Goal: Task Accomplishment & Management: Manage account settings

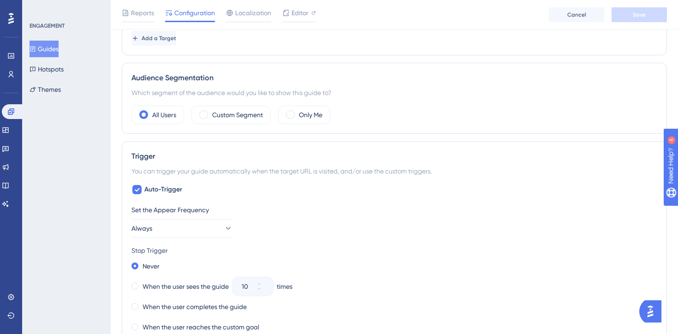
click at [438, 249] on div "Stop Trigger" at bounding box center [395, 250] width 526 height 11
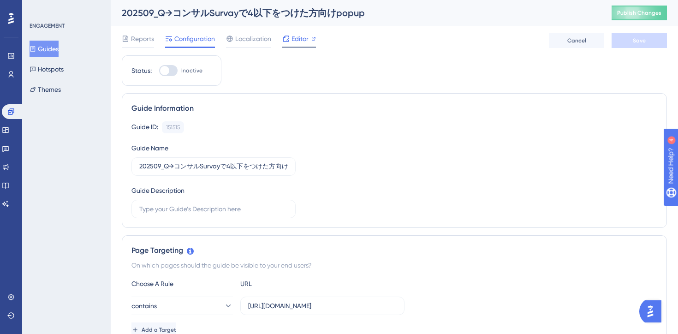
click at [296, 46] on div "Editor" at bounding box center [299, 40] width 34 height 15
click at [305, 38] on span "Editor" at bounding box center [300, 38] width 17 height 11
click at [173, 70] on div at bounding box center [168, 70] width 18 height 11
click at [159, 71] on input "Inactive" at bounding box center [159, 71] width 0 height 0
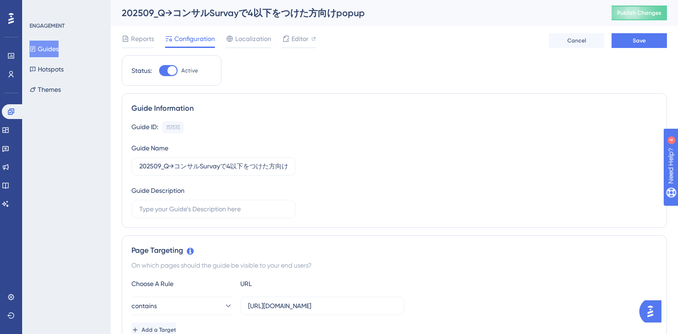
click at [164, 70] on div at bounding box center [168, 70] width 18 height 11
click at [159, 71] on input "Active" at bounding box center [159, 71] width 0 height 0
checkbox input "false"
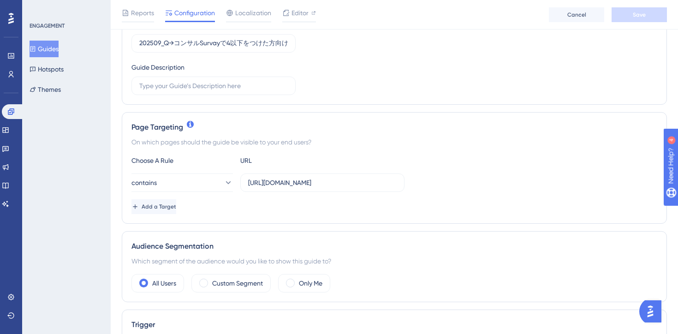
scroll to position [127, 0]
click at [329, 184] on input "https://e-consult.medii.jp/ai-assistant/threads/" at bounding box center [322, 182] width 149 height 10
drag, startPoint x: 270, startPoint y: 185, endPoint x: 424, endPoint y: 179, distance: 153.8
click at [426, 179] on div "contains https://e-consult.medii.jp/ai-assistant/threads/" at bounding box center [395, 182] width 526 height 18
paste input "https://stg-e-consult.medii.jp/ai-assistant/threads/72e138f1-95b4-41f8-8e52-6d0…"
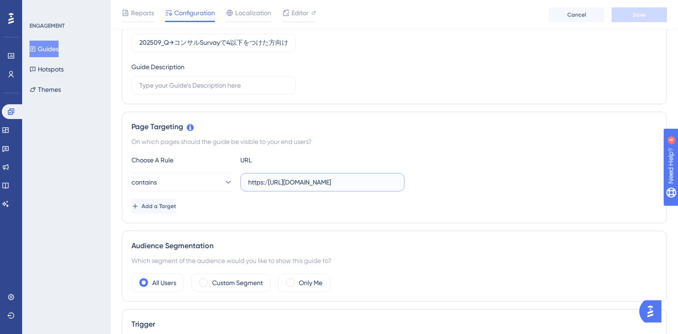
scroll to position [0, 151]
click at [348, 209] on div "Add a Target" at bounding box center [395, 206] width 526 height 15
drag, startPoint x: 268, startPoint y: 183, endPoint x: 215, endPoint y: 188, distance: 52.4
click at [215, 188] on div "contains https:/https://stg-e-consult.medii.jp/ai-assistant/threads/72e138f1-95…" at bounding box center [268, 182] width 273 height 18
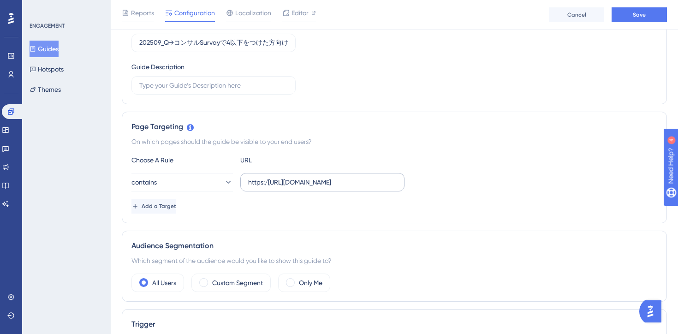
click at [264, 187] on label "https:/https://stg-e-consult.medii.jp/ai-assistant/threads/72e138f1-95b4-41f8-8…" at bounding box center [322, 182] width 164 height 18
click at [264, 187] on input "https:/https://stg-e-consult.medii.jp/ai-assistant/threads/72e138f1-95b4-41f8-8…" at bounding box center [322, 182] width 149 height 10
click at [270, 182] on input "https:/https://stg-e-consult.medii.jp/ai-assistant/threads/72e138f1-95b4-41f8-8…" at bounding box center [322, 182] width 149 height 10
click at [278, 185] on input "https://stg-e-consult.medii.jp/ai-assistant/threads/72e138f1-95b4-41f8-8e52-6d0…" at bounding box center [322, 182] width 149 height 10
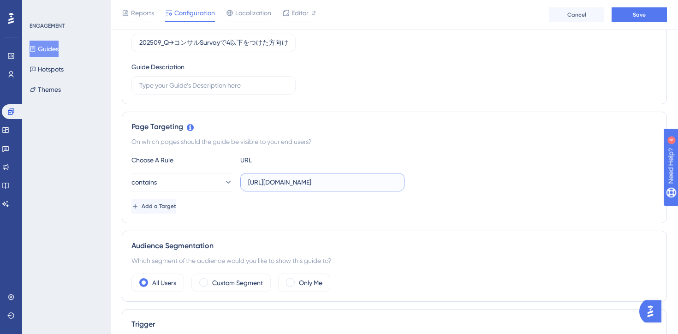
scroll to position [0, 9]
type input "[URL][DOMAIN_NAME]"
click at [285, 212] on div "Add a Target" at bounding box center [395, 206] width 526 height 15
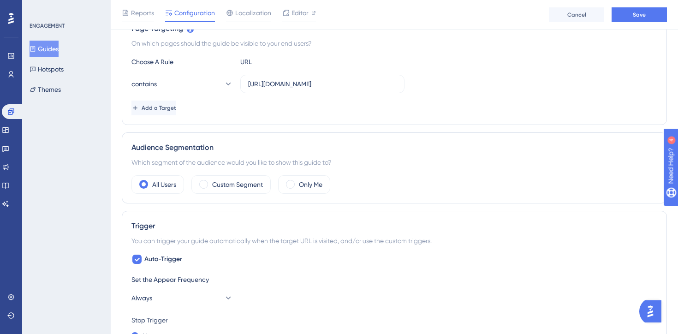
scroll to position [230, 0]
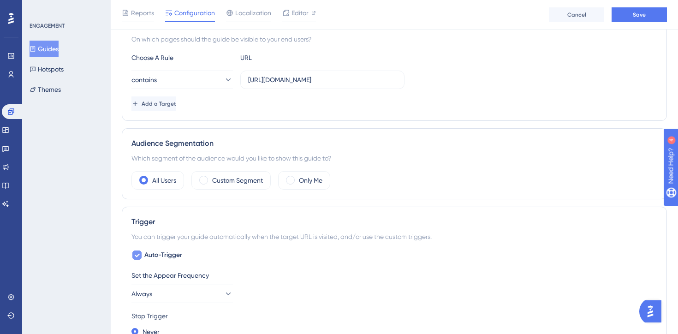
click at [134, 259] on div at bounding box center [136, 255] width 9 height 9
checkbox input "false"
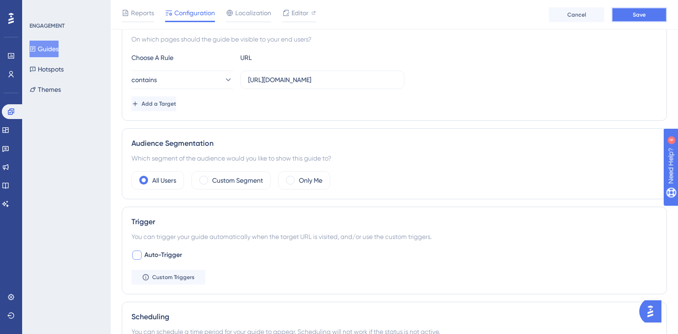
click at [636, 19] on button "Save" at bounding box center [639, 14] width 55 height 15
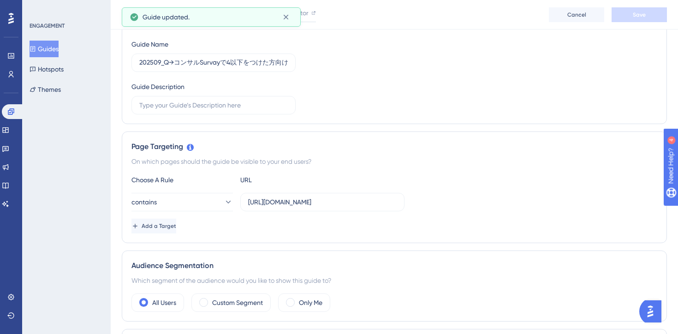
scroll to position [0, 0]
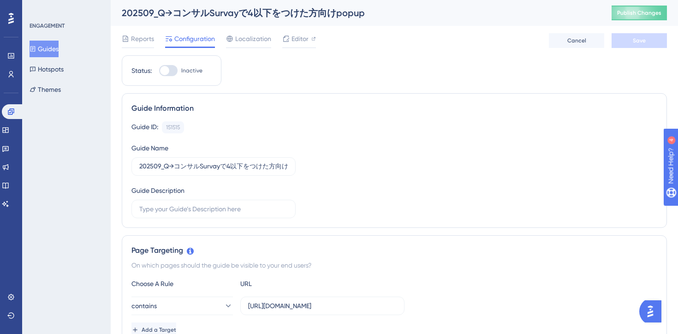
click at [170, 69] on div at bounding box center [168, 70] width 18 height 11
click at [159, 71] on input "Inactive" at bounding box center [159, 71] width 0 height 0
checkbox input "true"
click at [649, 42] on button "Save" at bounding box center [639, 40] width 55 height 15
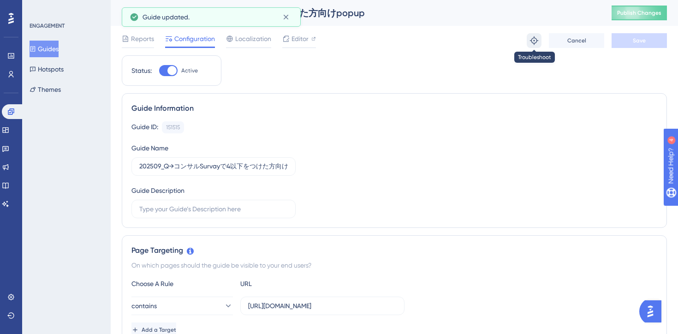
click at [532, 42] on icon at bounding box center [534, 40] width 8 height 8
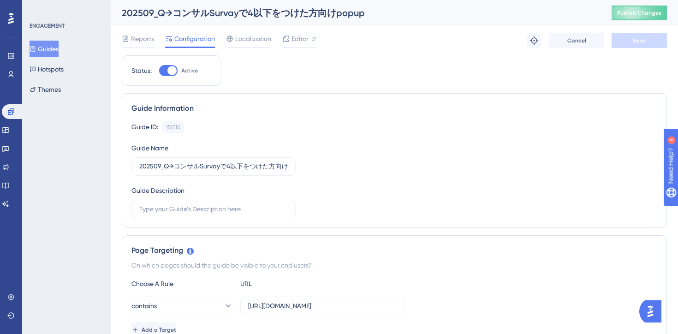
click at [257, 139] on div "Guide ID: 151515 Copy Guide Name 202509_Q→コンサルSurvayで4以下をつけた方向けpopup Guide Desc…" at bounding box center [395, 169] width 526 height 97
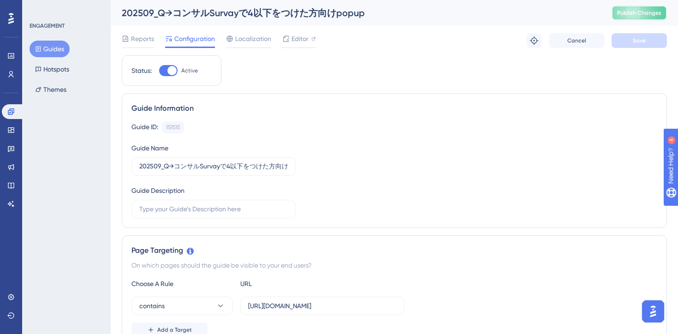
click at [630, 12] on span "Publish Changes" at bounding box center [639, 12] width 44 height 7
click at [308, 36] on span "Editor" at bounding box center [300, 38] width 17 height 11
click at [203, 13] on div "202509_Q→コンサルSurvayで4以下をつけた方向けpopup" at bounding box center [355, 12] width 467 height 13
click at [9, 147] on icon at bounding box center [10, 148] width 7 height 7
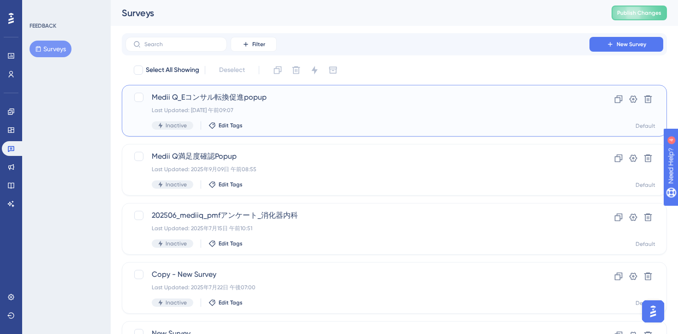
click at [319, 108] on div "Last Updated: 2025年9月09日 午前09:07" at bounding box center [358, 110] width 412 height 7
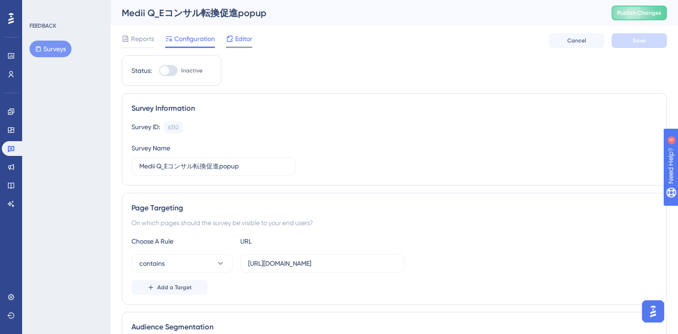
click at [245, 45] on div "Editor" at bounding box center [239, 40] width 26 height 15
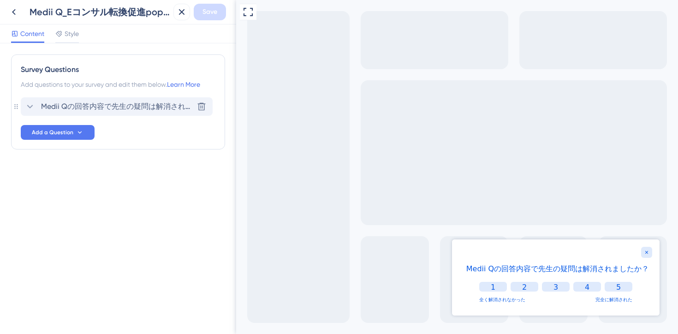
click at [108, 108] on span "Medii Qの回答内容で先生の疑問は解消されましたか？" at bounding box center [117, 106] width 152 height 11
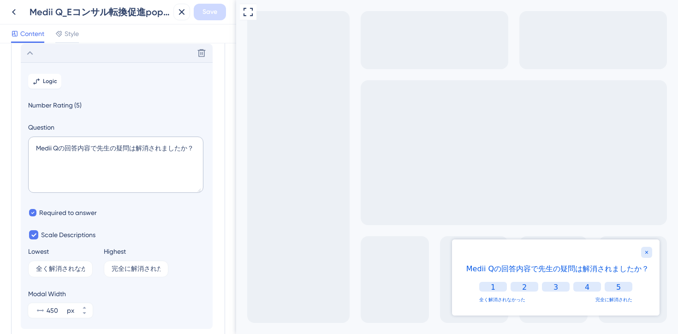
scroll to position [54, 0]
click at [58, 80] on button "Logic" at bounding box center [44, 80] width 33 height 15
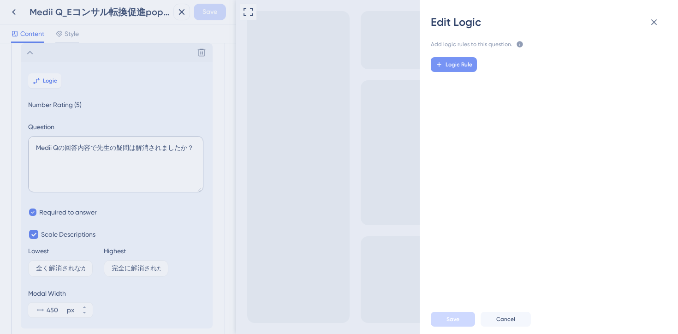
click at [453, 65] on span "Logic Rule" at bounding box center [459, 64] width 27 height 7
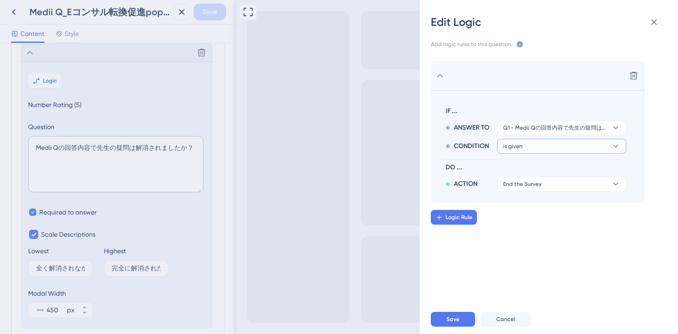
click at [541, 146] on button "is given" at bounding box center [561, 146] width 129 height 15
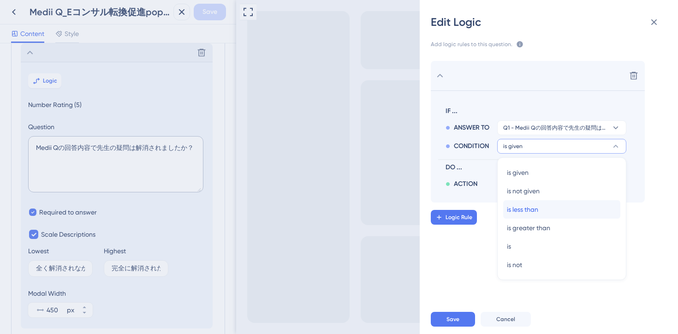
click at [528, 208] on span "is less than" at bounding box center [522, 209] width 31 height 11
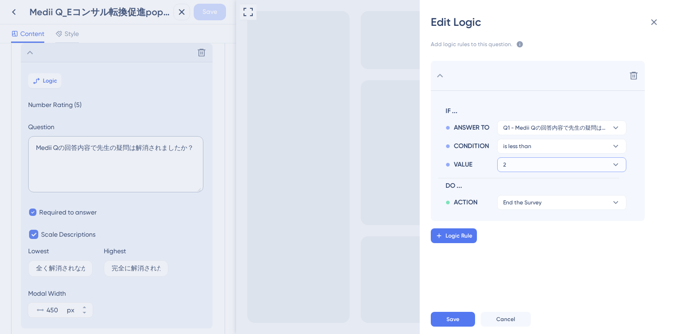
click at [539, 165] on button "2" at bounding box center [561, 164] width 129 height 15
click at [522, 229] on div "4 4" at bounding box center [562, 228] width 110 height 18
click at [528, 147] on span "is less than" at bounding box center [517, 146] width 28 height 7
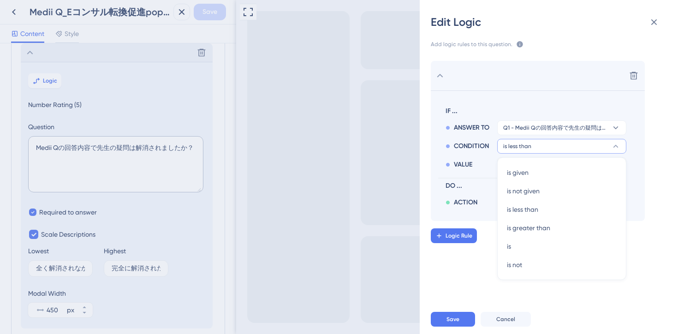
click at [461, 146] on span "CONDITION" at bounding box center [471, 146] width 35 height 11
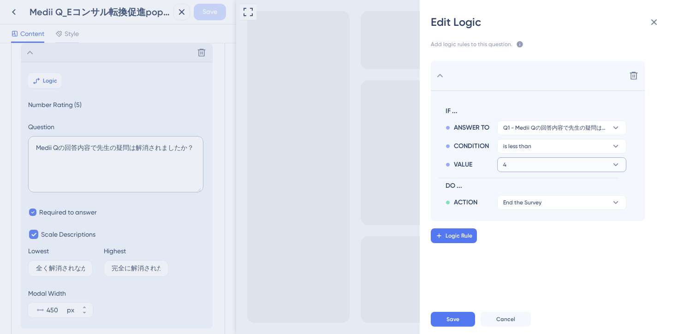
click at [514, 166] on button "4" at bounding box center [561, 164] width 129 height 15
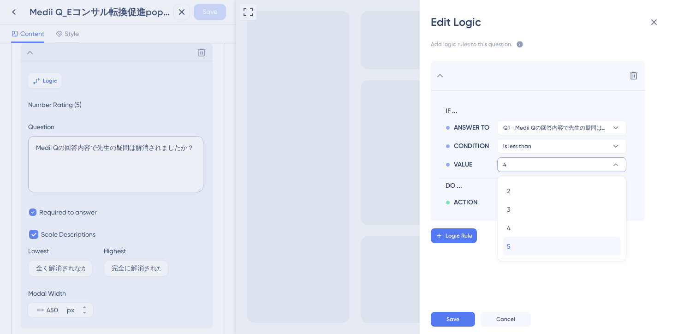
click at [516, 249] on div "5 5" at bounding box center [562, 246] width 110 height 18
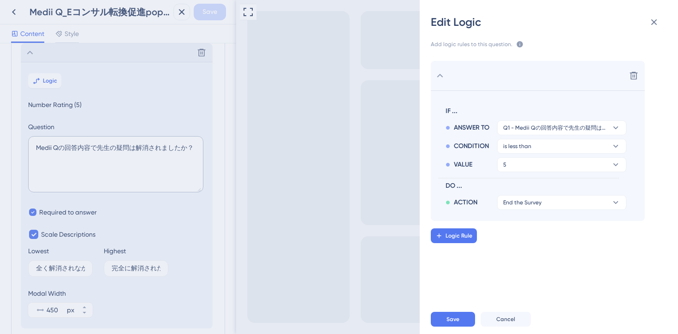
click at [551, 252] on div "Delete IF ... ANSWER TO Q1 - Medii Qの回答内容で先生の疑問は解消されましたか？ CONDITION is less tha…" at bounding box center [552, 173] width 273 height 247
click at [556, 198] on button "End the Survey" at bounding box center [561, 202] width 129 height 15
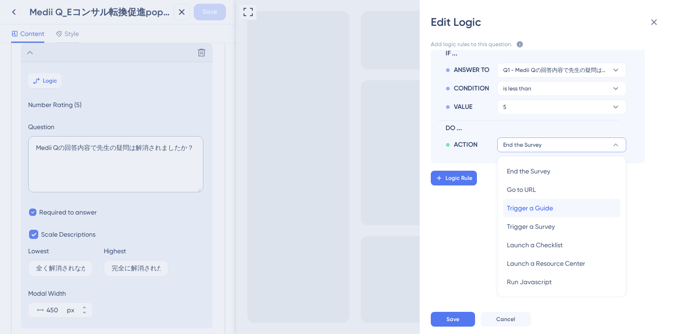
click at [553, 209] on div "Trigger a Guide Trigger a Guide" at bounding box center [562, 208] width 110 height 18
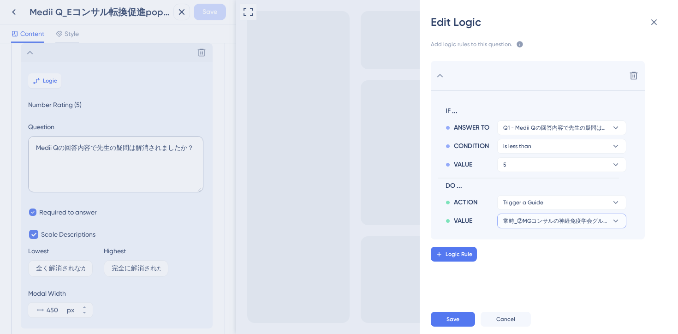
click at [541, 223] on span "常時_②MGコンサルの神経免疫学会グループへの導線" at bounding box center [555, 220] width 104 height 7
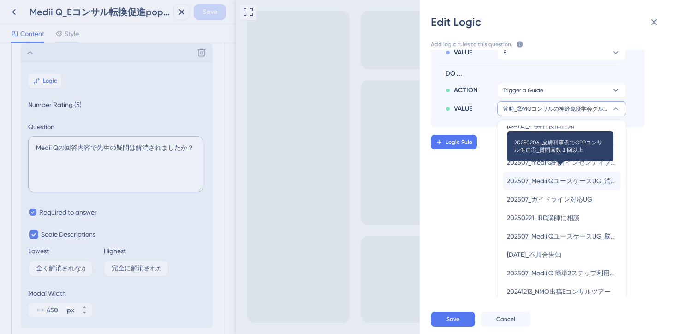
scroll to position [456, 0]
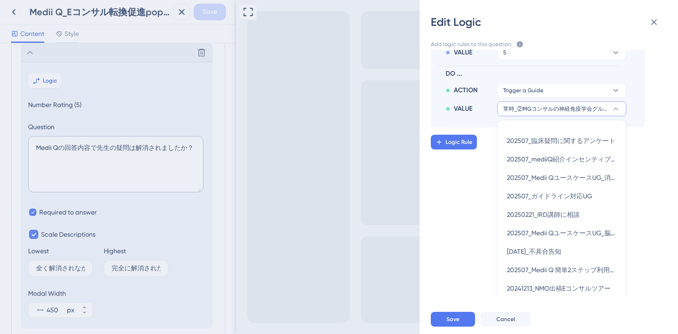
click at [529, 107] on span "常時_②MGコンサルの神経免疫学会グループへの導線" at bounding box center [555, 108] width 104 height 7
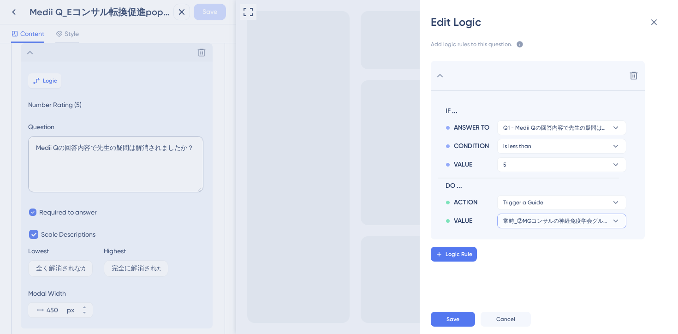
click at [526, 222] on span "常時_②MGコンサルの神経免疫学会グループへの導線" at bounding box center [555, 220] width 104 height 7
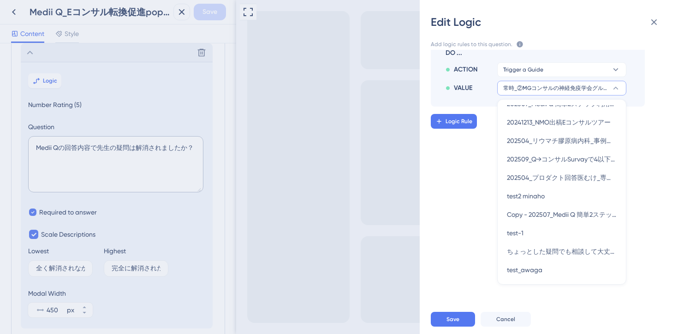
scroll to position [609, 0]
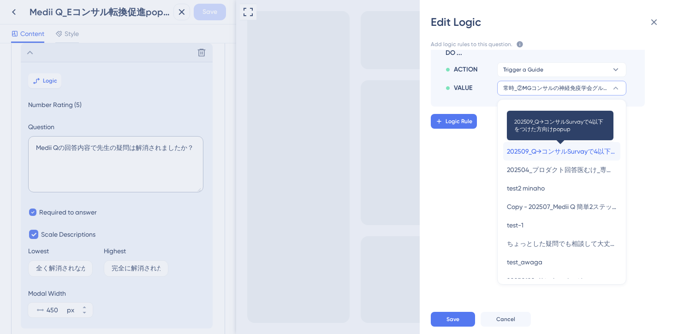
click at [570, 154] on span "202509_Q→コンサルSurvayで4以下をつけた方向けpopup" at bounding box center [562, 151] width 110 height 11
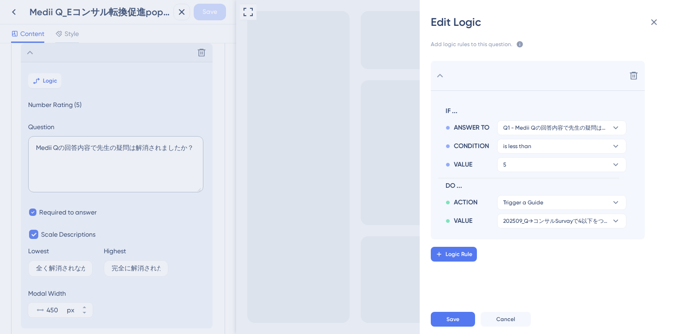
scroll to position [0, 0]
click at [529, 281] on div "Delete IF ... ANSWER TO Q1 - Medii Qの回答内容で先生の疑問は解消されましたか？ CONDITION is less tha…" at bounding box center [552, 173] width 273 height 247
click at [460, 317] on button "Save" at bounding box center [453, 319] width 44 height 15
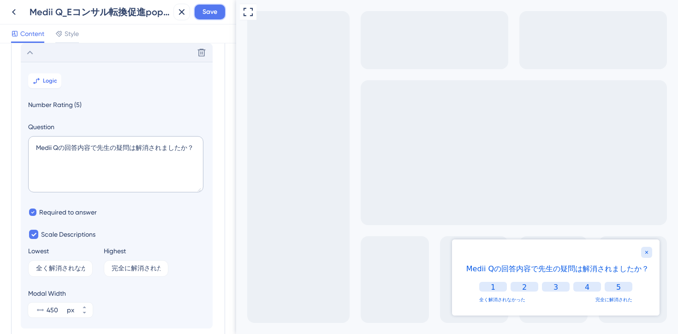
click at [208, 16] on span "Save" at bounding box center [210, 11] width 15 height 11
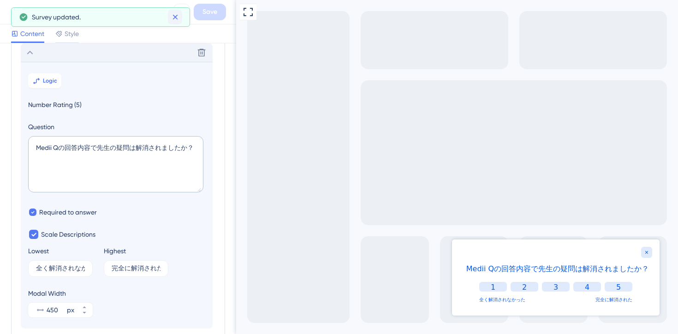
click at [174, 20] on icon at bounding box center [175, 16] width 9 height 9
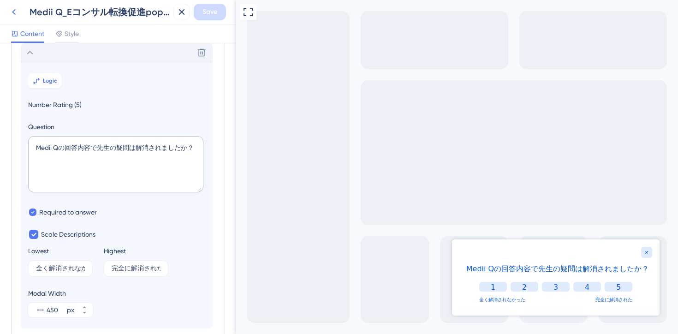
click at [15, 12] on icon at bounding box center [13, 11] width 11 height 11
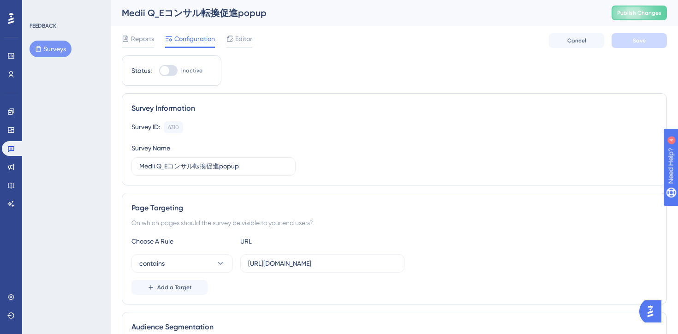
click at [171, 72] on div at bounding box center [168, 70] width 18 height 11
click at [159, 71] on input "Inactive" at bounding box center [159, 71] width 0 height 0
checkbox input "true"
drag, startPoint x: 310, startPoint y: 266, endPoint x: 460, endPoint y: 266, distance: 149.5
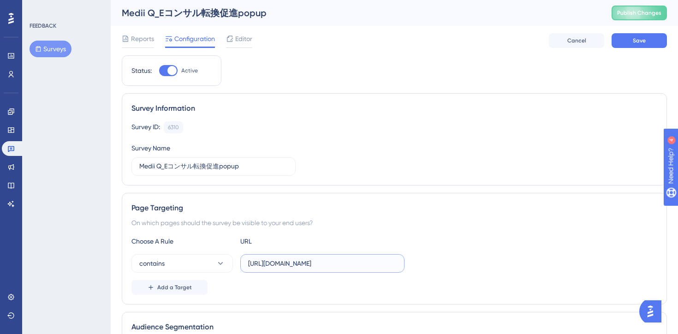
click at [460, 266] on div "contains https://stg-e-consult.medii.jp/ai-assistant?utm_source=20250702_usgd_a…" at bounding box center [395, 263] width 526 height 18
click at [463, 180] on div "Survey Information Survey ID: 6310 Copy Survey Name Medii Q_Eコンサル転換促進popup" at bounding box center [394, 139] width 545 height 92
click at [629, 44] on button "Save" at bounding box center [639, 40] width 55 height 15
click at [335, 259] on input "https://stg-e-consult.medii.jp/ai-assistant?utm_source=20250702_usgd_ai_1_gen_s…" at bounding box center [322, 263] width 149 height 10
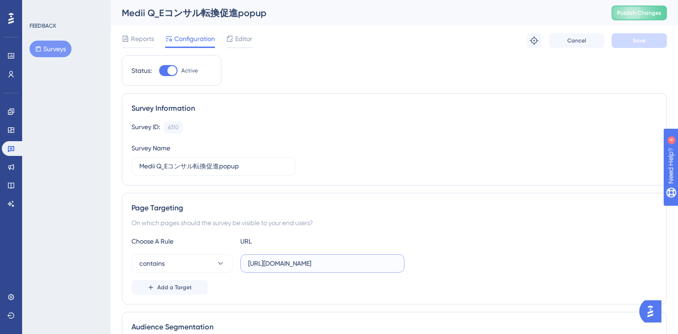
click at [335, 259] on input "https://stg-e-consult.medii.jp/ai-assistant?utm_source=20250702_usgd_ai_1_gen_s…" at bounding box center [322, 263] width 149 height 10
click at [430, 126] on div "Survey ID: 6310 Copy" at bounding box center [395, 127] width 526 height 12
click at [618, 15] on span "Publish Changes" at bounding box center [639, 12] width 44 height 7
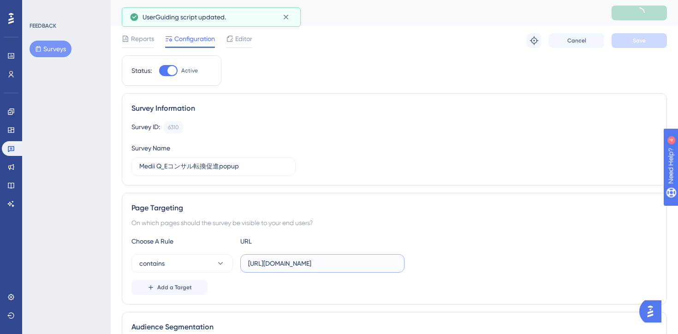
click at [329, 263] on input "https://stg-e-consult.medii.jp/ai-assistant?utm_source=20250702_usgd_ai_1_gen_s…" at bounding box center [322, 263] width 149 height 10
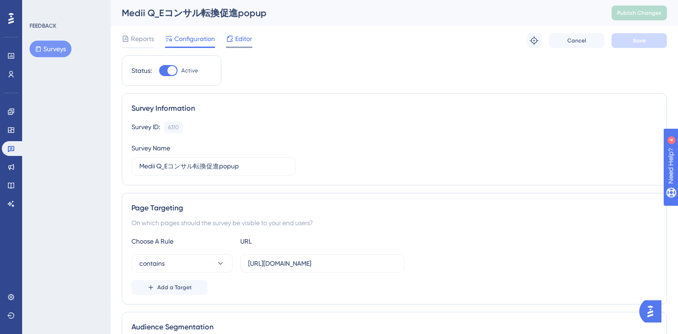
click at [242, 41] on span "Editor" at bounding box center [243, 38] width 17 height 11
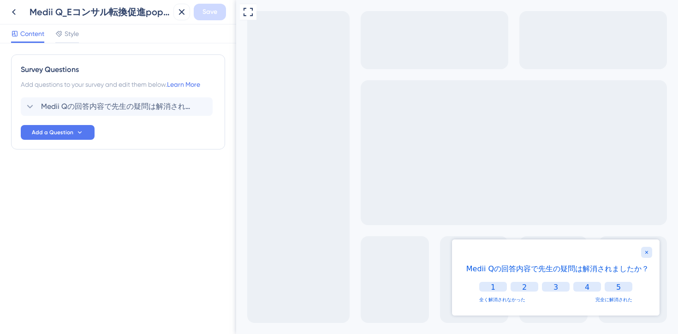
click at [250, 128] on div "Full Screen Preview" at bounding box center [457, 167] width 442 height 334
click at [73, 30] on span "Style" at bounding box center [72, 33] width 14 height 11
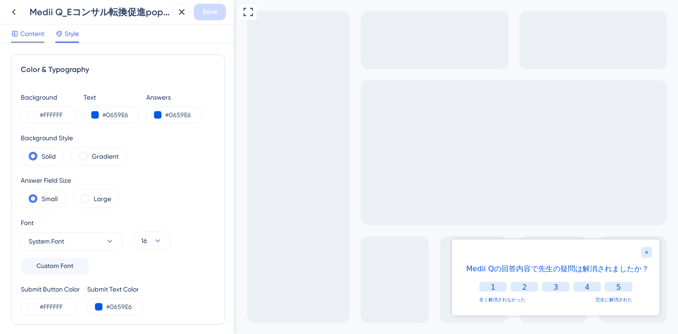
click at [24, 34] on span "Content" at bounding box center [32, 33] width 24 height 11
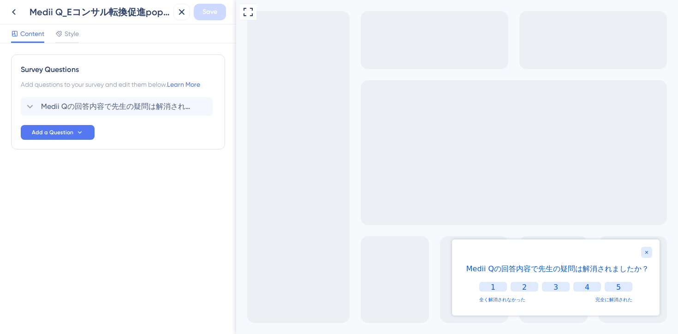
click at [144, 168] on div "Survey Questions Add questions to your survey and edit them below. Learn More M…" at bounding box center [118, 120] width 214 height 132
click at [152, 103] on span "Medii Qの回答内容で先生の疑問は解消されましたか？" at bounding box center [117, 106] width 152 height 11
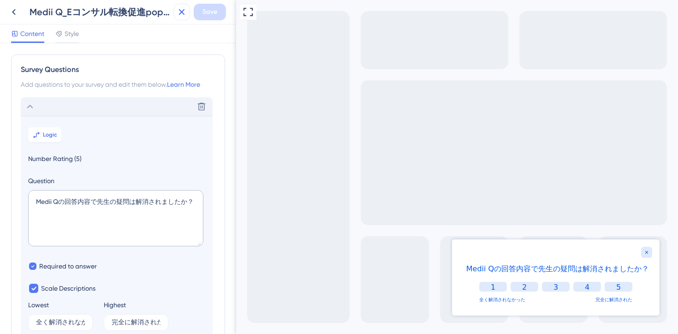
click at [181, 13] on icon at bounding box center [181, 11] width 11 height 11
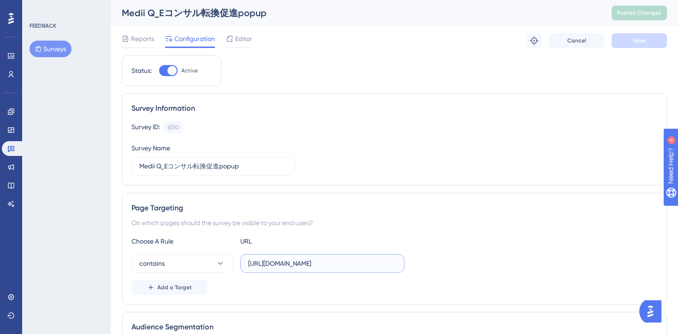
scroll to position [0, 160]
drag, startPoint x: 376, startPoint y: 265, endPoint x: 429, endPoint y: 269, distance: 52.8
click at [431, 269] on div "contains https://stg-e-consult.medii.jp/ai-assistant?utm_source=20250702_usgd_a…" at bounding box center [395, 263] width 526 height 18
click at [370, 283] on div "Add a Target" at bounding box center [395, 287] width 526 height 15
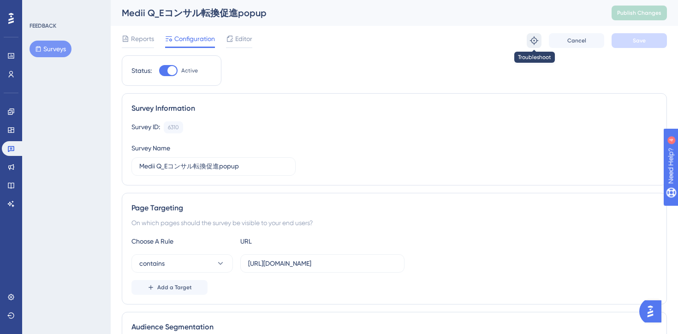
click at [532, 33] on button at bounding box center [534, 40] width 15 height 15
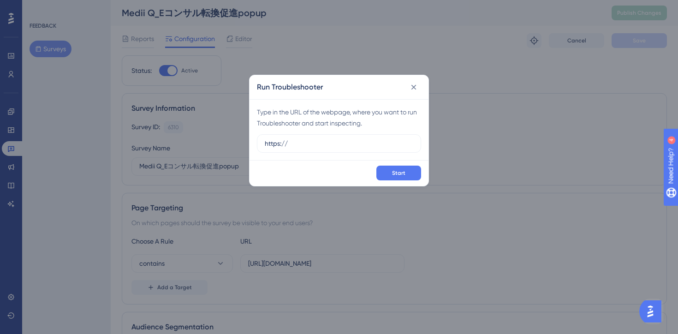
drag, startPoint x: 315, startPoint y: 143, endPoint x: 199, endPoint y: 143, distance: 116.3
click at [199, 143] on div "Run Troubleshooter Type in the URL of the webpage, where you want to run Troubl…" at bounding box center [339, 167] width 678 height 334
type input "https://stg-e-consult.medii.jp/ai-assistant?utm_source=20250702_usgd_ai_1_gen_s…"
click at [399, 174] on span "Start" at bounding box center [398, 172] width 13 height 7
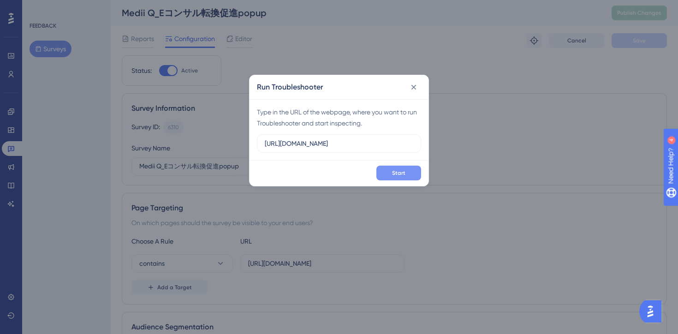
scroll to position [0, 0]
click at [414, 84] on icon at bounding box center [413, 87] width 9 height 9
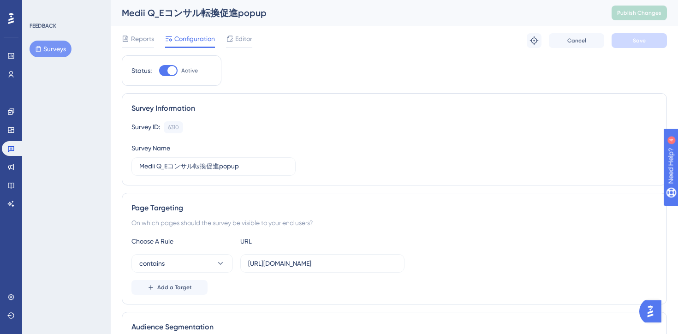
click at [305, 130] on div "Survey ID: 6310 Copy" at bounding box center [395, 127] width 526 height 12
click at [238, 43] on span "Editor" at bounding box center [243, 38] width 17 height 11
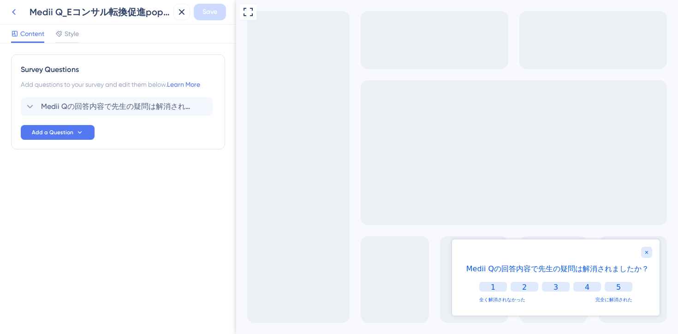
click at [15, 13] on icon at bounding box center [13, 11] width 11 height 11
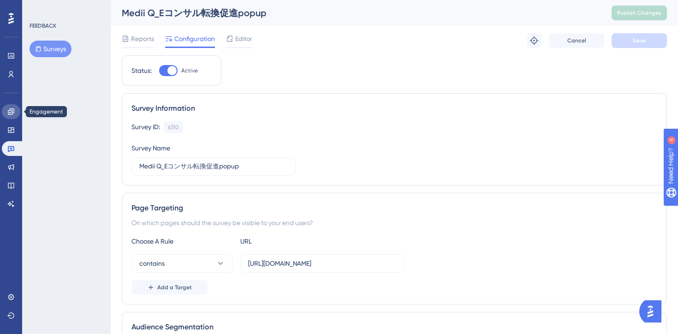
click at [14, 108] on icon at bounding box center [11, 111] width 6 height 6
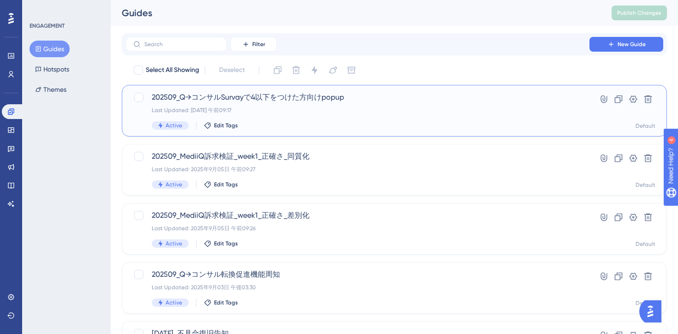
click at [381, 117] on div "202509_Q→コンサルSurvayで4以下をつけた方向けpopup Last Updated: 2025年9月09日 午前09:17 Active Edi…" at bounding box center [358, 111] width 412 height 38
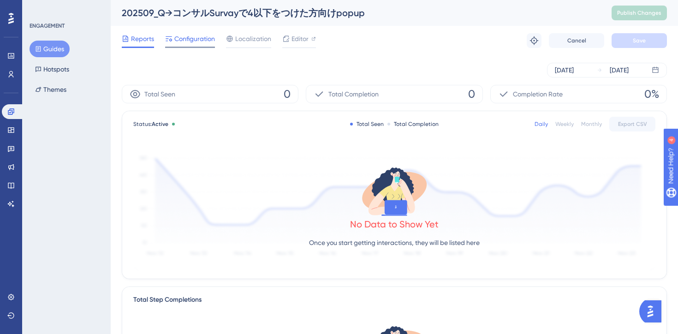
click at [199, 42] on span "Configuration" at bounding box center [194, 38] width 41 height 11
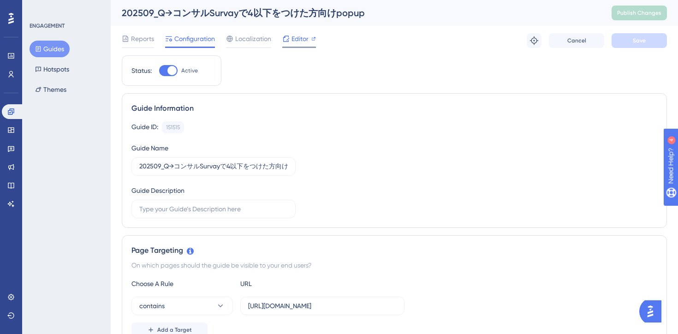
click at [299, 37] on span "Editor" at bounding box center [300, 38] width 17 height 11
click at [52, 47] on button "Guides" at bounding box center [50, 49] width 40 height 17
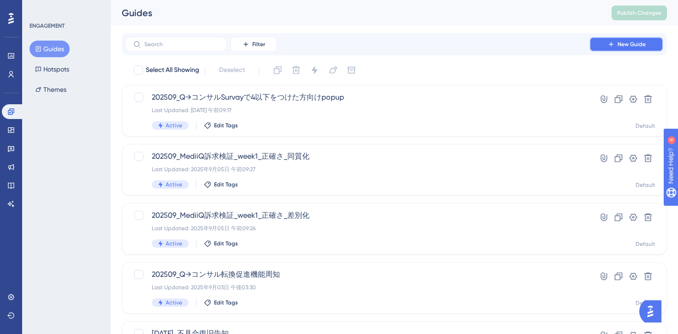
click at [620, 44] on span "New Guide" at bounding box center [632, 44] width 28 height 7
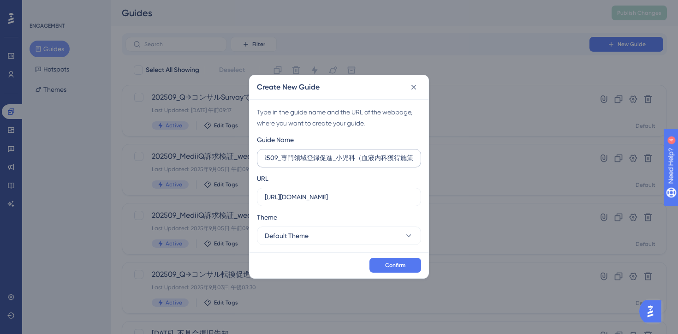
scroll to position [0, 15]
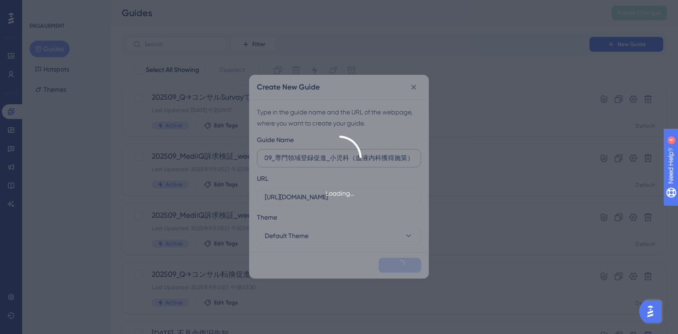
type input "202509_専門領域登録促進_小児科（血液内科獲得施策）"
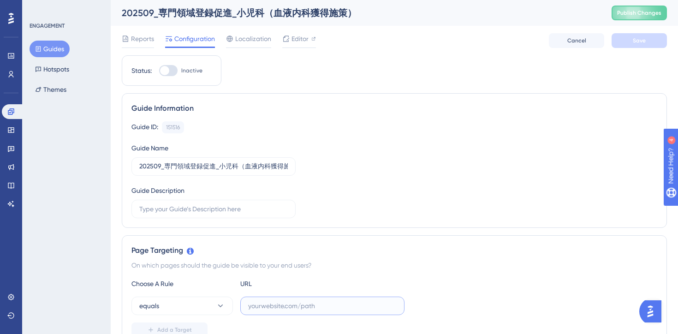
click at [275, 302] on input "text" at bounding box center [322, 306] width 149 height 10
paste input "https://stg-e-consult.medii.jp/top"
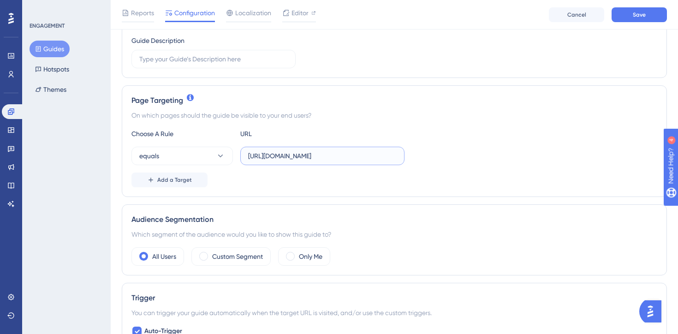
scroll to position [238, 0]
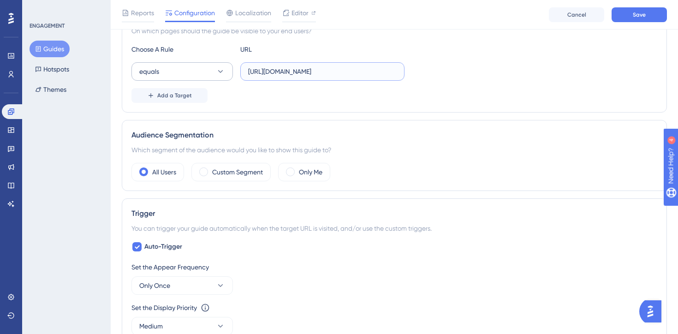
type input "https://stg-e-consult.medii.jp/top"
click at [213, 64] on button "equals" at bounding box center [183, 71] width 102 height 18
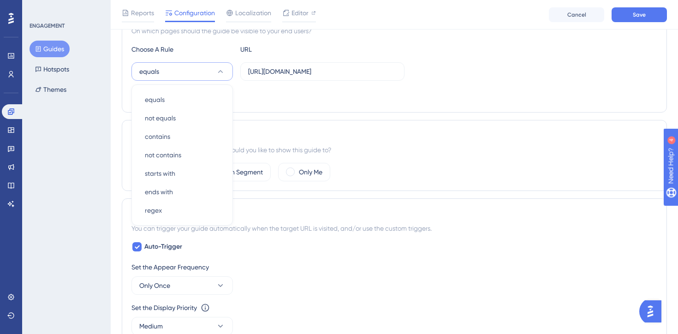
scroll to position [226, 0]
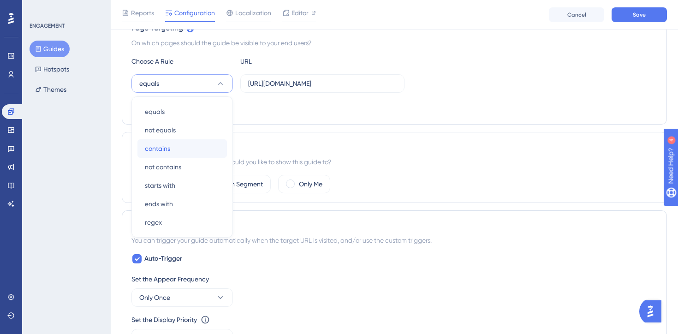
click at [172, 147] on div "contains contains" at bounding box center [182, 148] width 75 height 18
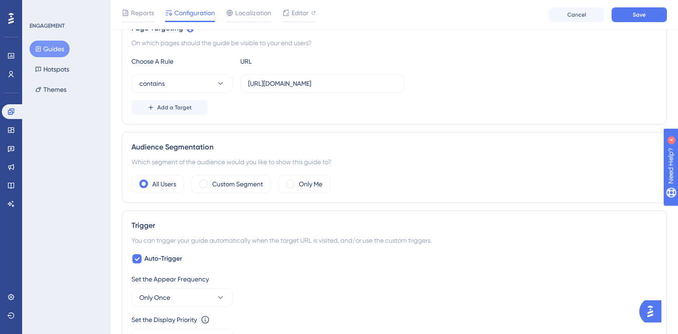
click at [350, 123] on div "Page Targeting On which pages should the guide be visible to your end users? Ch…" at bounding box center [394, 69] width 545 height 112
click at [216, 184] on label "Custom Segment" at bounding box center [237, 184] width 51 height 11
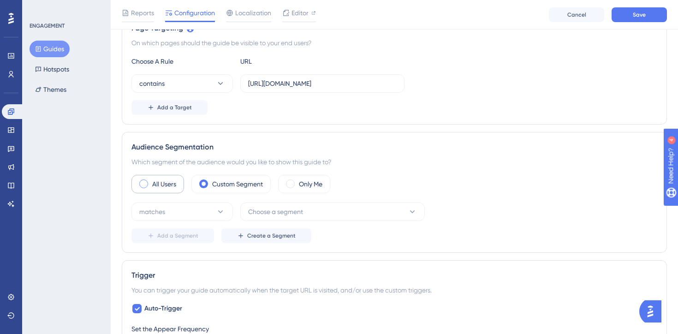
click at [164, 188] on label "All Users" at bounding box center [164, 184] width 24 height 11
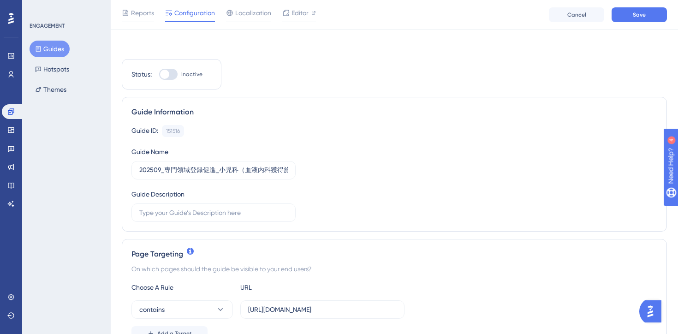
scroll to position [649, 0]
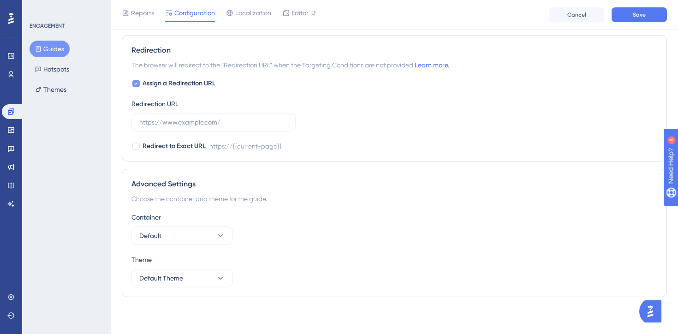
click at [136, 85] on icon at bounding box center [136, 83] width 4 height 7
checkbox input "false"
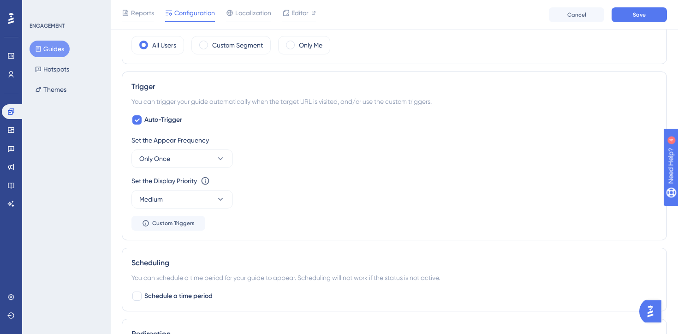
scroll to position [0, 0]
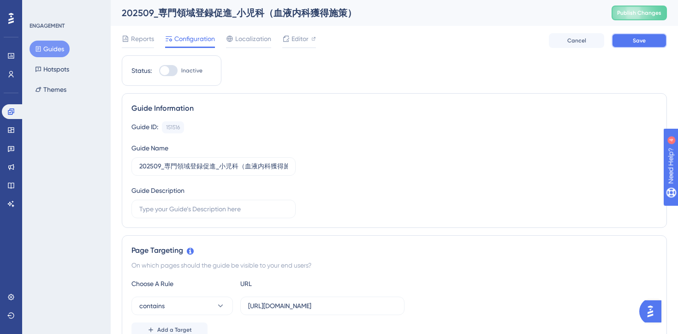
click at [641, 42] on span "Save" at bounding box center [639, 40] width 13 height 7
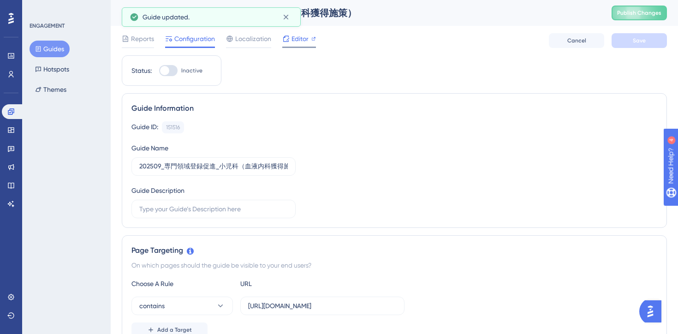
click at [299, 43] on span "Editor" at bounding box center [300, 38] width 17 height 11
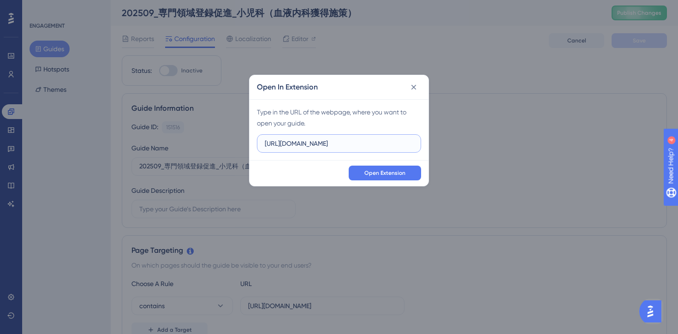
click at [372, 142] on input "https://stg-e-consult.medii.jp" at bounding box center [339, 143] width 149 height 10
paste input "/top"
type input "https://stg-e-consult.medii.jp/top"
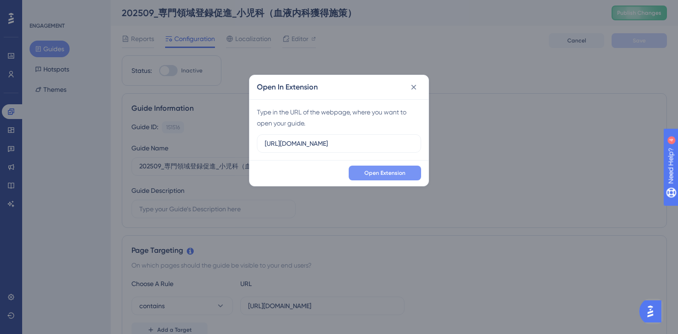
click at [374, 173] on span "Open Extension" at bounding box center [385, 172] width 41 height 7
click at [58, 49] on div "Open In Extension Type in the URL of the webpage, where you want to open your g…" at bounding box center [339, 167] width 678 height 334
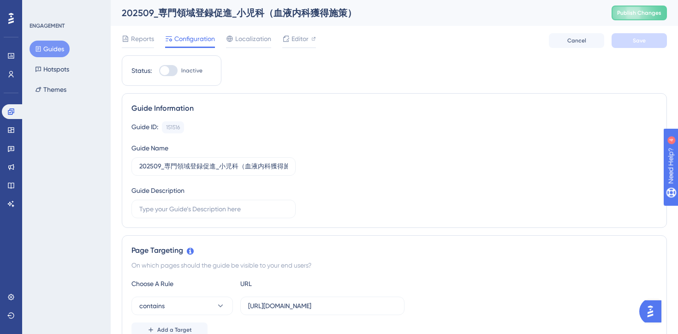
click at [53, 53] on button "Guides" at bounding box center [50, 49] width 40 height 17
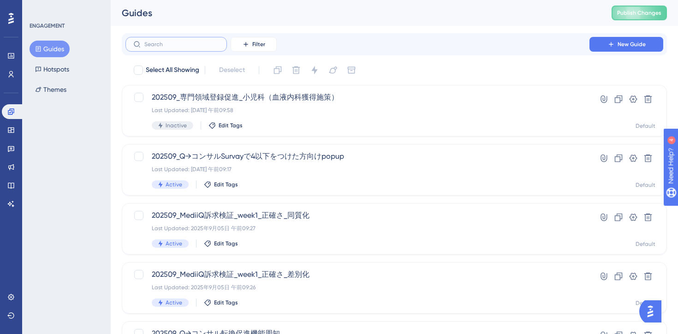
click at [203, 43] on input "text" at bounding box center [181, 44] width 75 height 6
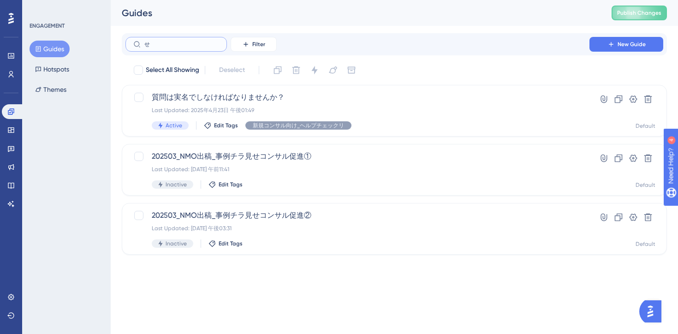
type input "せn"
checkbox input "true"
type input "せん"
checkbox input "false"
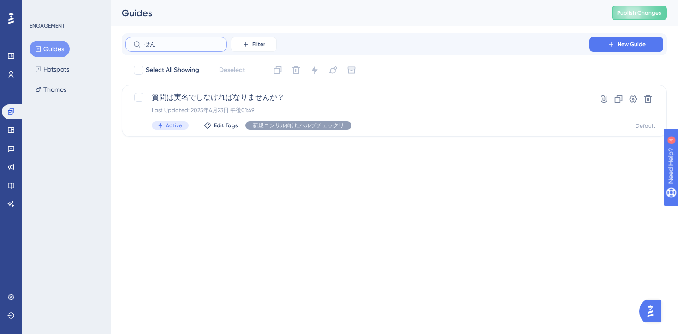
type input "せんm"
checkbox input "true"
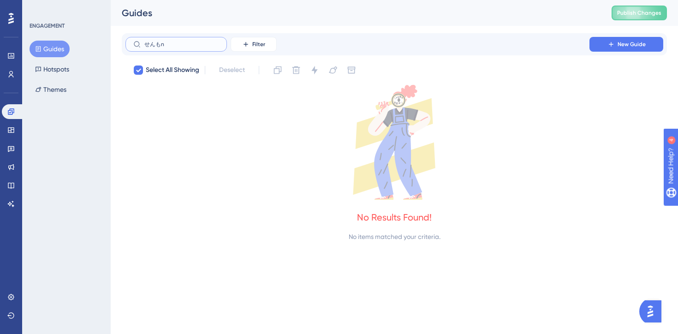
type input "専門"
checkbox input "false"
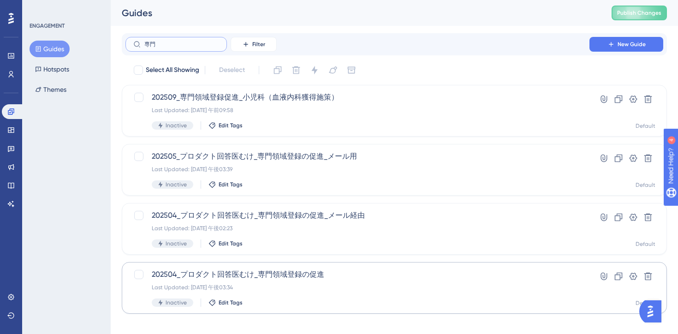
type input "専門"
click at [344, 280] on div "202504_プロダクト回答医むけ_専門領域登録の促進 Last Updated: 2025年5月14日 午後03:34 Inactive Edit Tags" at bounding box center [358, 288] width 412 height 38
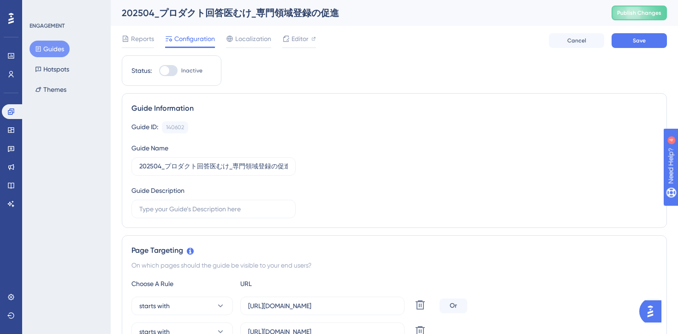
click at [60, 48] on button "Guides" at bounding box center [50, 49] width 40 height 17
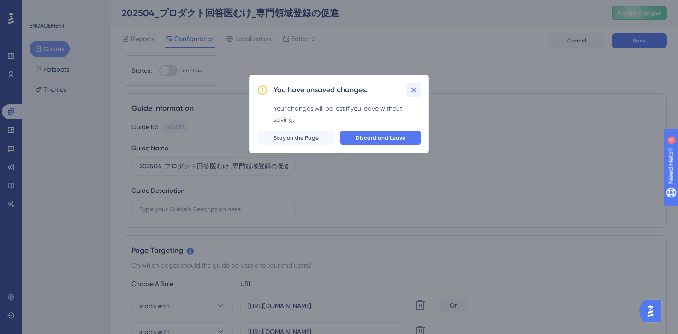
click at [414, 89] on icon at bounding box center [414, 90] width 5 height 5
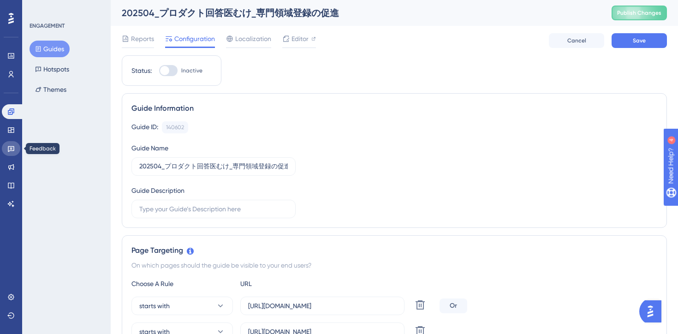
click at [15, 146] on link at bounding box center [11, 148] width 18 height 15
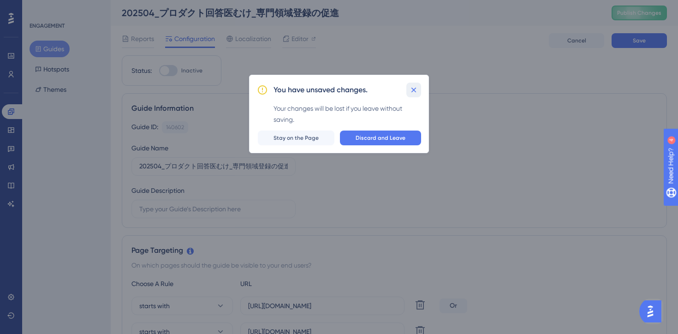
click at [415, 90] on icon at bounding box center [413, 89] width 9 height 9
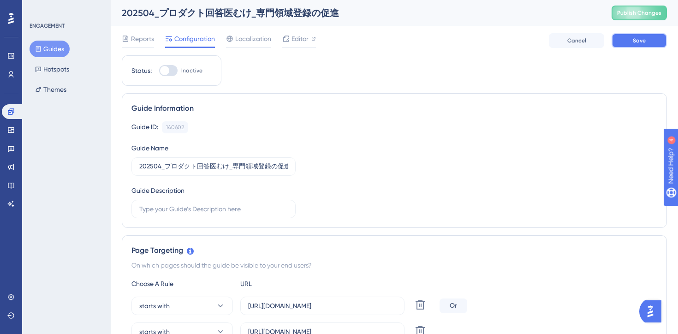
click at [632, 39] on button "Save" at bounding box center [639, 40] width 55 height 15
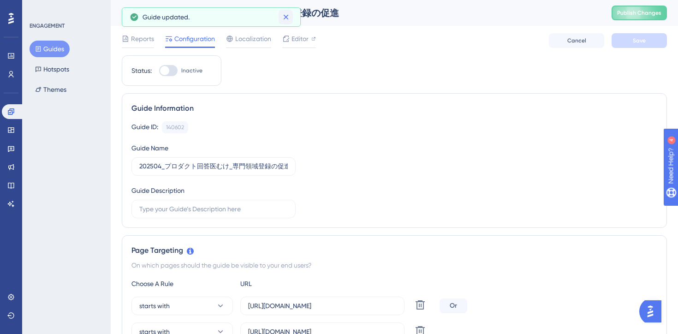
click at [288, 18] on icon at bounding box center [285, 16] width 9 height 9
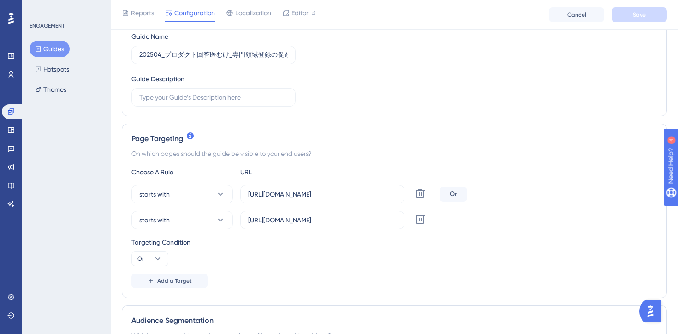
scroll to position [171, 0]
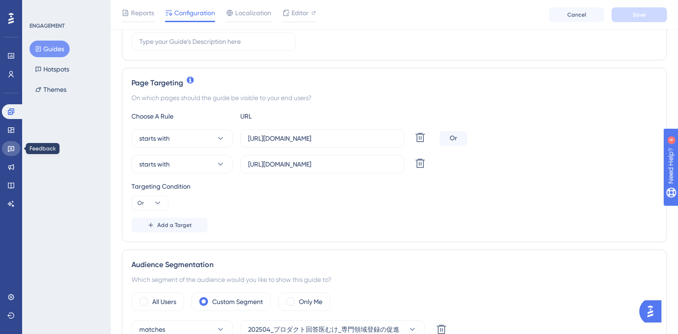
click at [13, 149] on icon at bounding box center [10, 148] width 7 height 7
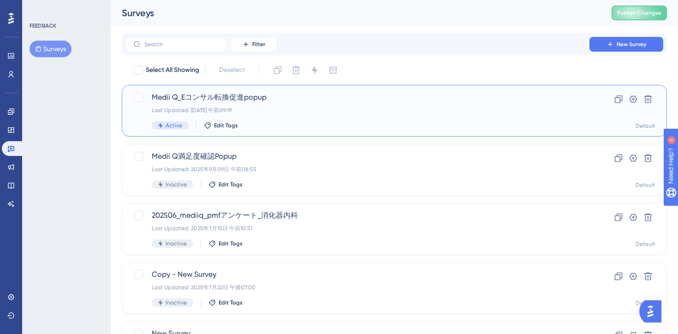
click at [369, 114] on div "Medii Q_Eコンサル転換促進popup Last Updated: 2025年9月09日 午前09:19 Active Edit Tags" at bounding box center [358, 111] width 412 height 38
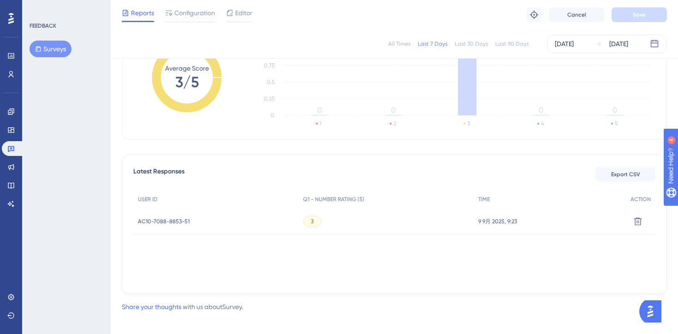
scroll to position [173, 0]
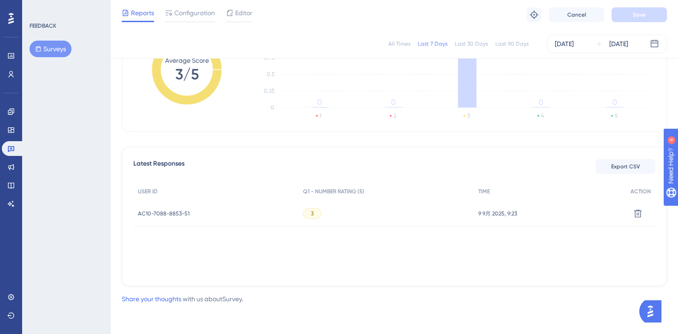
click at [273, 212] on div "AC10-7088-8853-51 AC10-7088-8853-51" at bounding box center [215, 214] width 165 height 26
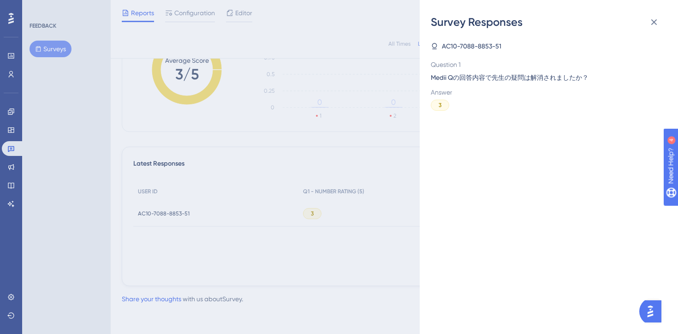
click at [467, 44] on span "AC10-7088-8853-51" at bounding box center [472, 46] width 60 height 11
click at [657, 23] on icon at bounding box center [654, 22] width 11 height 11
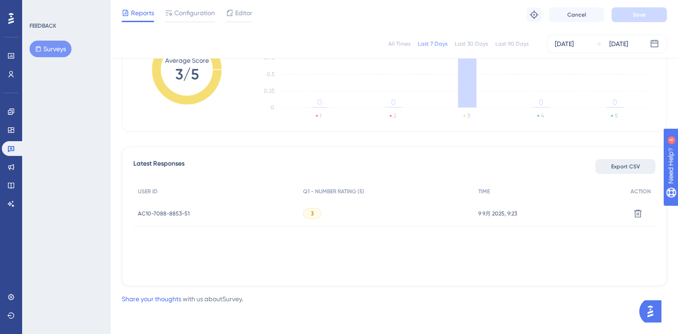
click at [624, 165] on span "Export CSV" at bounding box center [625, 166] width 29 height 7
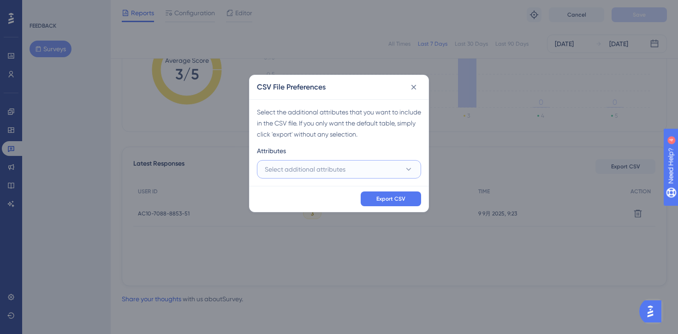
click at [337, 164] on span "Select additional attributes" at bounding box center [305, 169] width 81 height 11
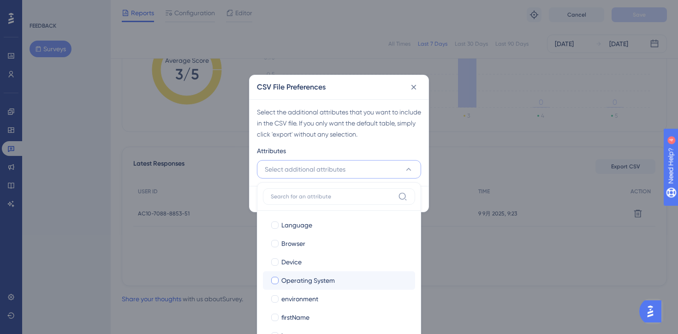
scroll to position [62, 0]
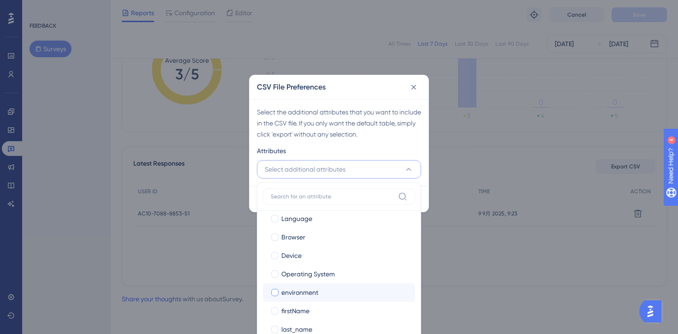
click at [332, 293] on div "environment" at bounding box center [344, 292] width 126 height 11
checkbox input "true"
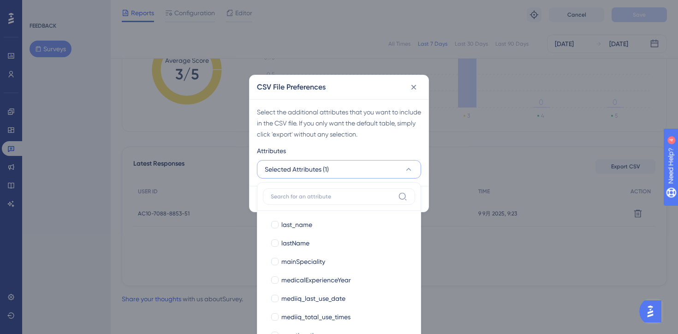
scroll to position [168, 0]
click at [337, 134] on div "Select the additional attributes that you want to include in the CSV file. If y…" at bounding box center [339, 123] width 164 height 33
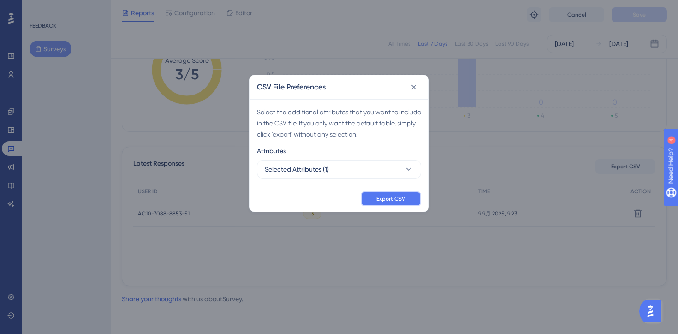
click at [380, 200] on span "Export CSV" at bounding box center [391, 198] width 29 height 7
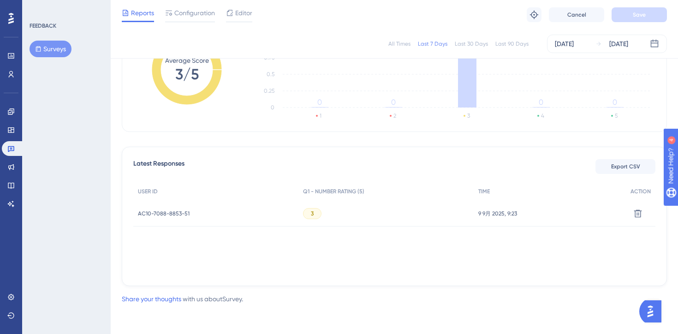
scroll to position [0, 0]
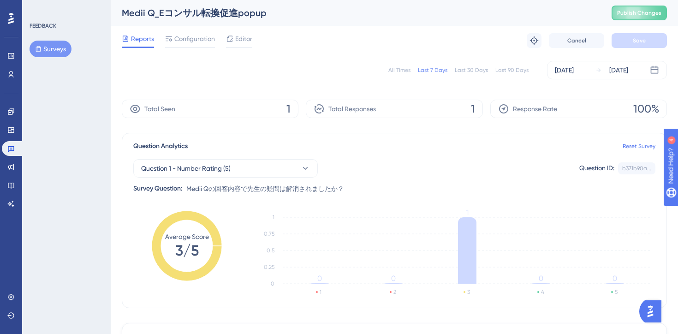
click at [212, 64] on div "All Times Last 7 Days Last 30 Days Last 90 Days Sep 08 2025 Sep 09 2025" at bounding box center [394, 70] width 545 height 18
click at [185, 44] on div "Configuration" at bounding box center [190, 40] width 50 height 15
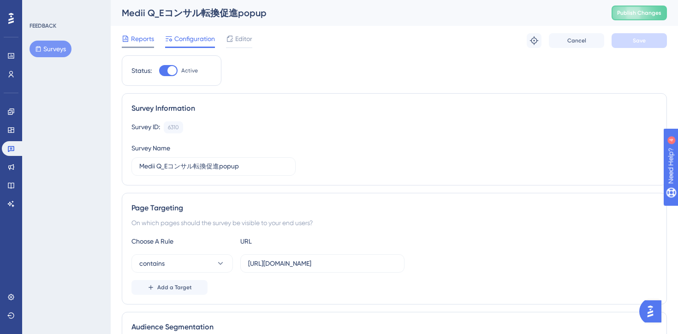
click at [139, 38] on span "Reports" at bounding box center [142, 38] width 23 height 11
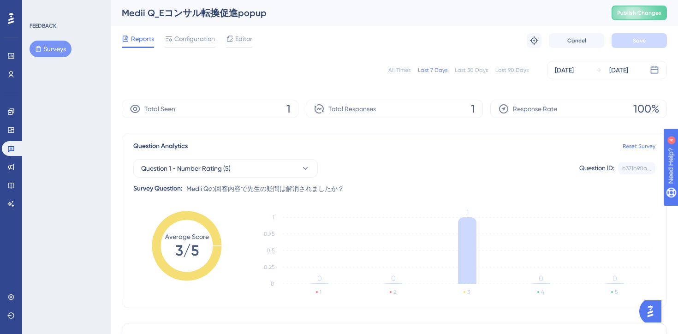
click at [271, 67] on div "All Times Last 7 Days Last 30 Days Last 90 Days Sep 08 2025 Sep 09 2025" at bounding box center [394, 70] width 545 height 18
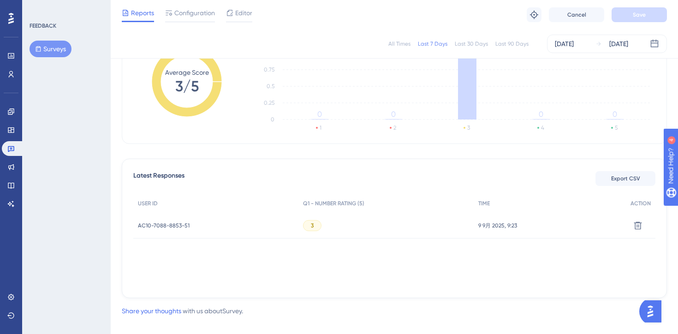
scroll to position [173, 0]
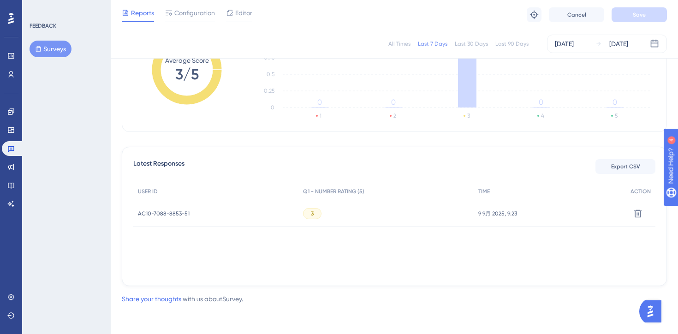
click at [217, 220] on div "AC10-7088-8853-51 AC10-7088-8853-51" at bounding box center [215, 214] width 165 height 26
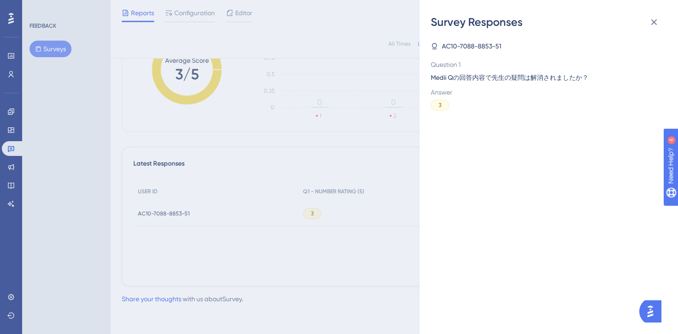
click at [466, 49] on span "AC10-7088-8853-51" at bounding box center [472, 46] width 60 height 11
copy span "AC10-7088-8853-51"
click at [654, 24] on icon at bounding box center [654, 22] width 11 height 11
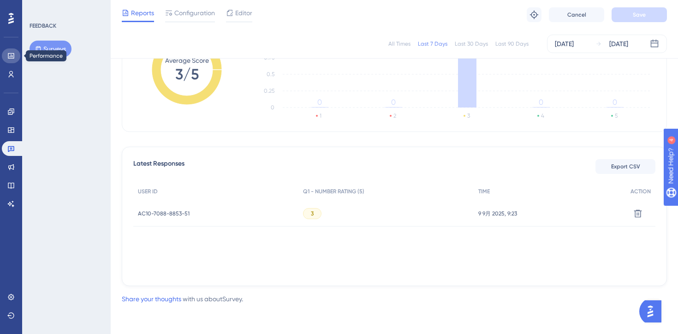
click at [8, 62] on link at bounding box center [11, 55] width 18 height 15
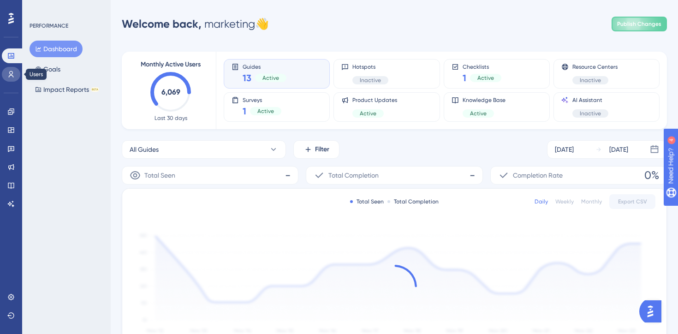
click at [8, 78] on link at bounding box center [11, 74] width 18 height 15
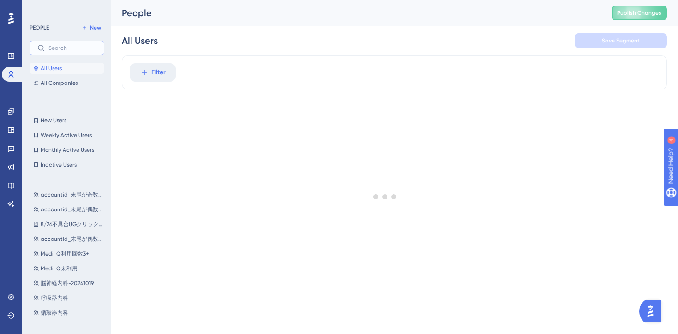
click at [63, 48] on input "text" at bounding box center [72, 48] width 48 height 6
paste input "AC10-7088-8853-51"
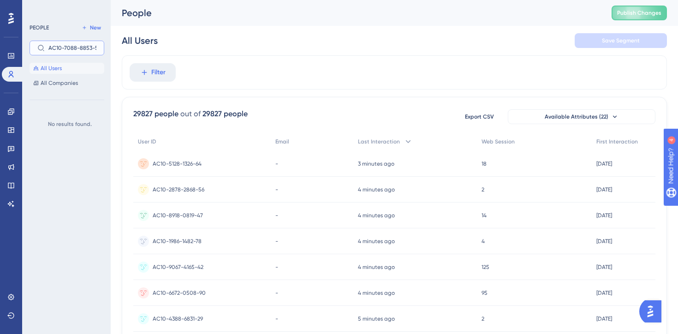
scroll to position [0, 2]
type input "AC10-7088-8853-51"
click at [142, 73] on icon at bounding box center [144, 72] width 8 height 8
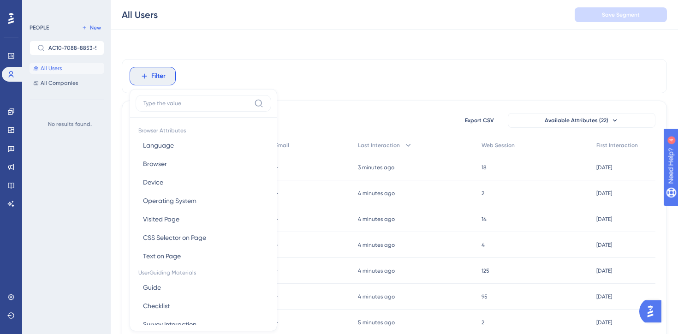
scroll to position [39, 0]
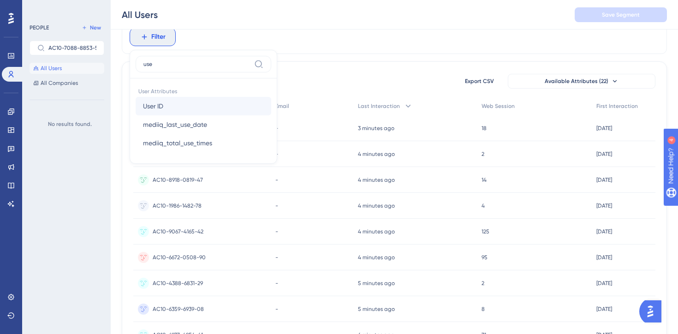
type input "use"
click at [171, 109] on button "User ID User ID" at bounding box center [204, 106] width 136 height 18
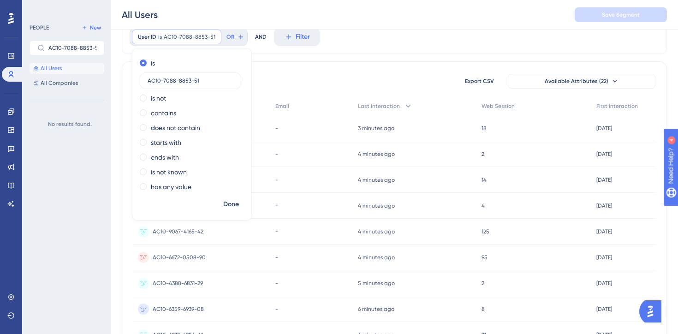
type input "AC10-7088-8853-51"
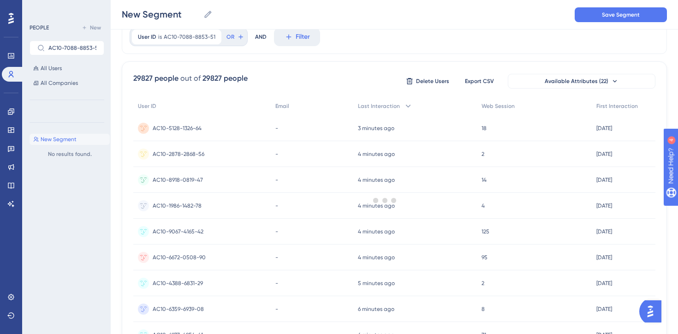
scroll to position [0, 0]
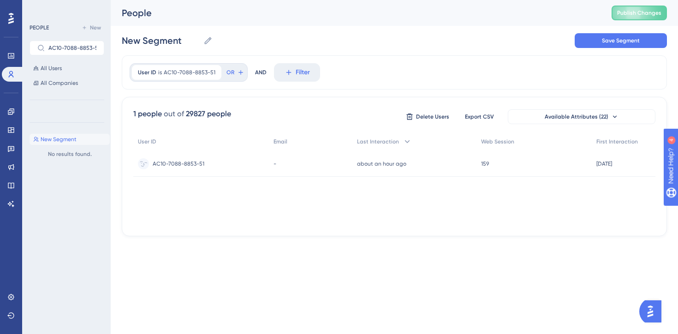
click at [184, 163] on span "AC10-7088-8853-51" at bounding box center [179, 163] width 52 height 7
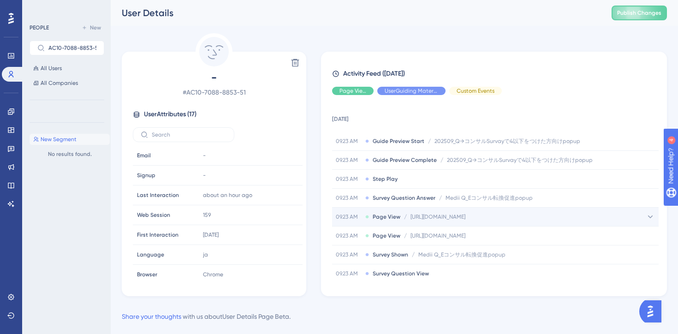
click at [649, 215] on icon at bounding box center [650, 216] width 9 height 9
click at [14, 109] on icon at bounding box center [11, 111] width 6 height 6
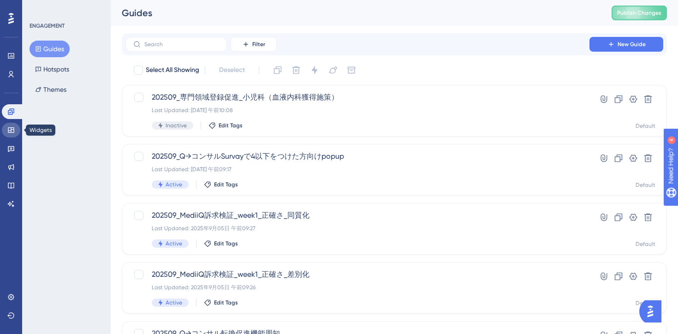
click at [15, 132] on link at bounding box center [11, 130] width 18 height 15
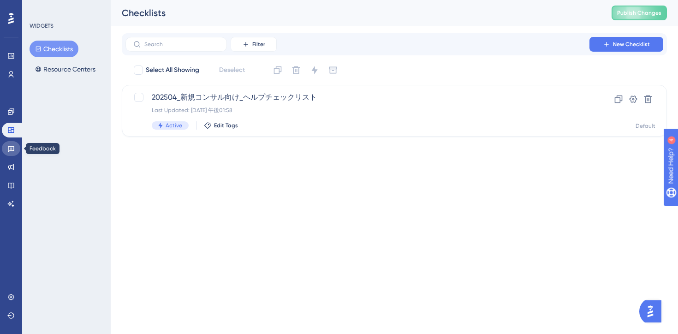
click at [8, 149] on icon at bounding box center [11, 149] width 6 height 6
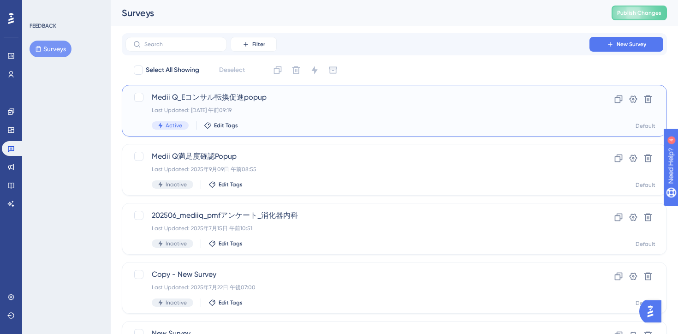
click at [328, 106] on div "Medii Q_Eコンサル転換促進popup Last Updated: 2025年9月09日 午前09:19 Active Edit Tags" at bounding box center [358, 111] width 412 height 38
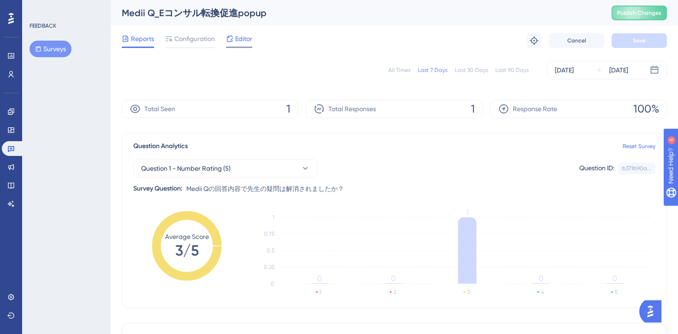
click at [241, 42] on span "Editor" at bounding box center [243, 38] width 17 height 11
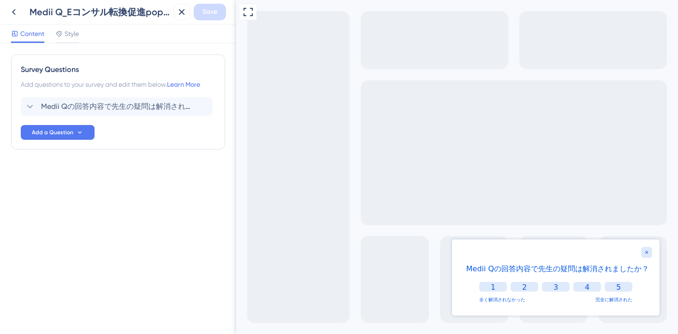
click at [550, 269] on div "Medii Qの回答内容で先生の疑問は解消されましたか？" at bounding box center [557, 268] width 189 height 11
copy div "Medii Qの回答内容で先生の疑問は解消されましたか？"
click at [335, 138] on div "Full Screen Preview" at bounding box center [457, 167] width 442 height 334
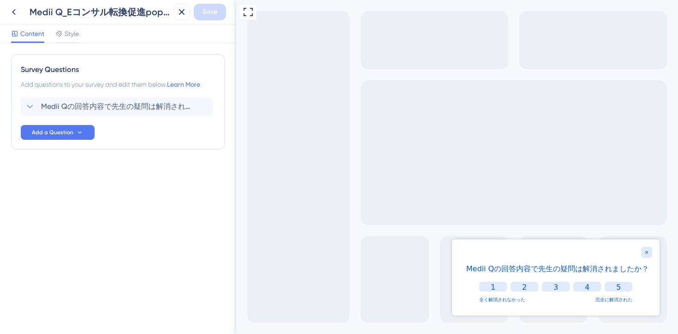
click at [493, 268] on div "Medii Qの回答内容で先生の疑問は解消されましたか？" at bounding box center [557, 268] width 189 height 11
click at [9, 12] on icon at bounding box center [13, 11] width 11 height 11
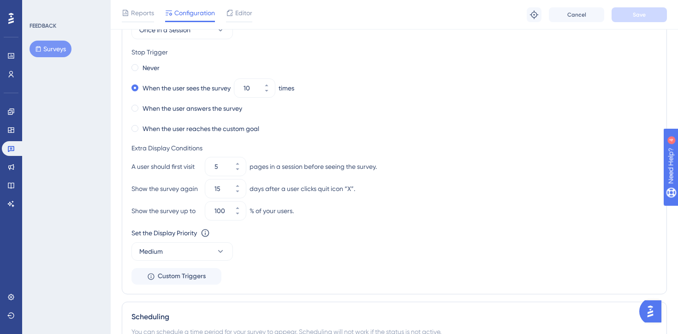
scroll to position [421, 0]
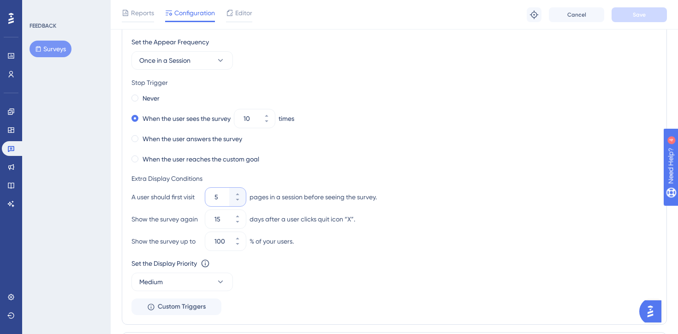
click at [223, 197] on input "5" at bounding box center [221, 196] width 13 height 11
click at [368, 146] on div "Never When the user sees the survey 10 times When the user answers the survey W…" at bounding box center [395, 129] width 526 height 74
click at [221, 198] on input "11" at bounding box center [221, 196] width 13 height 11
type input "1"
click at [369, 156] on div "When the user reaches the custom goal" at bounding box center [395, 159] width 526 height 13
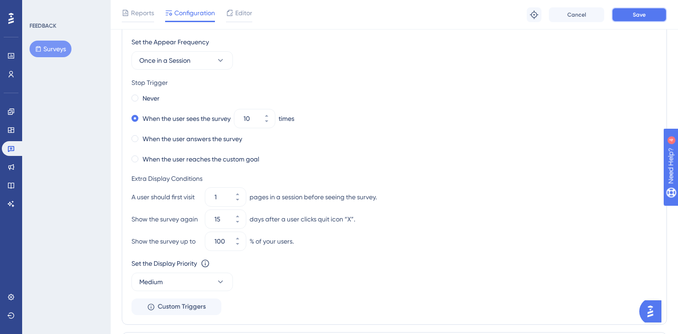
click at [632, 18] on button "Save" at bounding box center [639, 14] width 55 height 15
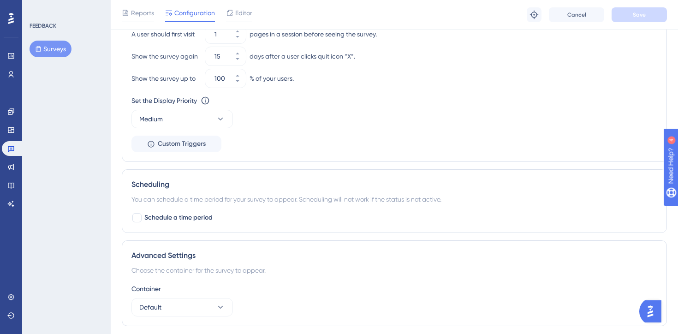
scroll to position [631, 0]
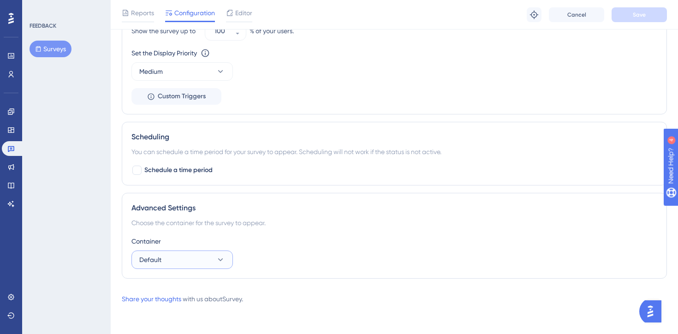
click at [223, 258] on icon at bounding box center [220, 259] width 9 height 9
click at [332, 239] on div "Container" at bounding box center [395, 241] width 526 height 11
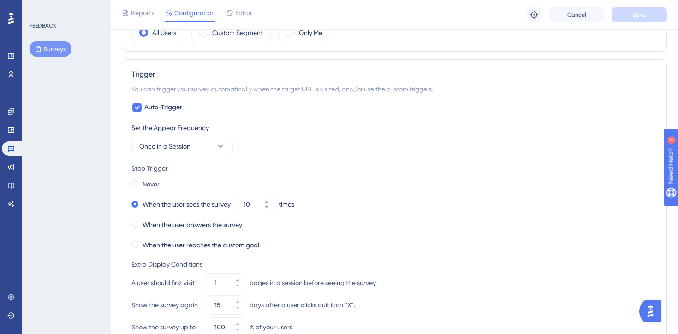
scroll to position [334, 0]
click at [153, 188] on label "Never" at bounding box center [151, 185] width 17 height 11
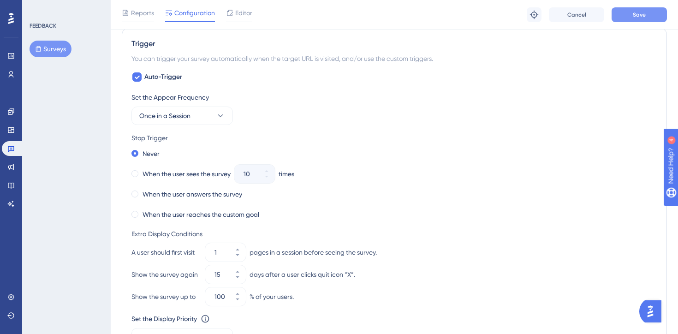
scroll to position [375, 0]
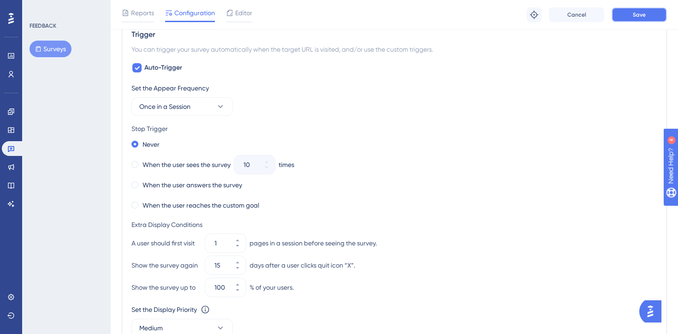
click at [645, 12] on span "Save" at bounding box center [639, 14] width 13 height 7
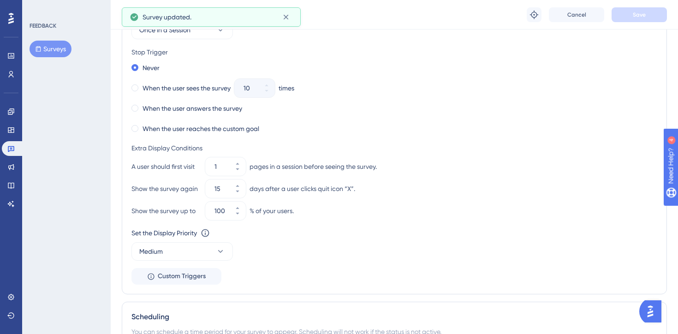
scroll to position [459, 0]
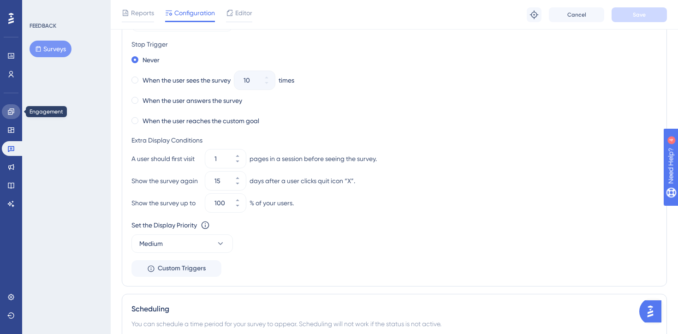
click at [9, 113] on icon at bounding box center [10, 111] width 7 height 7
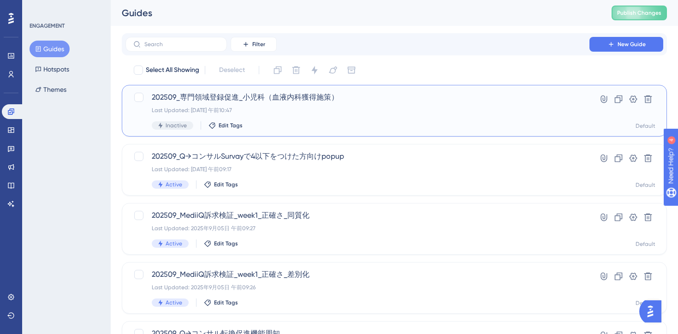
click at [341, 132] on div "202509_専門領域登録促進_小児科（血液内科獲得施策） Last Updated: 2025年9月09日 午前10:47 Inactive Edit Ta…" at bounding box center [394, 111] width 545 height 52
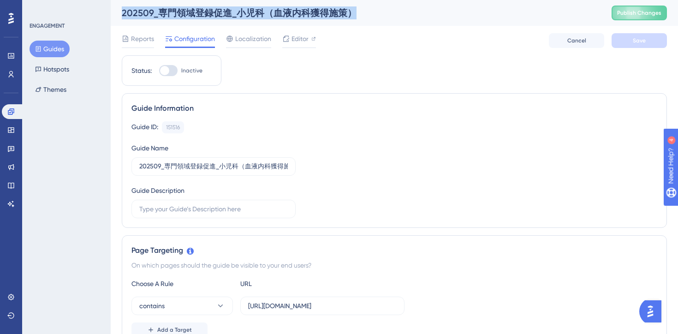
drag, startPoint x: 365, startPoint y: 14, endPoint x: 123, endPoint y: 16, distance: 241.8
click at [123, 16] on div "202509_専門領域登録促進_小児科（血液内科獲得施策）" at bounding box center [355, 12] width 467 height 13
copy div "202509_専門領域登録促進_小児科（血液内科獲得施策）"
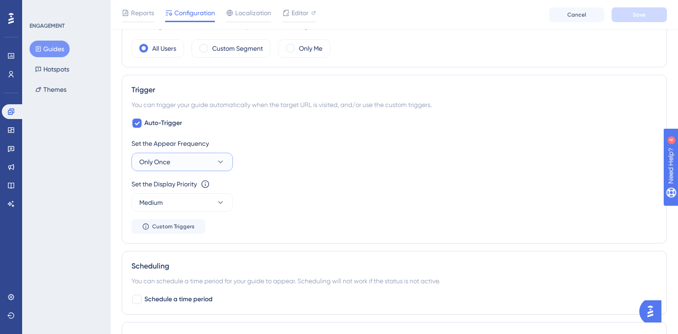
click at [223, 167] on button "Only Once" at bounding box center [183, 162] width 102 height 18
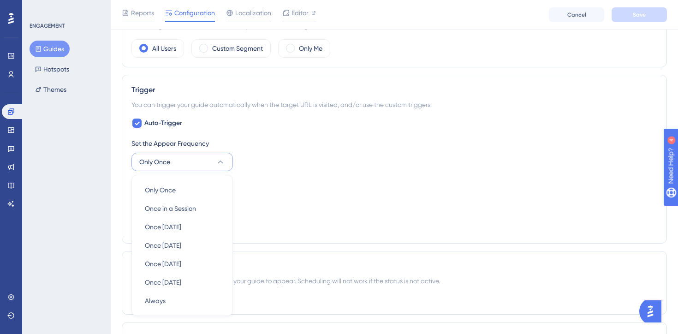
scroll to position [440, 0]
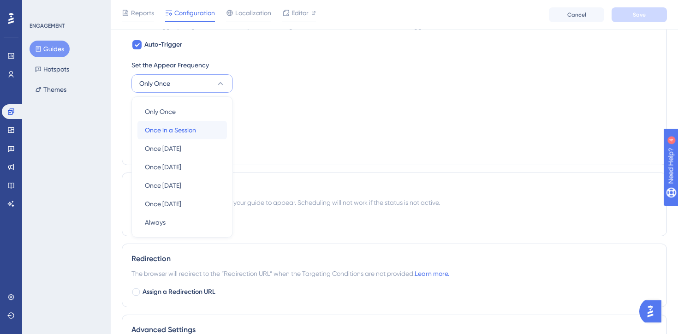
click at [200, 128] on div "Once in a Session Once in a Session" at bounding box center [182, 130] width 75 height 18
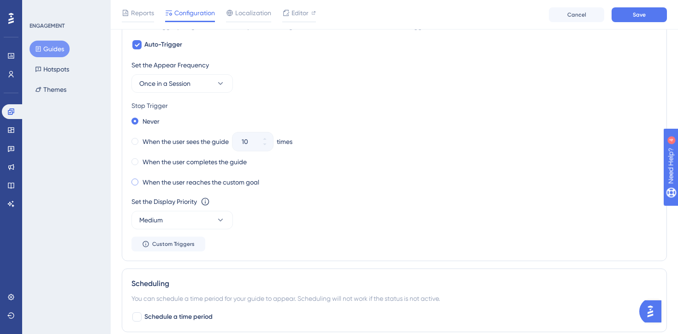
click at [237, 183] on label "When the user reaches the custom goal" at bounding box center [201, 182] width 117 height 11
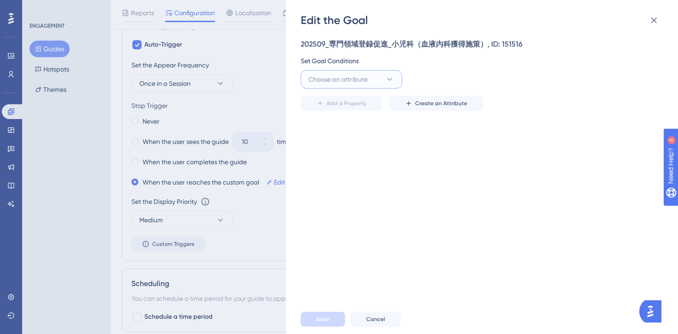
click at [388, 83] on icon at bounding box center [389, 79] width 9 height 9
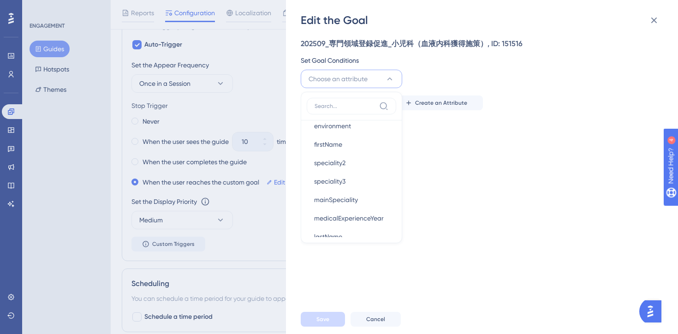
scroll to position [0, 0]
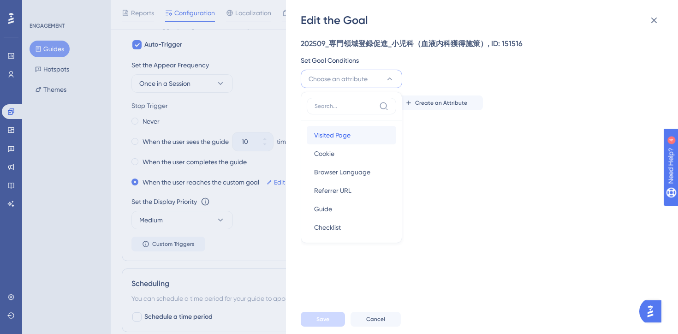
click at [347, 138] on span "Visited Page" at bounding box center [332, 135] width 36 height 11
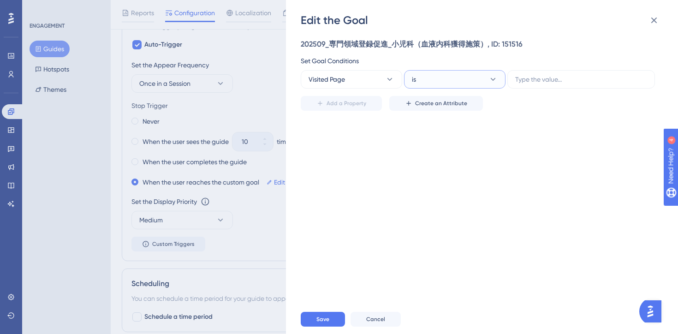
click at [494, 80] on icon at bounding box center [493, 79] width 5 height 3
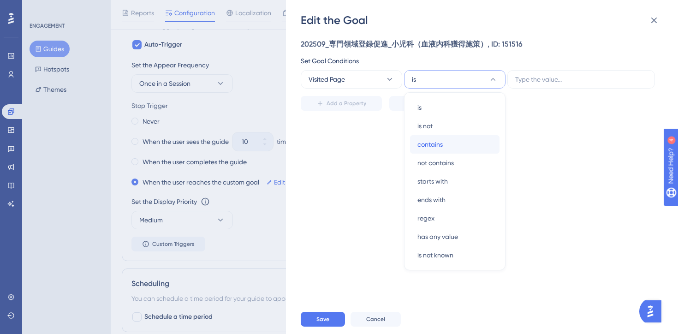
click at [466, 145] on div "contains contains" at bounding box center [455, 144] width 75 height 18
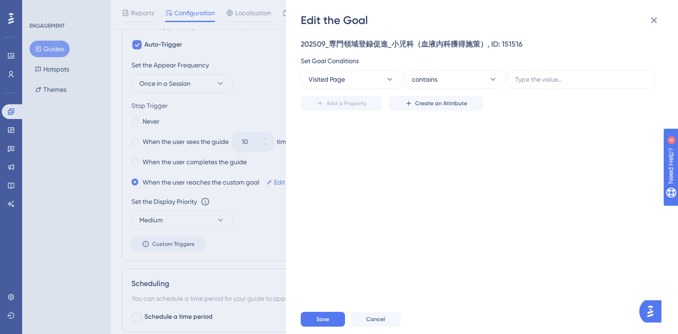
click at [424, 188] on div "202509_専門領域登録促進_小児科（血液内科獲得施策）, ID: 151516 Set Goal Conditions Visited Page cont…" at bounding box center [487, 166] width 372 height 277
click at [550, 79] on input "text" at bounding box center [581, 79] width 132 height 10
paste input "https://e-consult.medii.jp/editprofile"
type input "https://e-consult.medii.jp/editprofile"
click at [486, 166] on div "202509_専門領域登録促進_小児科（血液内科獲得施策）, ID: 151516 Set Goal Conditions Visited Page cont…" at bounding box center [487, 166] width 372 height 277
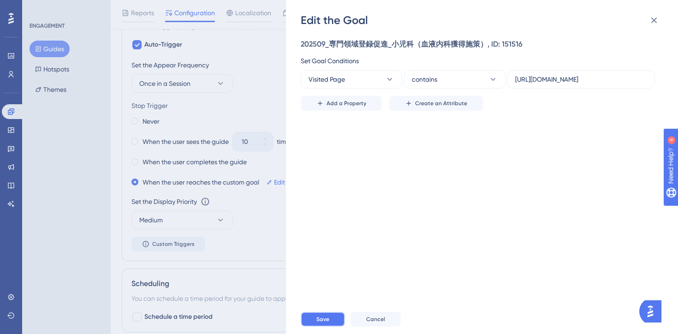
click at [321, 320] on span "Save" at bounding box center [323, 319] width 13 height 7
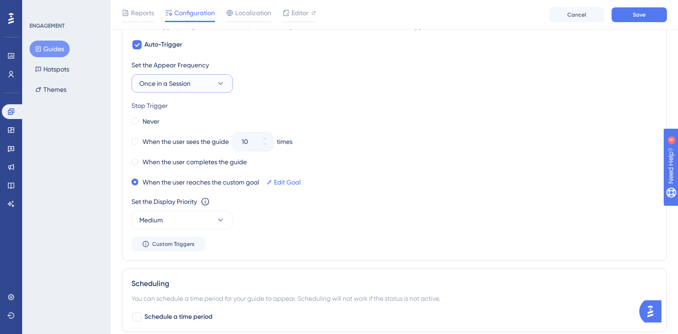
click at [223, 87] on icon at bounding box center [220, 83] width 9 height 9
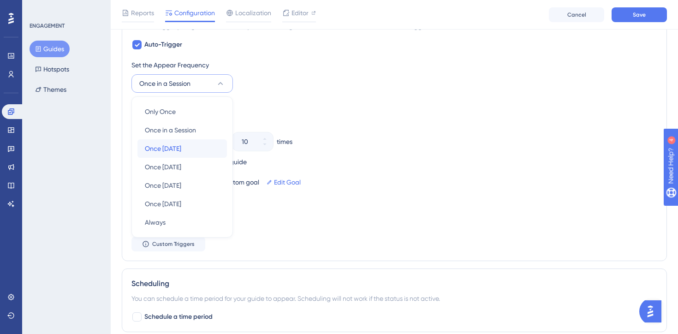
click at [187, 152] on div "Once in 1 day Once in 1 day" at bounding box center [182, 148] width 75 height 18
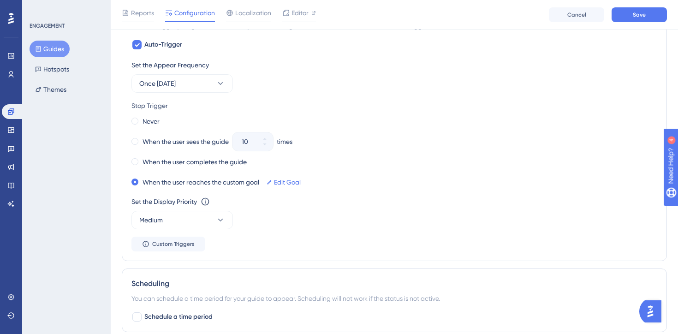
click at [284, 97] on div "Set the Appear Frequency Once in 1 day Stop Trigger Never When the user sees th…" at bounding box center [395, 156] width 526 height 192
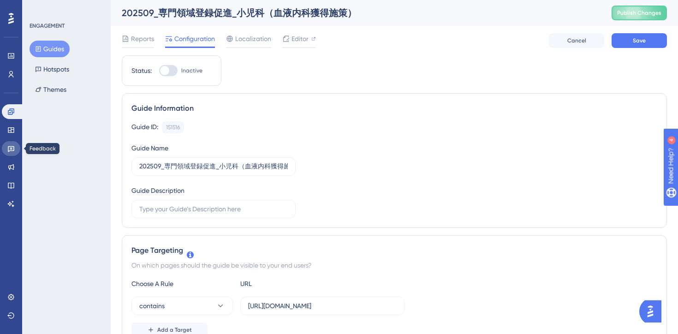
click at [9, 151] on icon at bounding box center [11, 149] width 6 height 6
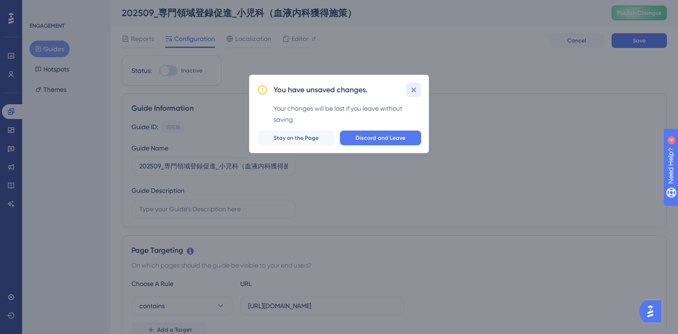
click at [418, 85] on button at bounding box center [414, 90] width 15 height 15
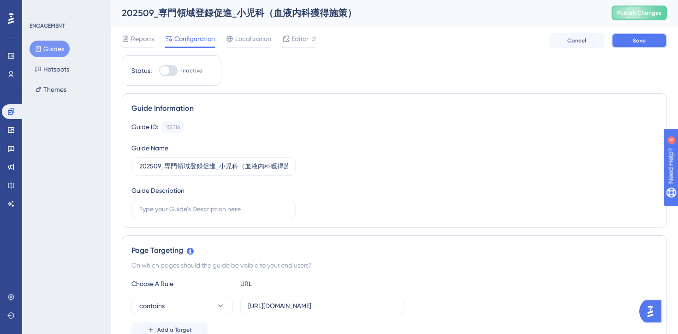
click at [643, 39] on span "Save" at bounding box center [639, 40] width 13 height 7
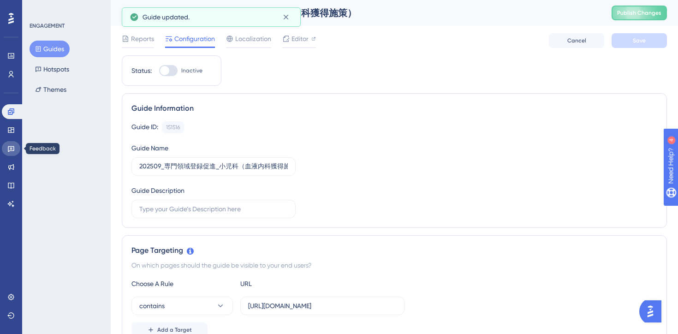
click at [9, 146] on icon at bounding box center [10, 148] width 7 height 7
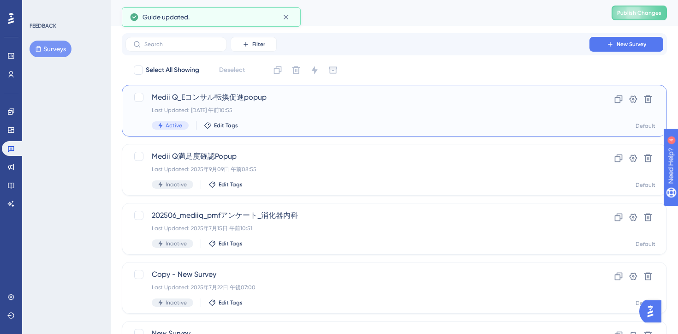
click at [291, 108] on div "Last Updated: 2025年9月09日 午前10:55" at bounding box center [358, 110] width 412 height 7
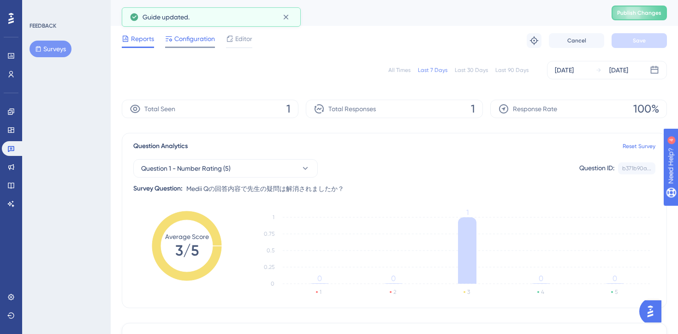
click at [183, 40] on span "Configuration" at bounding box center [194, 38] width 41 height 11
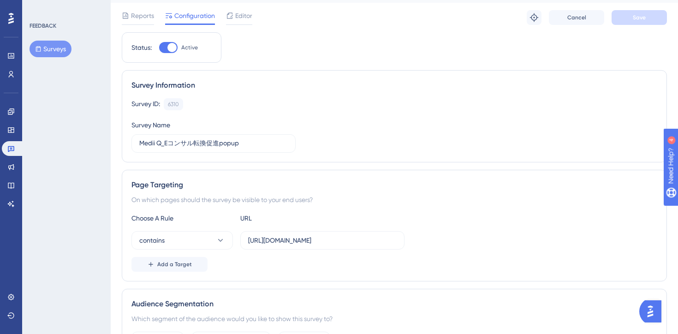
scroll to position [58, 0]
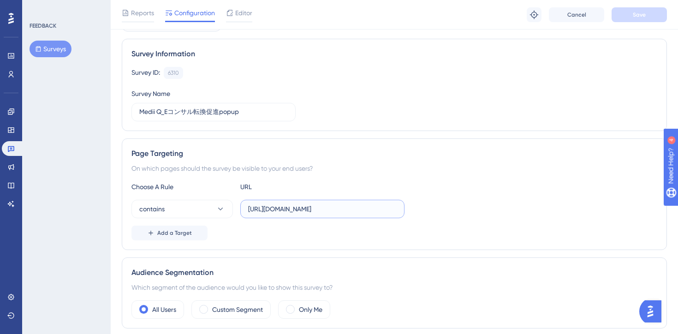
click at [387, 211] on input "https://stg-e-consult.medii.jp/ai-assistant?utm_source=20250702_usgd_ai_1_gen_s…" at bounding box center [322, 209] width 149 height 10
drag, startPoint x: 377, startPoint y: 209, endPoint x: 462, endPoint y: 211, distance: 85.9
click at [462, 211] on div "contains https://stg-e-consult.medii.jp/ai-assistant?utm_source=20250702_usgd_a…" at bounding box center [395, 209] width 526 height 18
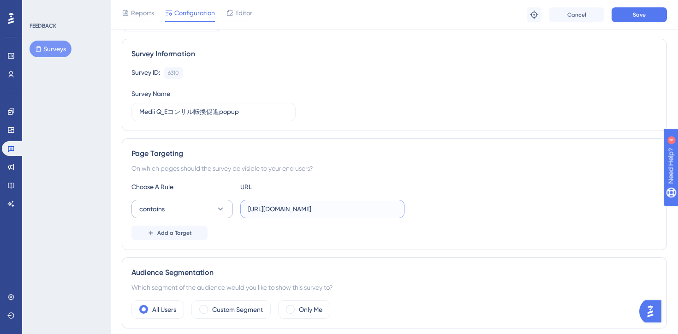
drag, startPoint x: 385, startPoint y: 210, endPoint x: 216, endPoint y: 209, distance: 168.4
click at [216, 209] on div "contains https://stg-e-consult.medii.jp/ai-assistant" at bounding box center [268, 209] width 273 height 18
paste input "/threads/"
type input "https://stg-e-consult.medii.jp/ai-assistant/threads/"
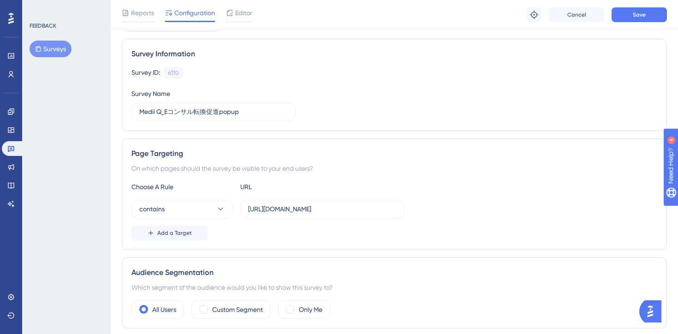
scroll to position [0, 0]
click at [459, 205] on div "contains https://stg-e-consult.medii.jp/ai-assistant/threads/" at bounding box center [395, 209] width 526 height 18
drag, startPoint x: 359, startPoint y: 209, endPoint x: 478, endPoint y: 209, distance: 118.6
click at [478, 209] on div "contains https://stg-e-consult.medii.jp/ai-assistant/threads/" at bounding box center [395, 209] width 526 height 18
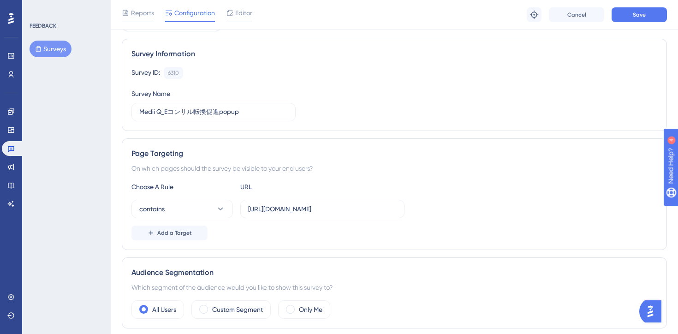
click at [420, 231] on div "Add a Target" at bounding box center [395, 233] width 526 height 15
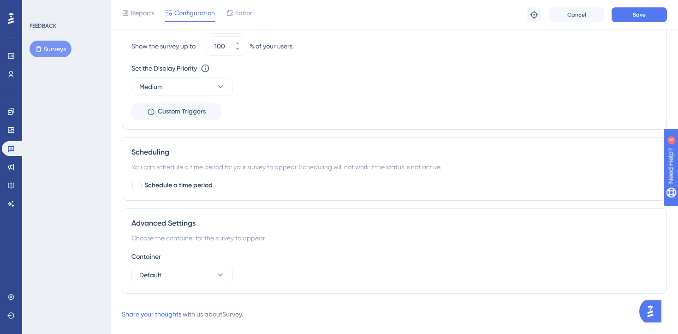
scroll to position [631, 0]
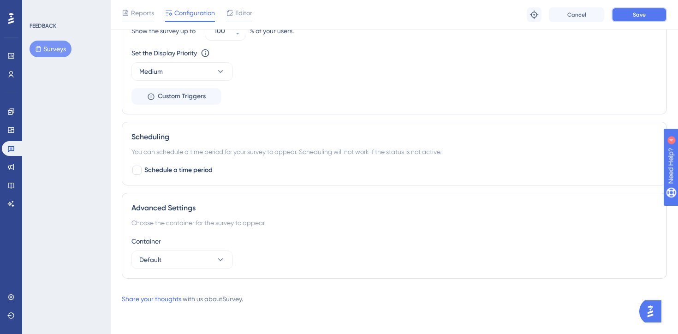
click at [634, 17] on span "Save" at bounding box center [639, 14] width 13 height 7
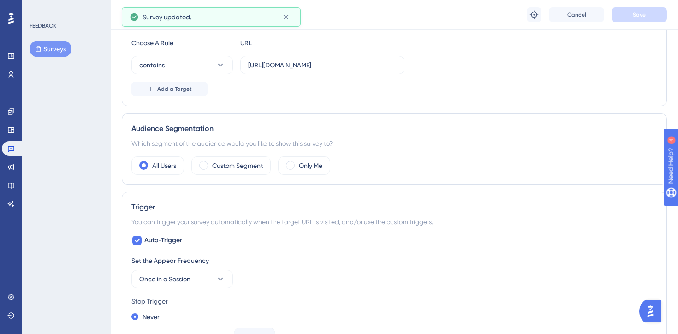
scroll to position [0, 0]
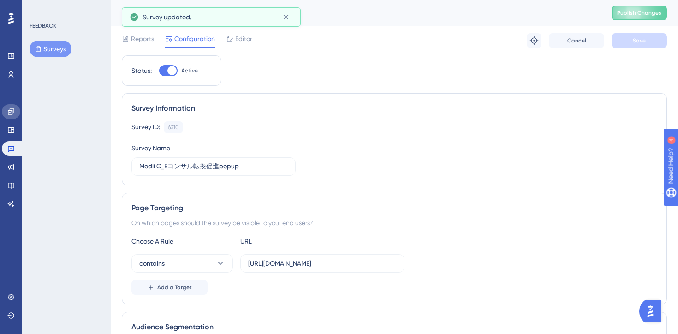
click at [11, 109] on icon at bounding box center [11, 111] width 6 height 6
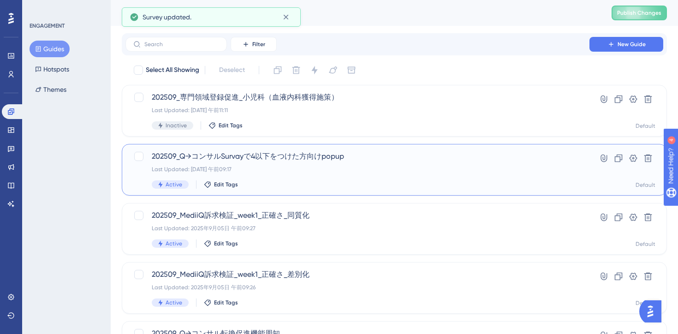
click at [414, 180] on div "202509_Q→コンサルSurvayで4以下をつけた方向けpopup Last Updated: 2025年9月09日 午前09:17 Active Edi…" at bounding box center [358, 170] width 412 height 38
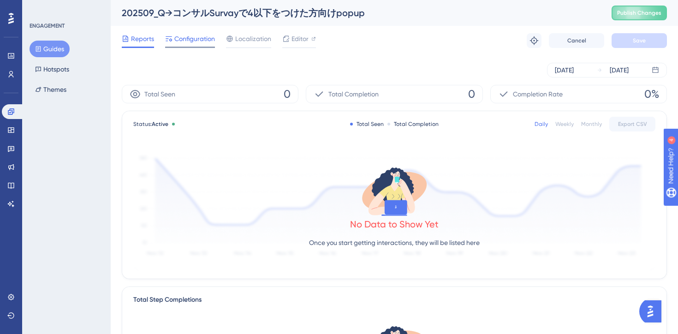
click at [196, 42] on span "Configuration" at bounding box center [194, 38] width 41 height 11
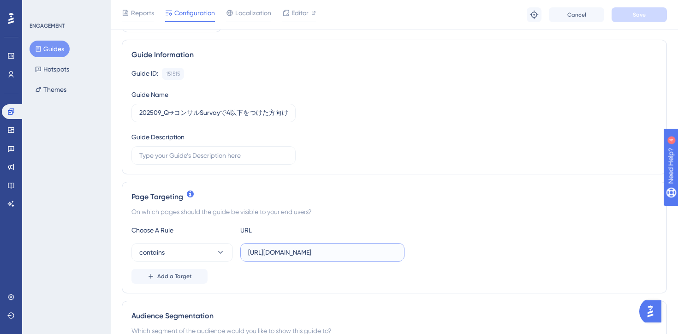
scroll to position [0, 9]
drag, startPoint x: 379, startPoint y: 255, endPoint x: 436, endPoint y: 255, distance: 56.8
click at [436, 255] on div "contains https://stg-e-consult.medii.jp/ai-assistant/threads/" at bounding box center [395, 252] width 526 height 18
click at [446, 264] on div "Choose A Rule URL contains https://stg-e-consult.medii.jp/ai-assistant/threads/…" at bounding box center [395, 254] width 526 height 59
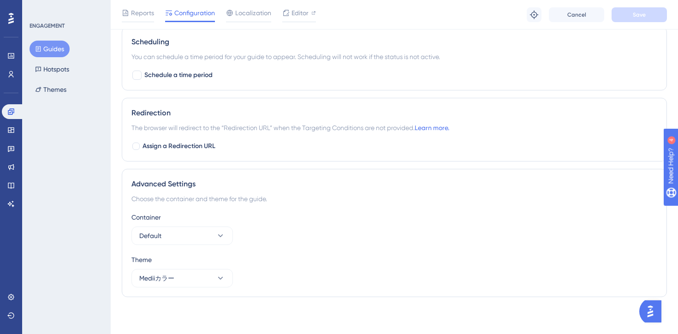
scroll to position [0, 0]
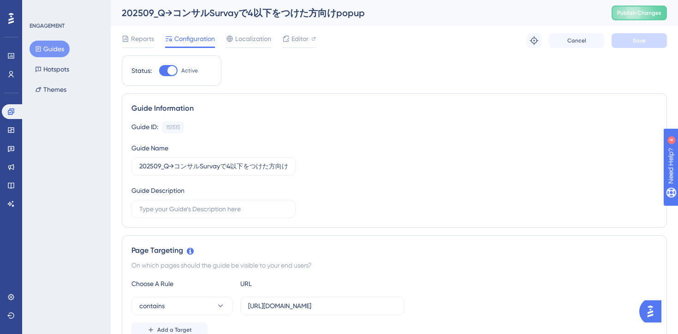
click at [59, 48] on button "Guides" at bounding box center [50, 49] width 40 height 17
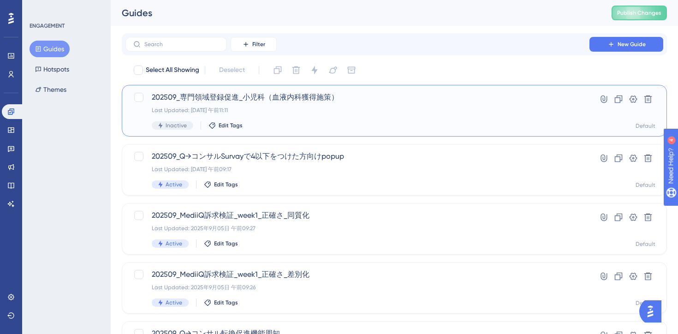
click at [387, 119] on div "202509_専門領域登録促進_小児科（血液内科獲得施策） Last Updated: 2025年9月09日 午前11:11 Inactive Edit Ta…" at bounding box center [358, 111] width 412 height 38
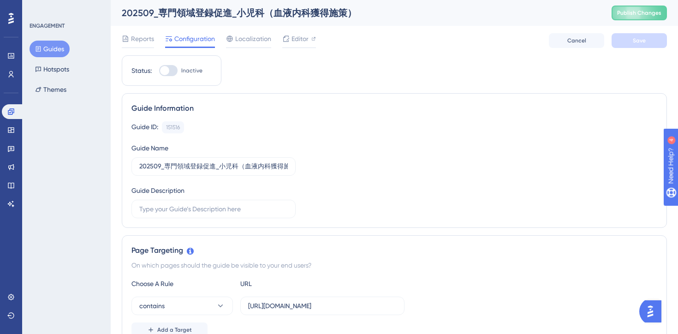
click at [170, 73] on div at bounding box center [168, 70] width 18 height 11
click at [159, 71] on input "Inactive" at bounding box center [159, 71] width 0 height 0
checkbox input "true"
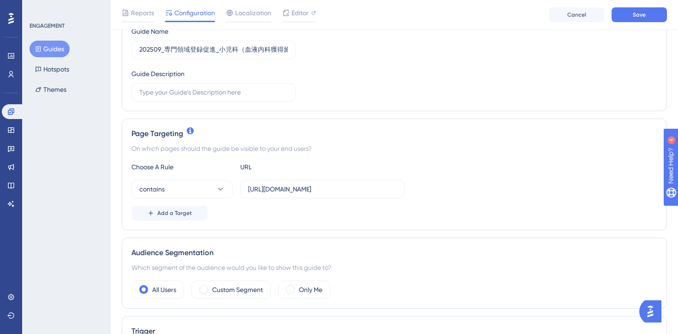
scroll to position [133, 0]
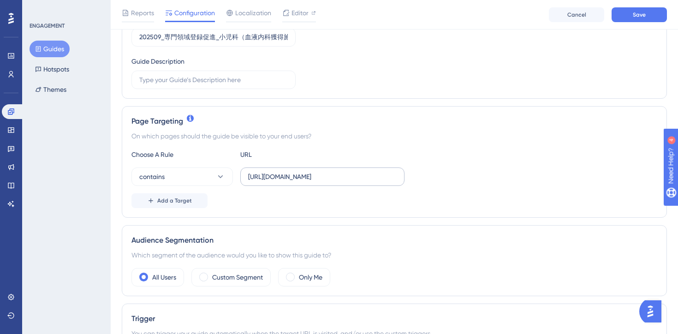
click at [310, 184] on label "https://stg-e-consult.medii.jp/top" at bounding box center [322, 176] width 164 height 18
click at [310, 182] on input "https://stg-e-consult.medii.jp/top" at bounding box center [322, 177] width 149 height 10
drag, startPoint x: 310, startPoint y: 184, endPoint x: 377, endPoint y: 184, distance: 66.4
click at [377, 184] on label "https://stg-e-consult.medii.jp/top" at bounding box center [322, 176] width 164 height 18
click at [377, 182] on input "https://stg-e-consult.medii.jp/top" at bounding box center [322, 177] width 149 height 10
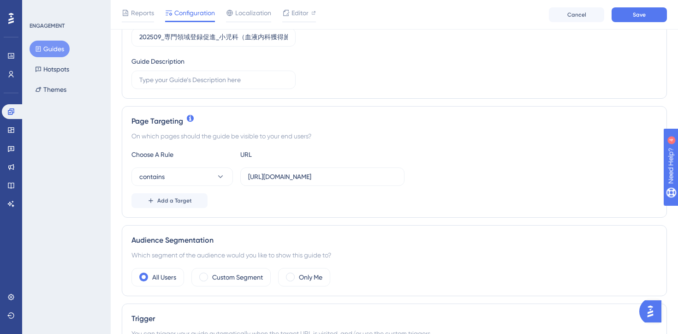
click at [387, 227] on div "Audience Segmentation Which segment of the audience would you like to show this…" at bounding box center [394, 260] width 545 height 71
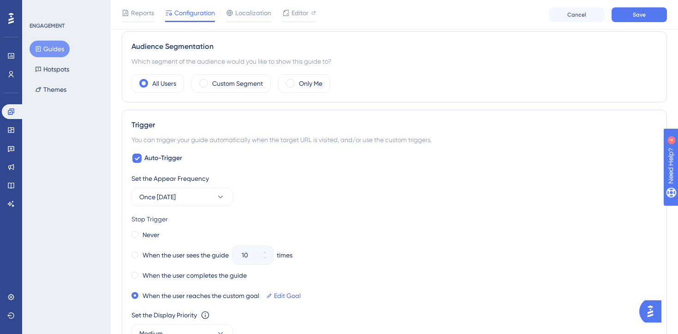
scroll to position [328, 0]
click at [208, 196] on button "Once in 1 day" at bounding box center [183, 196] width 102 height 18
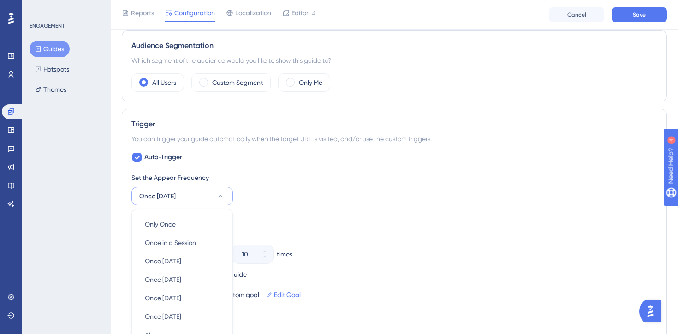
scroll to position [440, 0]
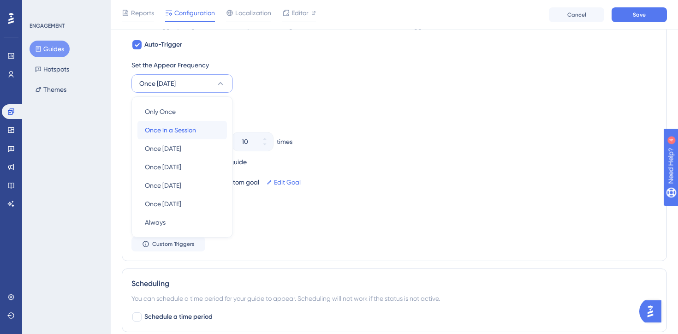
click at [196, 133] on span "Once in a Session" at bounding box center [170, 130] width 51 height 11
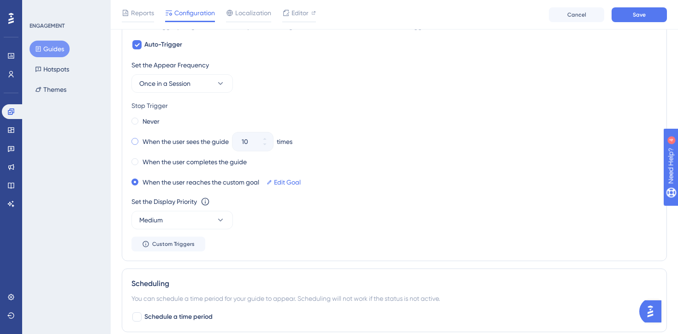
click at [135, 139] on span at bounding box center [135, 141] width 7 height 7
click at [141, 139] on input "radio" at bounding box center [141, 139] width 0 height 0
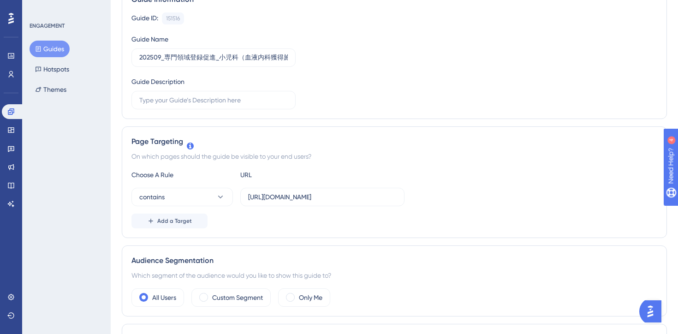
scroll to position [0, 0]
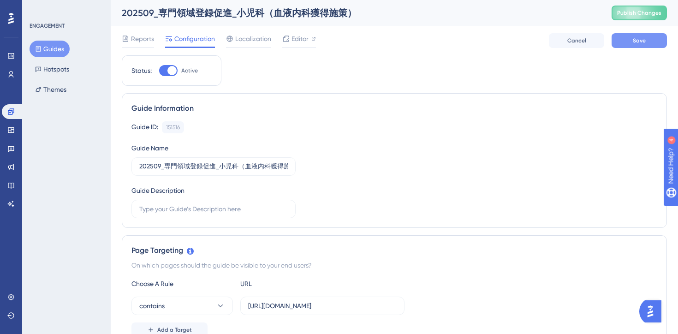
click at [630, 43] on button "Save" at bounding box center [639, 40] width 55 height 15
click at [368, 311] on label "https://stg-e-consult.medii.jp/top" at bounding box center [322, 306] width 164 height 18
click at [368, 311] on input "https://stg-e-consult.medii.jp/top" at bounding box center [322, 306] width 149 height 10
paste input "?utm_source=tes"
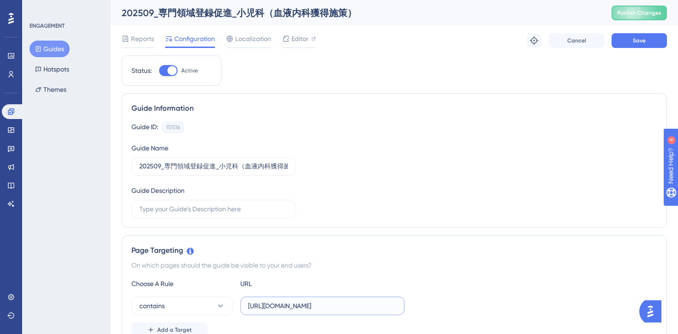
drag, startPoint x: 389, startPoint y: 305, endPoint x: 403, endPoint y: 305, distance: 14.3
click at [404, 305] on label "https://stg-e-consult.medii.jp/top?utm_source=tes" at bounding box center [322, 306] width 164 height 18
click at [395, 308] on input "https://stg-e-consult.medii.jp/top?utm_source=tes" at bounding box center [322, 306] width 149 height 10
type input "https://stg-e-consult.medii.jp/top?utm_source=test"
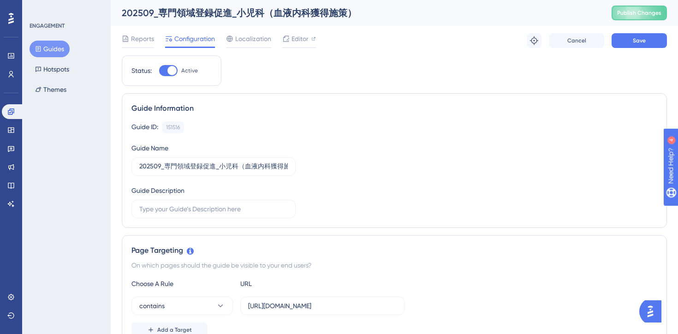
click at [453, 293] on div "Choose A Rule URL contains https://stg-e-consult.medii.jp/top?utm_source=test A…" at bounding box center [395, 307] width 526 height 59
click at [363, 305] on input "https://stg-e-consult.medii.jp/top?utm_source=test" at bounding box center [322, 306] width 149 height 10
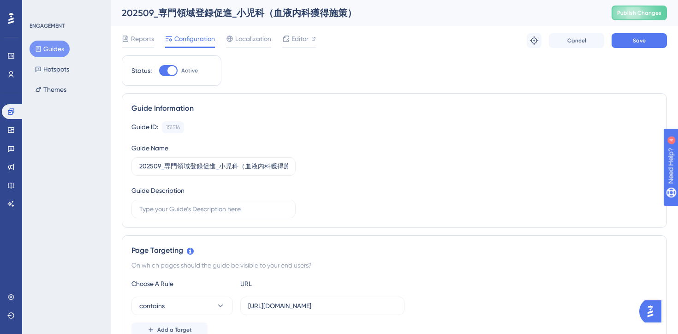
click at [428, 200] on div "Guide ID: 151516 Copy Guide Name 202509_専門領域登録促進_小児科（血液内科獲得施策） Guide Description" at bounding box center [395, 169] width 526 height 97
click at [640, 42] on span "Save" at bounding box center [639, 40] width 13 height 7
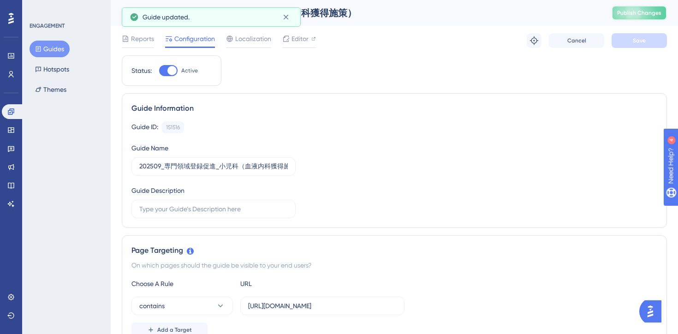
click at [635, 13] on span "Publish Changes" at bounding box center [639, 12] width 44 height 7
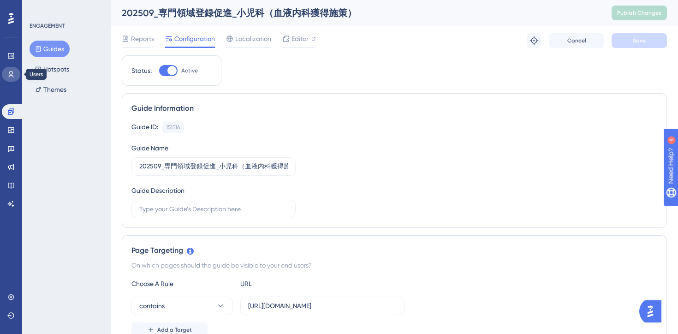
click at [12, 78] on icon at bounding box center [10, 74] width 7 height 7
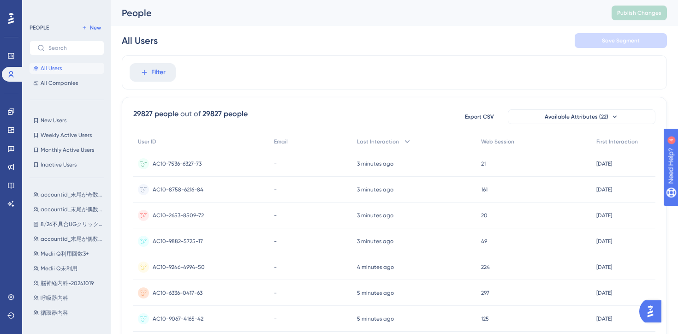
click at [180, 159] on div "AC10-7536-6327-73 AC10-7536-6327-73" at bounding box center [177, 164] width 49 height 26
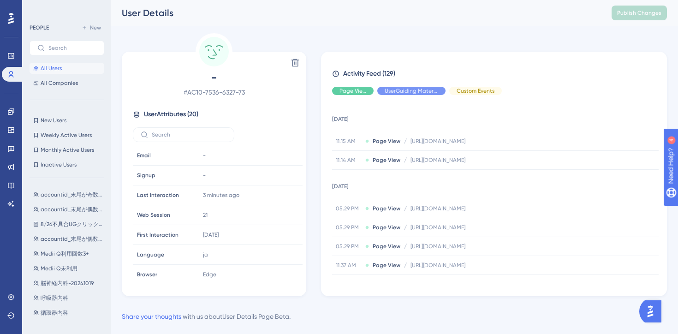
click at [366, 72] on span "Activity Feed (129)" at bounding box center [369, 73] width 52 height 11
copy span "Activity Feed (129)"
click at [11, 146] on icon at bounding box center [11, 149] width 6 height 6
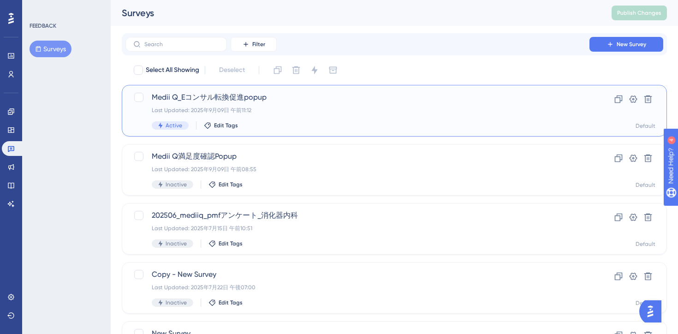
click at [338, 117] on div "Medii Q_Eコンサル転換促進popup Last Updated: 2025年9月09日 午前11:12 Active Edit Tags" at bounding box center [358, 111] width 412 height 38
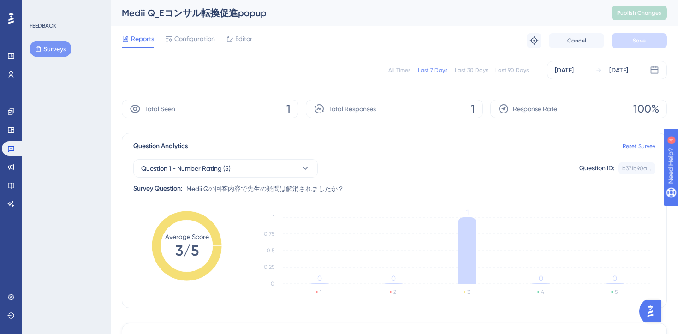
scroll to position [173, 0]
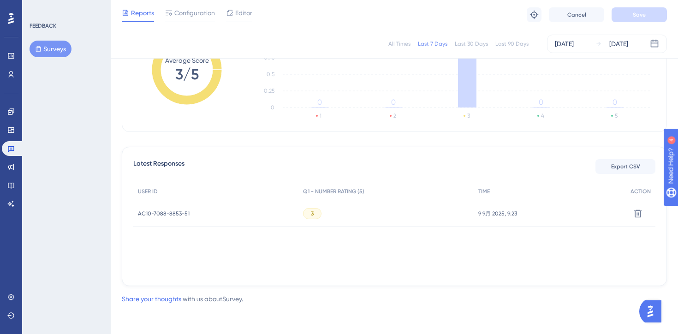
click at [168, 212] on span "AC10-7088-8853-51" at bounding box center [164, 213] width 52 height 7
click at [168, 212] on div at bounding box center [339, 167] width 678 height 334
copy span "AC10-7088-8853-51"
drag, startPoint x: 201, startPoint y: 214, endPoint x: 138, endPoint y: 213, distance: 63.2
click at [138, 213] on div "AC10-7088-8853-51 AC10-7088-8853-51" at bounding box center [215, 214] width 165 height 26
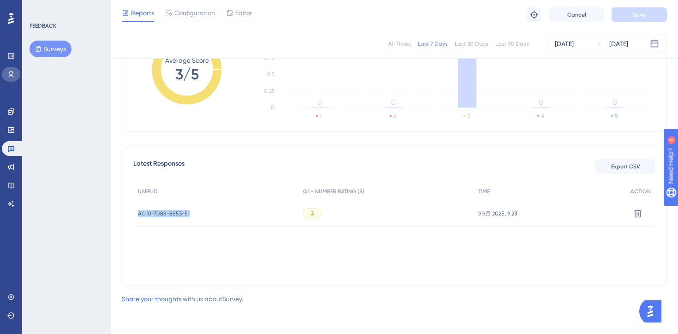
click at [13, 76] on icon at bounding box center [11, 74] width 5 height 6
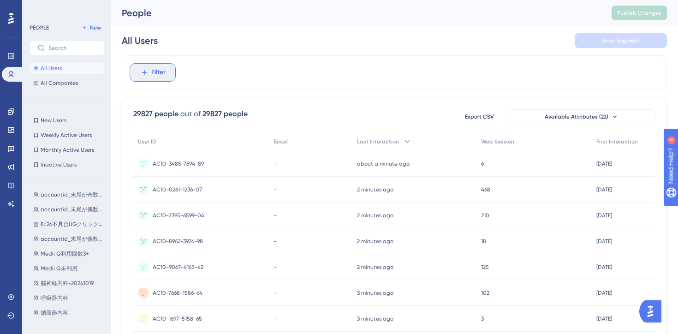
click at [162, 76] on span "Filter" at bounding box center [158, 72] width 14 height 11
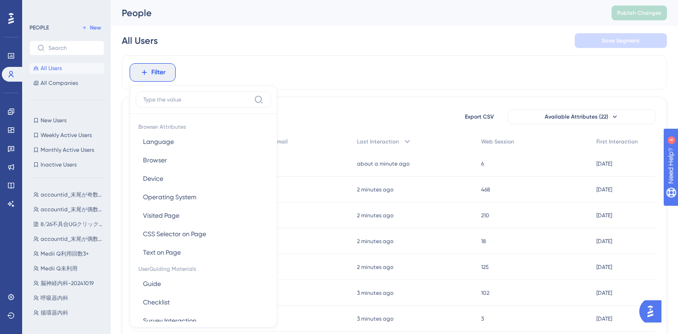
scroll to position [39, 0]
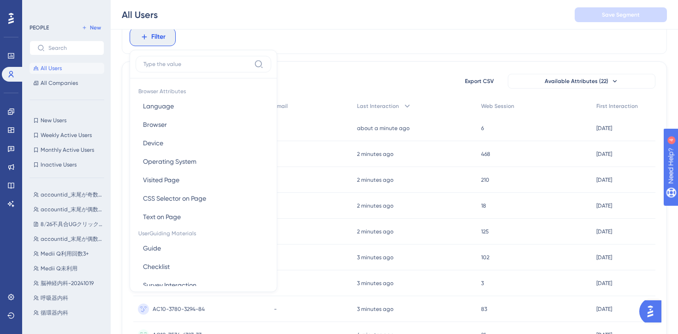
type input "AC10-7088-8853-51"
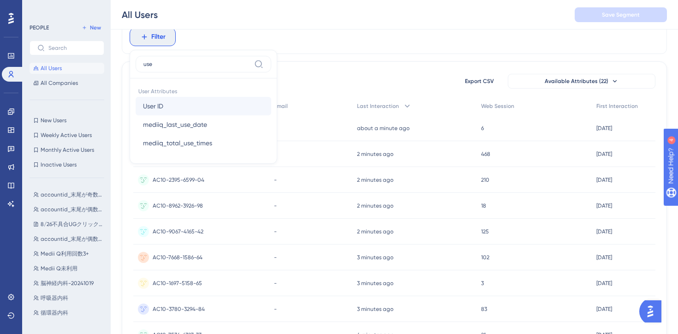
type input "use"
click at [159, 108] on span "User ID" at bounding box center [153, 106] width 20 height 11
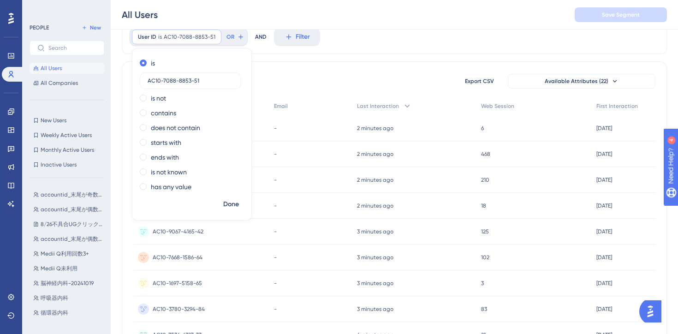
type input "AC10-7088-8853-51"
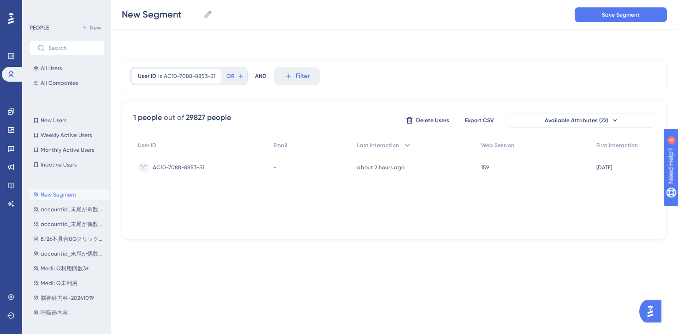
scroll to position [0, 0]
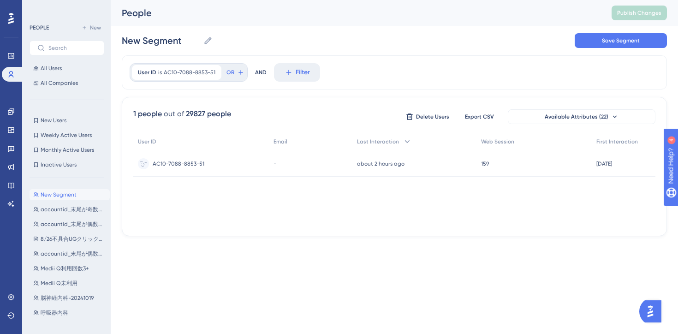
click at [185, 168] on div "AC10-7088-8853-51 AC10-7088-8853-51" at bounding box center [179, 164] width 52 height 26
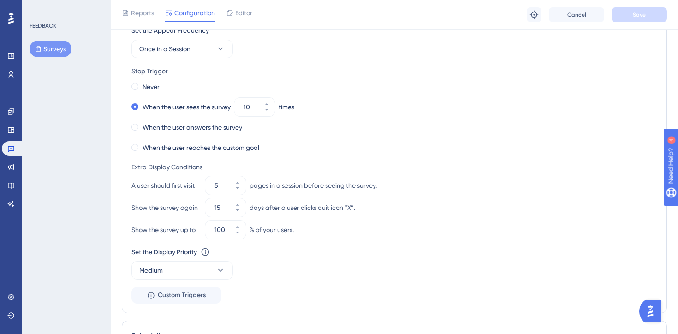
scroll to position [436, 0]
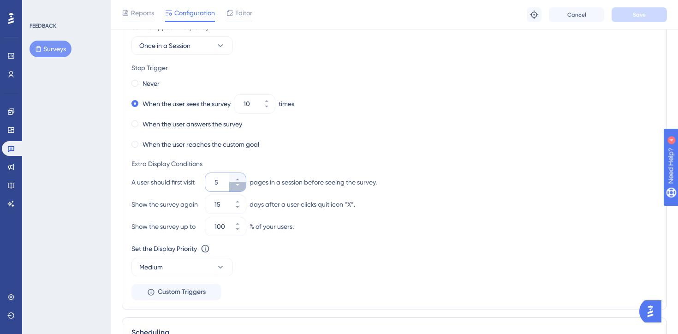
click at [236, 187] on icon at bounding box center [238, 185] width 6 height 6
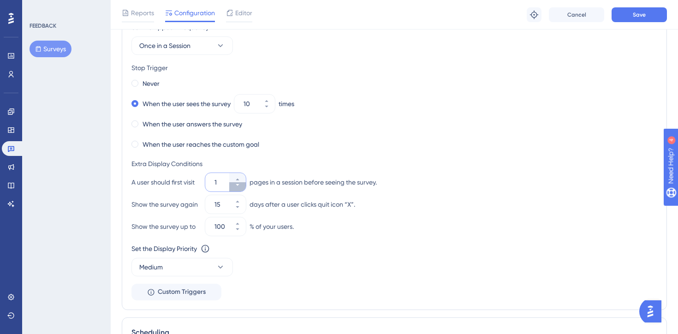
click at [236, 187] on icon at bounding box center [238, 185] width 6 height 6
type input "1"
click at [316, 181] on div "pages in a session before seeing the survey." at bounding box center [313, 182] width 127 height 11
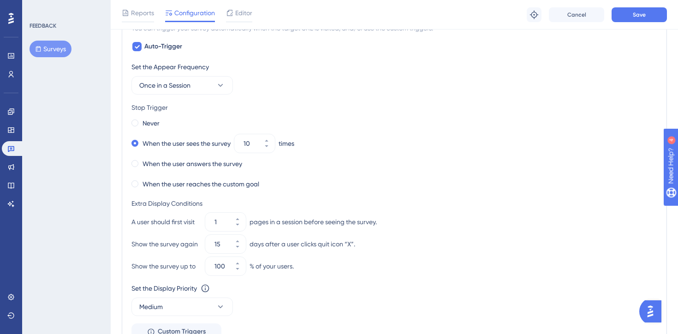
scroll to position [317, 0]
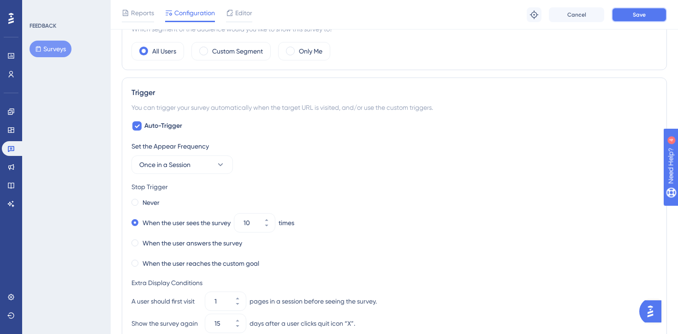
click at [628, 18] on button "Save" at bounding box center [639, 14] width 55 height 15
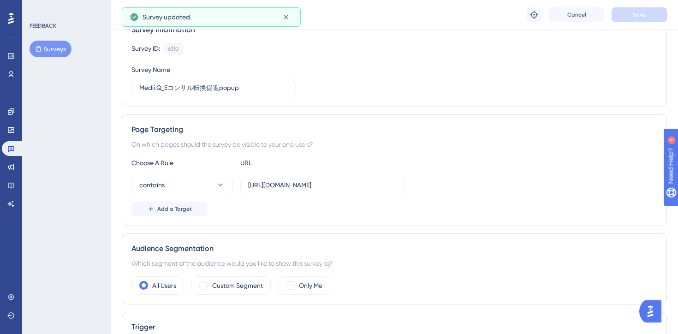
scroll to position [0, 0]
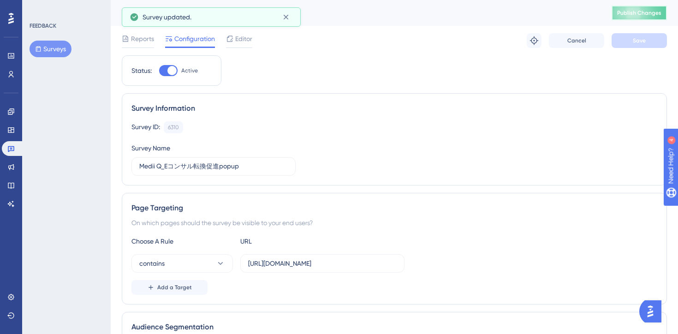
click at [617, 15] on button "Publish Changes" at bounding box center [639, 13] width 55 height 15
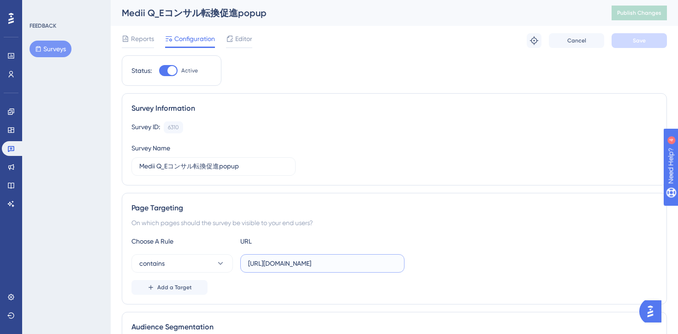
scroll to position [0, 160]
drag, startPoint x: 338, startPoint y: 263, endPoint x: 466, endPoint y: 262, distance: 127.4
click at [466, 262] on div "contains https://stg-e-consult.medii.jp/ai-assistant?utm_source=20250702_usgd_a…" at bounding box center [395, 263] width 526 height 18
click at [536, 43] on icon at bounding box center [534, 40] width 9 height 9
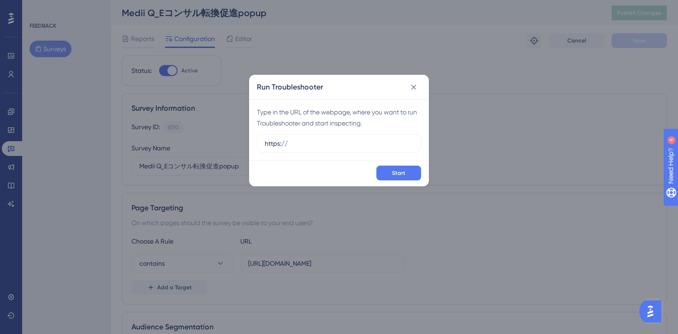
drag, startPoint x: 311, startPoint y: 147, endPoint x: 208, endPoint y: 144, distance: 102.5
click at [209, 146] on div "Run Troubleshooter Type in the URL of the webpage, where you want to run Troubl…" at bounding box center [339, 167] width 678 height 334
type input "https://stg-e-consult.medii.jp/ai-assistant/threads/72e138f1-95b4-41f8-8e52-6d0…"
click at [390, 170] on button "Start" at bounding box center [399, 173] width 45 height 15
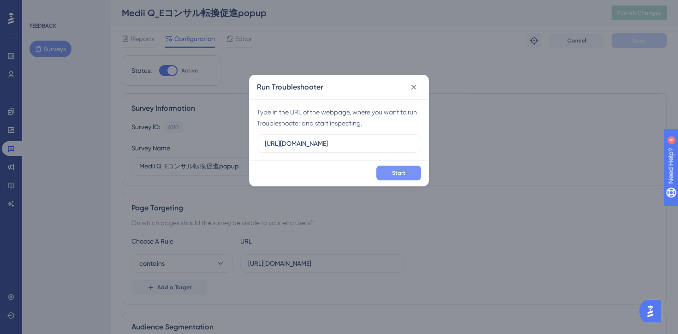
scroll to position [0, 0]
click at [414, 88] on icon at bounding box center [413, 87] width 9 height 9
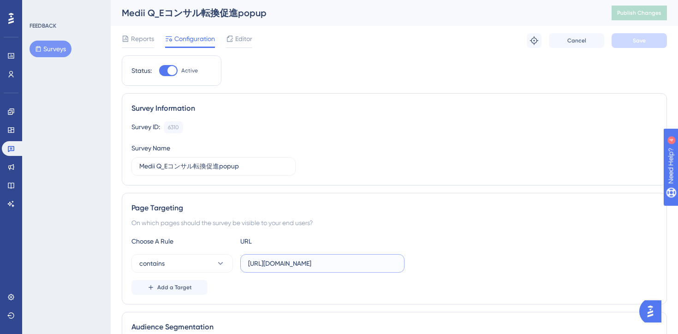
drag, startPoint x: 334, startPoint y: 259, endPoint x: 425, endPoint y: 258, distance: 91.4
click at [425, 258] on div "contains https://stg-e-consult.medii.jp/ai-assistant?utm_source=20250702_usgd_a…" at bounding box center [395, 263] width 526 height 18
drag, startPoint x: 351, startPoint y: 266, endPoint x: 443, endPoint y: 267, distance: 91.8
click at [443, 267] on div "contains https://stg-e-consult.medii.jp/ai-assistant?utm_source=20250702_usgd_a…" at bounding box center [395, 263] width 526 height 18
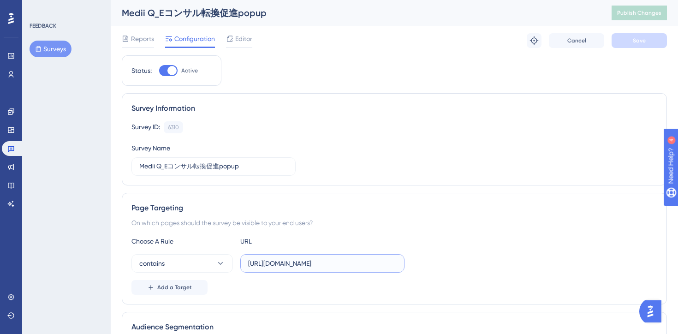
click at [305, 260] on input "https://stg-e-consult.medii.jp/ai-assistant?utm_source=20250702_usgd_ai_1_gen_s…" at bounding box center [322, 263] width 149 height 10
drag, startPoint x: 258, startPoint y: 263, endPoint x: 315, endPoint y: 260, distance: 57.3
click at [315, 260] on input "https://stg-e-consult.medii.jp/ai-assistant?utm_source=20250702_usgd_ai_1_gen_s…" at bounding box center [322, 263] width 149 height 10
click at [357, 263] on input "https://stg-e-consult.medii.jp/ai-assistant?utm_source=20250702_usgd_ai_1_gen_s…" at bounding box center [322, 263] width 149 height 10
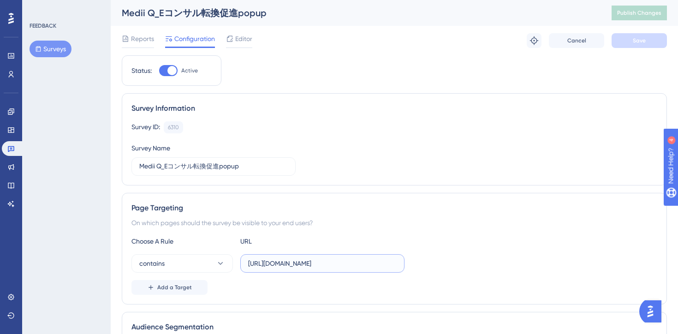
click at [366, 263] on input "https://stg-e-consult.medii.jp/ai-assistant?utm_source=20250702_usgd_ai_1_gen_s…" at bounding box center [322, 263] width 149 height 10
click at [412, 133] on div "Survey ID: 6310 Copy Survey Name Medii Q_Eコンサル転換促進popup" at bounding box center [395, 148] width 526 height 54
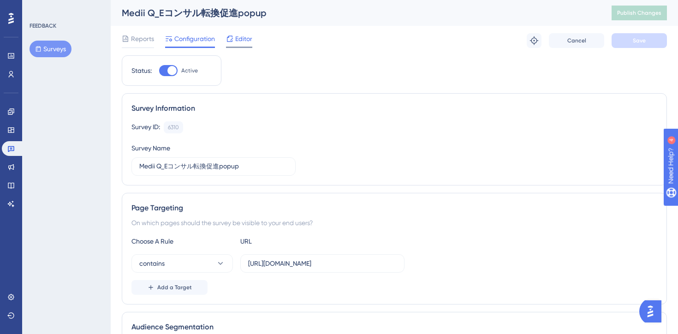
click at [247, 44] on span "Editor" at bounding box center [243, 38] width 17 height 11
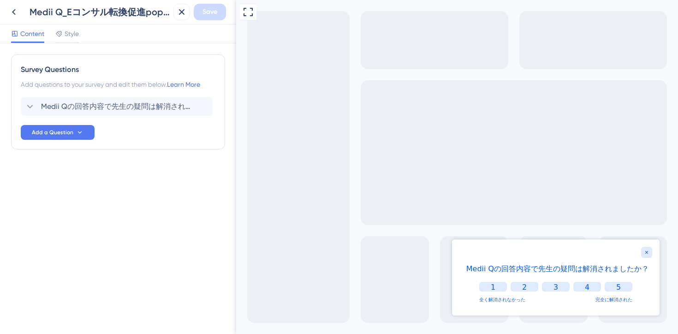
click at [142, 135] on div "Medii Qの回答内容で先生の疑問は解消されましたか？ Add a Question" at bounding box center [118, 118] width 195 height 42
click at [85, 75] on div "Survey Questions" at bounding box center [118, 69] width 195 height 11
click at [93, 112] on span "Medii Qの回答内容で先生の疑問は解消されましたか？" at bounding box center [117, 106] width 152 height 11
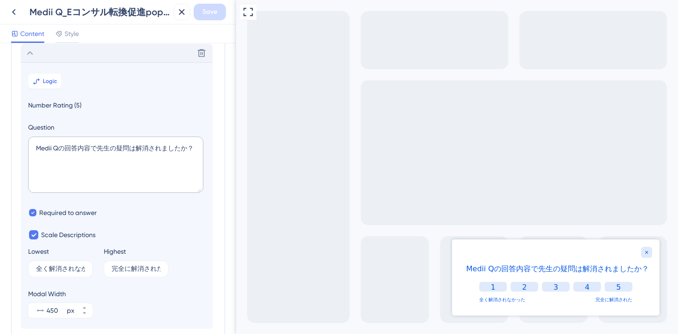
scroll to position [54, 0]
click at [39, 82] on icon at bounding box center [36, 80] width 7 height 7
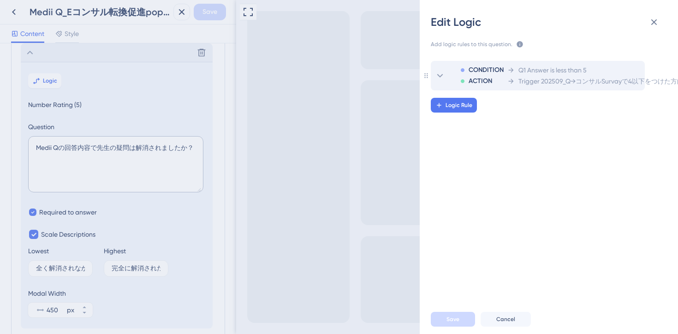
click at [525, 82] on span "Trigger 202509_Q→コンサルSurvayで4以下をつけた方向けpopup" at bounding box center [614, 81] width 191 height 11
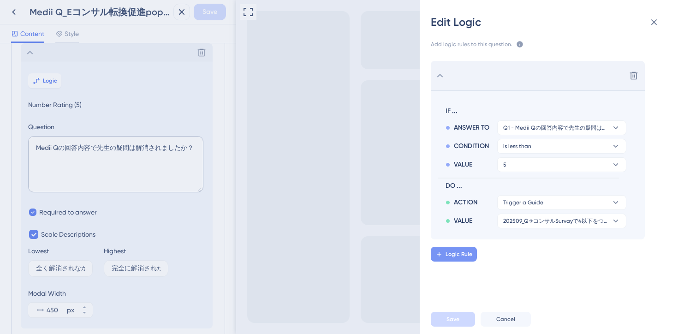
click at [448, 257] on span "Logic Rule" at bounding box center [459, 254] width 27 height 7
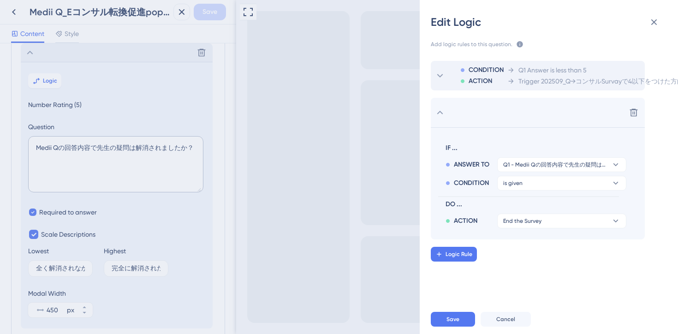
click at [565, 268] on div "CONDITION ACTION Q1 Answer is less than 5 Trigger 202509_Q→コンサルSurvayで4以下をつけた方向…" at bounding box center [552, 173] width 273 height 247
click at [556, 185] on button "is given" at bounding box center [561, 183] width 129 height 15
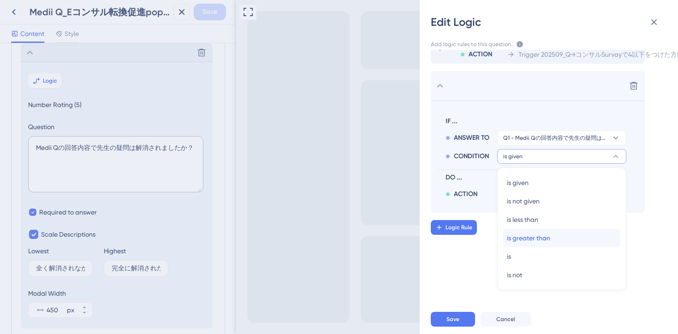
click at [532, 237] on span "is greater than" at bounding box center [528, 238] width 43 height 11
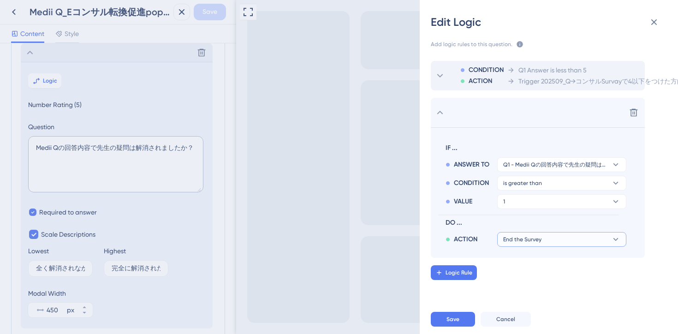
click at [532, 239] on span "End the Survey" at bounding box center [522, 239] width 38 height 7
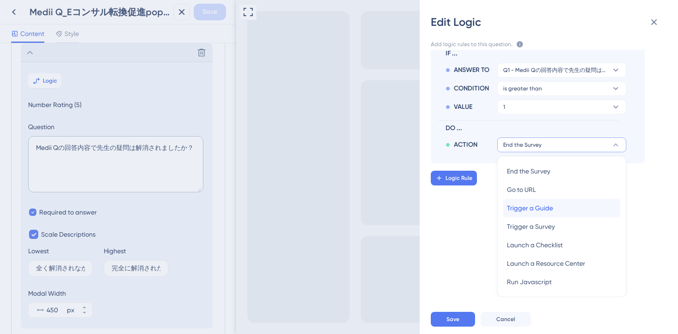
click at [532, 211] on span "Trigger a Guide" at bounding box center [530, 208] width 46 height 11
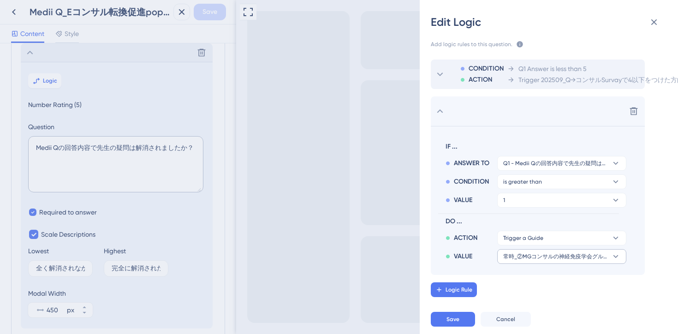
scroll to position [0, 0]
click at [538, 259] on span "常時_②MGコンサルの神経免疫学会グループへの導線" at bounding box center [555, 257] width 104 height 7
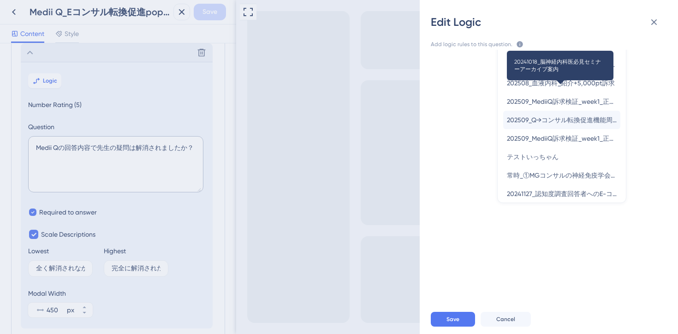
scroll to position [1112, 0]
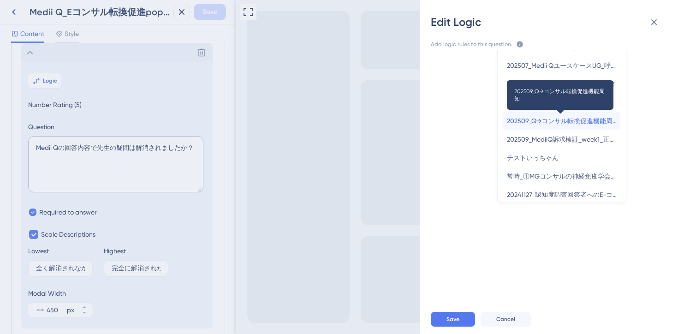
click at [541, 123] on span "202509_Q→コンサル転換促進機能周知" at bounding box center [562, 120] width 110 height 11
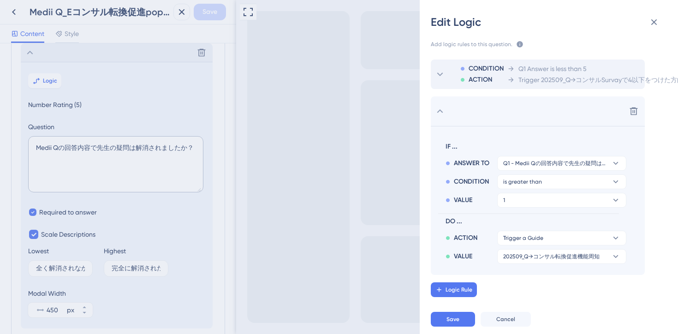
scroll to position [1, 0]
click at [551, 292] on div "Logic Rule" at bounding box center [560, 289] width 258 height 15
click at [466, 318] on button "Save" at bounding box center [453, 319] width 44 height 15
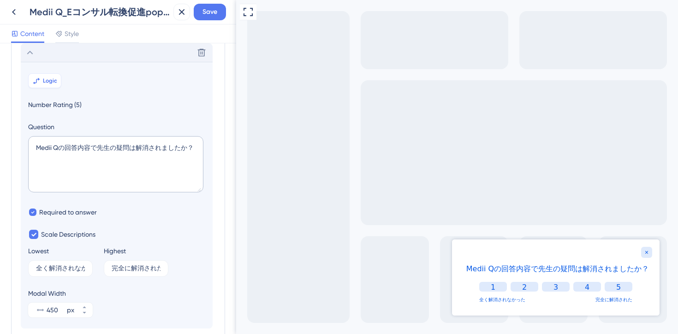
click at [50, 78] on span "Logic" at bounding box center [50, 80] width 14 height 7
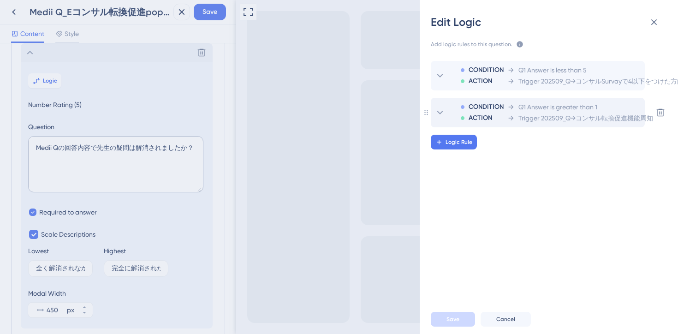
click at [440, 111] on icon at bounding box center [440, 112] width 11 height 11
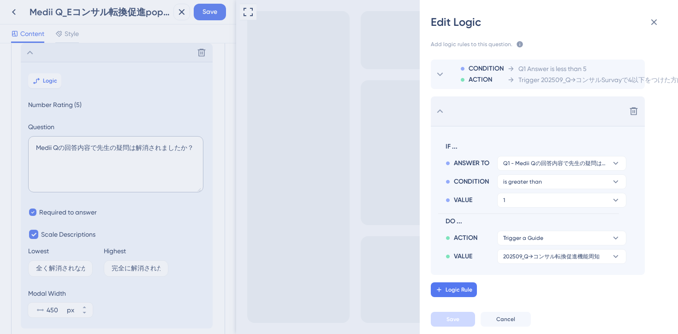
click at [440, 111] on icon at bounding box center [440, 111] width 11 height 11
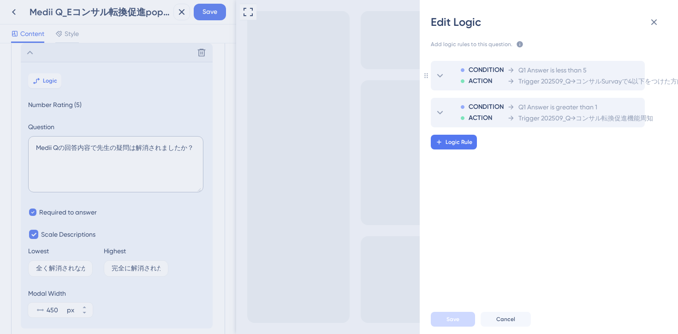
click at [442, 76] on icon at bounding box center [440, 75] width 11 height 11
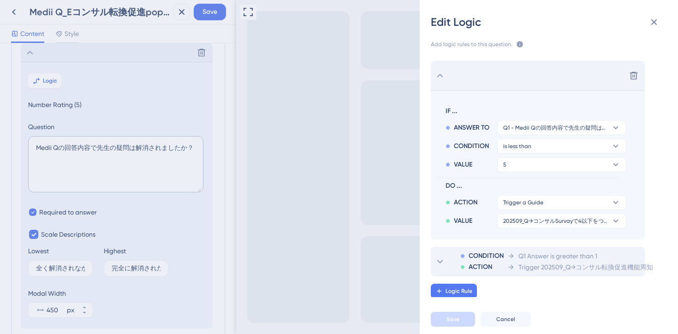
scroll to position [1, 0]
click at [442, 76] on icon at bounding box center [440, 74] width 11 height 11
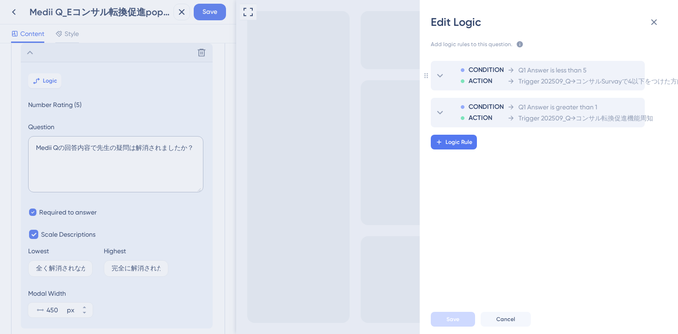
scroll to position [0, 0]
click at [518, 43] on icon at bounding box center [520, 44] width 6 height 6
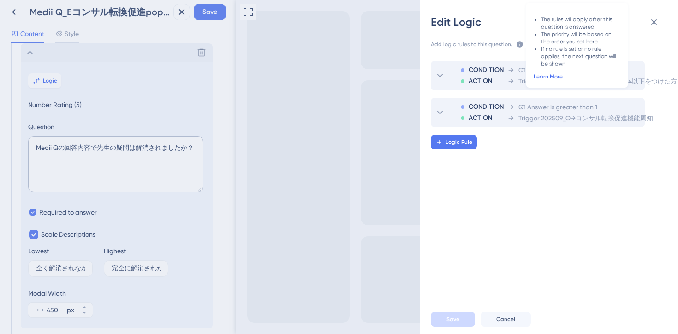
click at [542, 76] on link "Learn More" at bounding box center [548, 76] width 29 height 6
click at [661, 113] on icon at bounding box center [660, 112] width 9 height 9
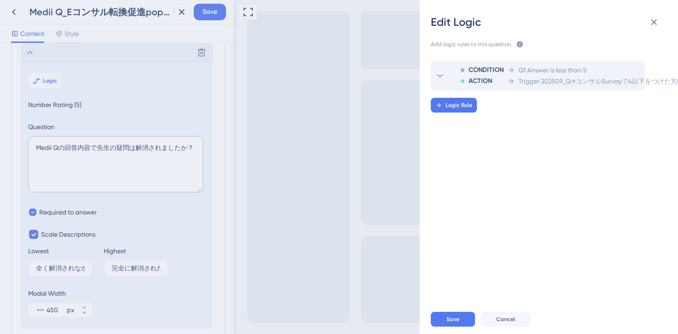
click at [536, 81] on span "Trigger 202509_Q→コンサルSurvayで4以下をつけた方向けpopup" at bounding box center [614, 81] width 191 height 11
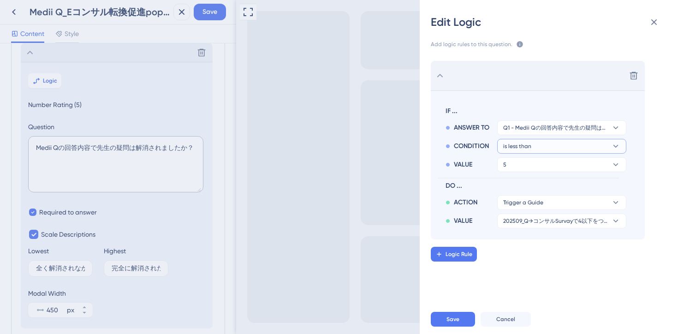
click at [544, 141] on button "is less than" at bounding box center [561, 146] width 129 height 15
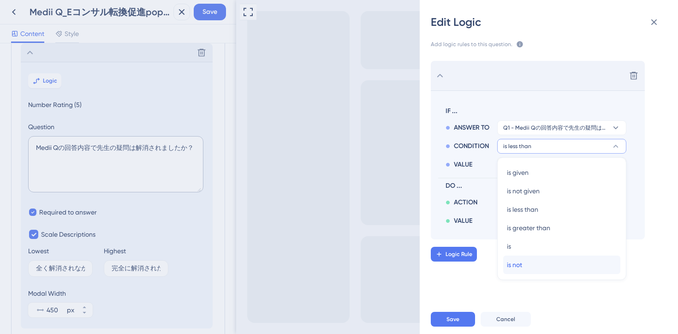
click at [514, 264] on span "is not" at bounding box center [514, 264] width 15 height 11
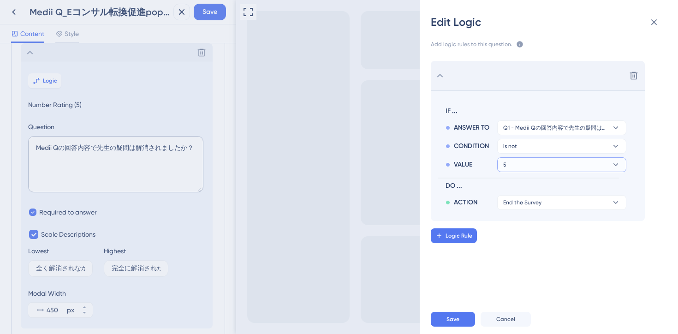
click at [526, 163] on button "5" at bounding box center [561, 164] width 129 height 15
click at [523, 186] on div "1 1" at bounding box center [562, 191] width 110 height 18
click at [579, 167] on button "1" at bounding box center [561, 164] width 129 height 15
click at [466, 173] on div "IF ... ANSWER TO Q1 - Medii Qの回答内容で先生の疑問は解消されましたか？ CONDITION is not VALUE 1 1 1…" at bounding box center [528, 156] width 181 height 108
click at [532, 147] on button "is not" at bounding box center [561, 146] width 129 height 15
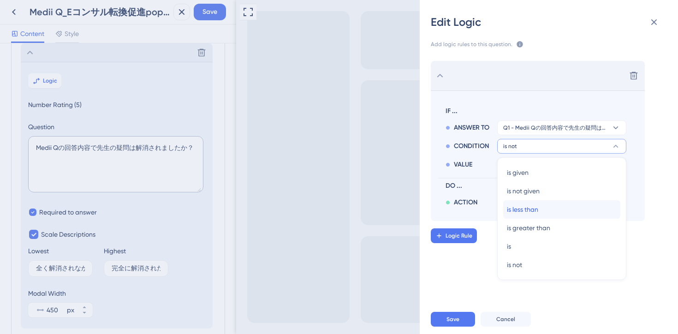
click at [513, 206] on span "is less than" at bounding box center [522, 209] width 31 height 11
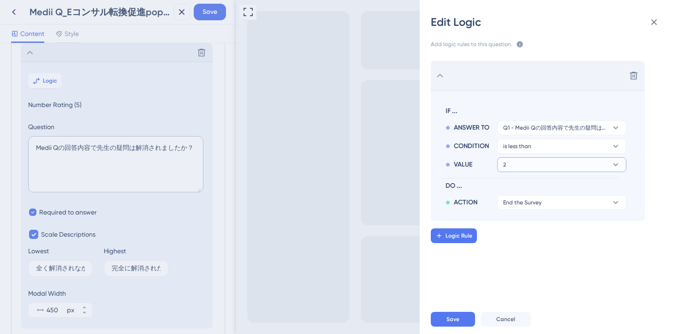
click at [517, 166] on button "2" at bounding box center [561, 164] width 129 height 15
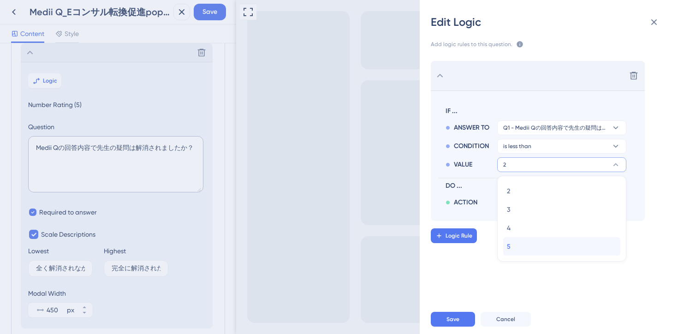
click at [517, 245] on div "5 5" at bounding box center [562, 246] width 110 height 18
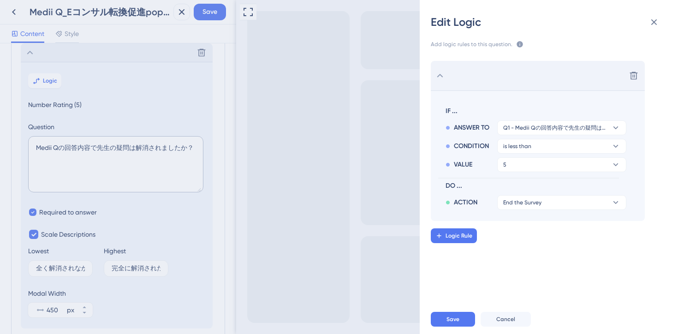
click at [518, 249] on div "Delete IF ... ANSWER TO Q1 - Medii Qの回答内容で先生の疑問は解消されましたか？ CONDITION is less tha…" at bounding box center [552, 173] width 273 height 247
click at [519, 269] on div "Delete IF ... ANSWER TO Q1 - Medii Qの回答内容で先生の疑問は解消されましたか？ CONDITION is less tha…" at bounding box center [552, 173] width 273 height 247
click at [534, 209] on button "End the Survey" at bounding box center [561, 202] width 129 height 15
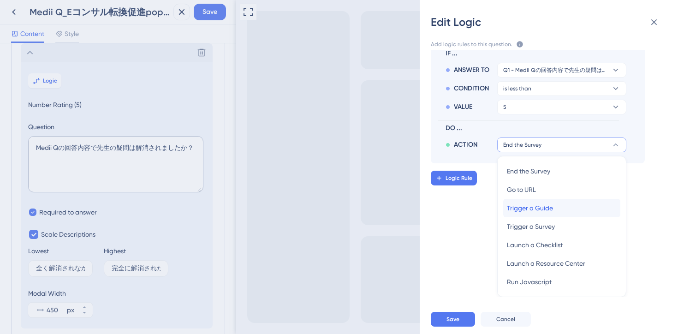
click at [555, 209] on div "Trigger a Guide Trigger a Guide" at bounding box center [562, 208] width 110 height 18
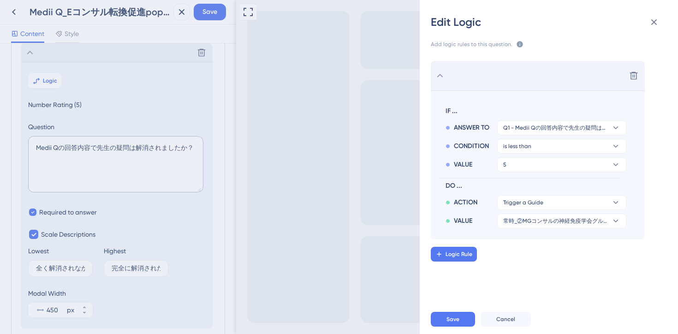
scroll to position [0, 0]
click at [546, 221] on span "常時_②MGコンサルの神経免疫学会グループへの導線" at bounding box center [555, 220] width 104 height 7
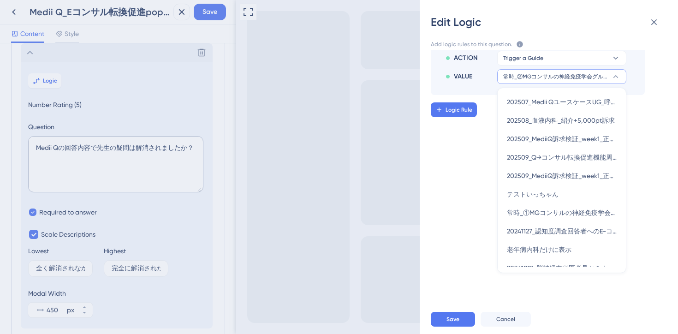
scroll to position [1146, 0]
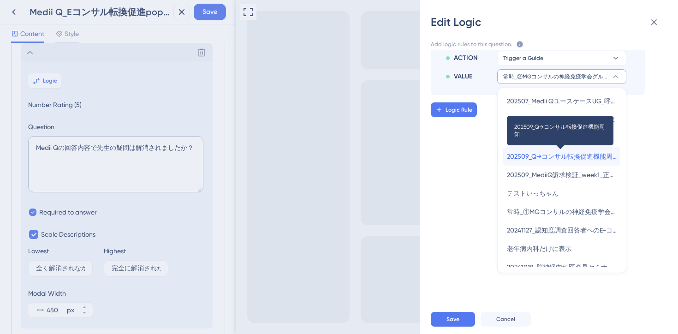
click at [540, 160] on span "202509_Q→コンサル転換促進機能周知" at bounding box center [562, 156] width 110 height 11
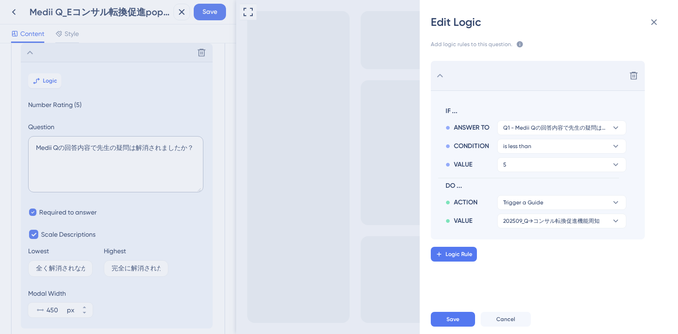
scroll to position [0, 0]
click at [524, 270] on div "Delete IF ... ANSWER TO Q1 - Medii Qの回答内容で先生の疑問は解消されましたか？ CONDITION is less tha…" at bounding box center [552, 173] width 273 height 247
click at [465, 315] on button "Save" at bounding box center [453, 319] width 44 height 15
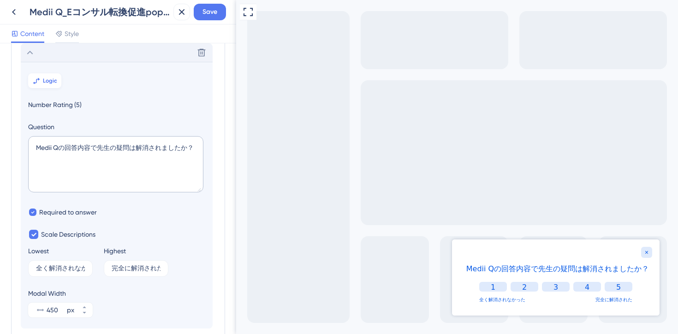
click at [57, 77] on button "Logic" at bounding box center [44, 80] width 33 height 15
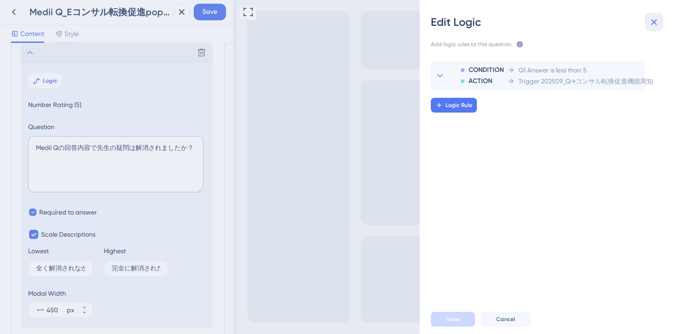
click at [653, 23] on icon at bounding box center [655, 22] width 6 height 6
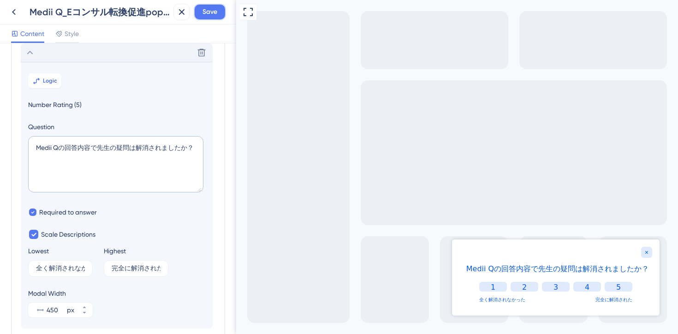
click at [218, 12] on button "Save" at bounding box center [210, 12] width 32 height 17
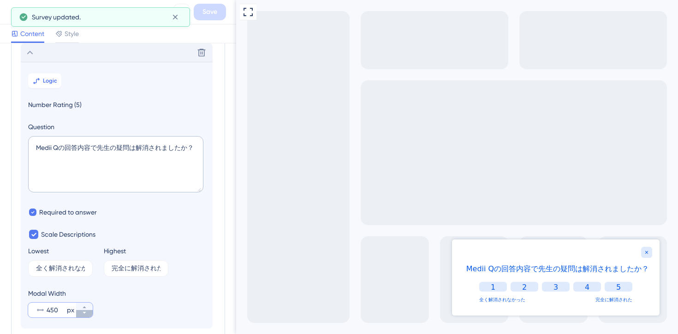
click at [88, 313] on button "450 px" at bounding box center [84, 313] width 17 height 7
click at [88, 313] on button "449 px" at bounding box center [84, 313] width 17 height 7
click at [88, 313] on button "448 px" at bounding box center [84, 313] width 17 height 7
click at [88, 313] on button "447 px" at bounding box center [84, 313] width 17 height 7
click at [88, 313] on button "446 px" at bounding box center [84, 313] width 17 height 7
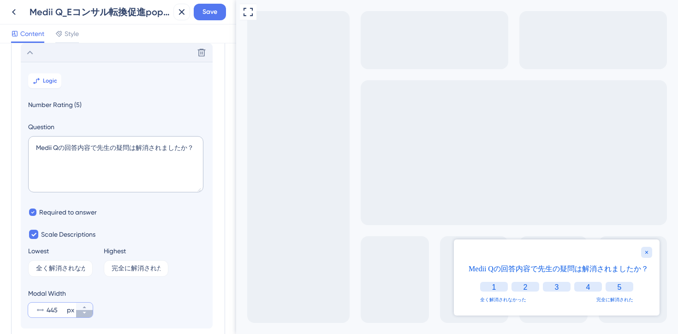
click at [88, 313] on button "445 px" at bounding box center [84, 313] width 17 height 7
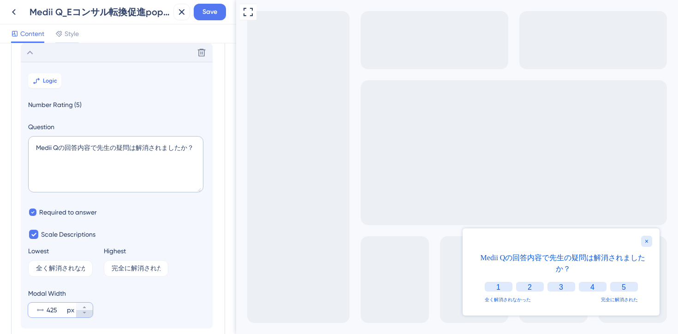
click at [88, 313] on button "425 px" at bounding box center [84, 313] width 17 height 7
click at [87, 305] on icon at bounding box center [85, 308] width 6 height 6
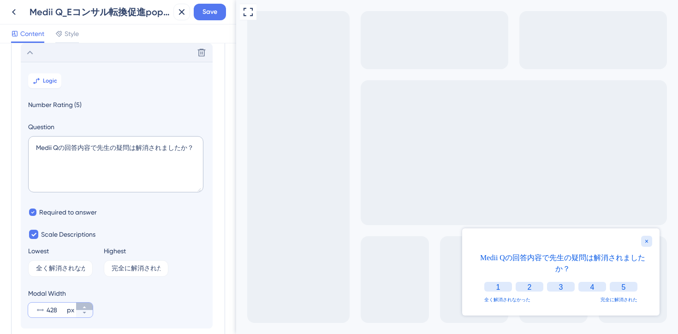
click at [87, 305] on icon at bounding box center [85, 308] width 6 height 6
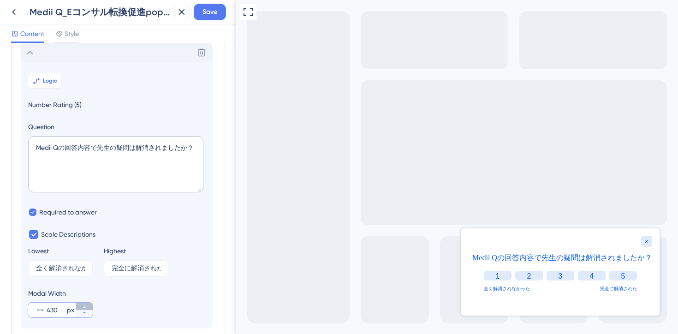
click at [87, 305] on icon at bounding box center [85, 308] width 6 height 6
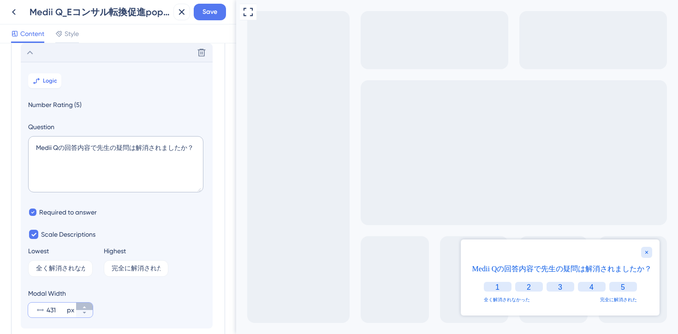
click at [87, 305] on icon at bounding box center [85, 308] width 6 height 6
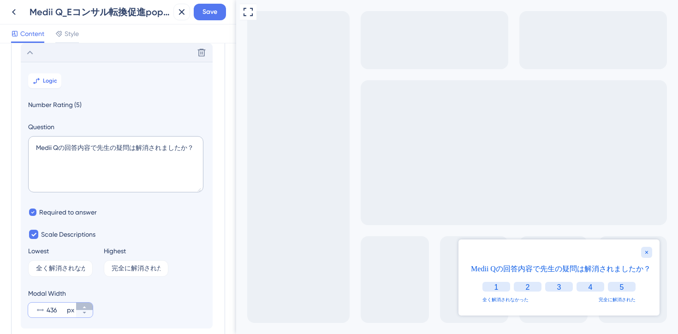
click at [87, 305] on icon at bounding box center [85, 308] width 6 height 6
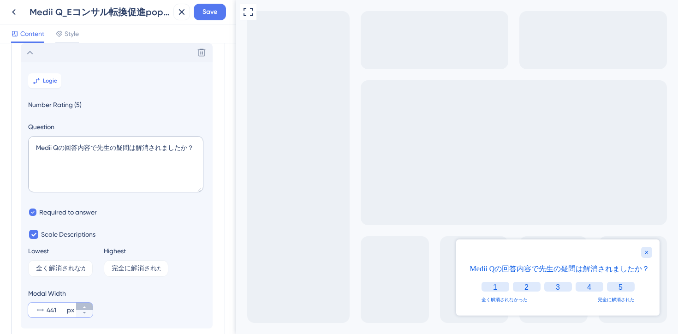
click at [87, 305] on icon at bounding box center [85, 308] width 6 height 6
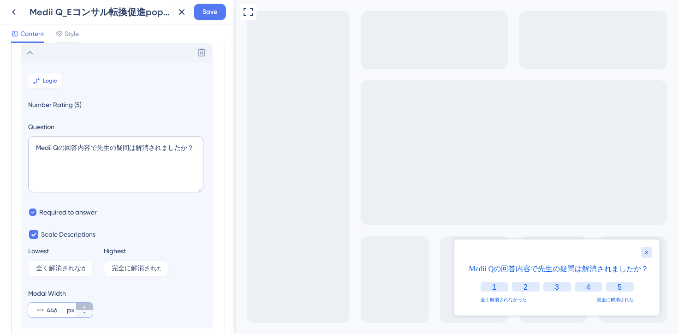
click at [87, 305] on icon at bounding box center [85, 308] width 6 height 6
type input "450"
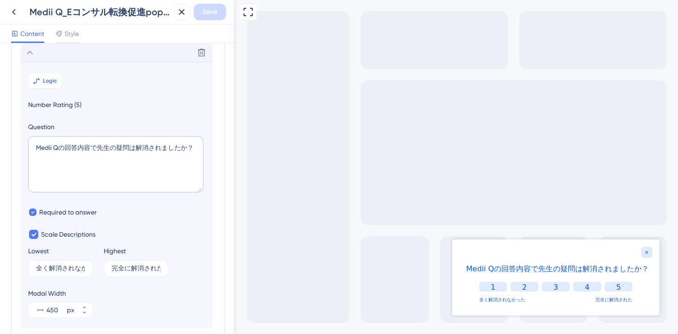
click at [233, 139] on div "Survey Questions Add questions to your survey and edit them below. Learn More D…" at bounding box center [118, 188] width 236 height 291
click at [251, 12] on icon at bounding box center [248, 11] width 11 height 11
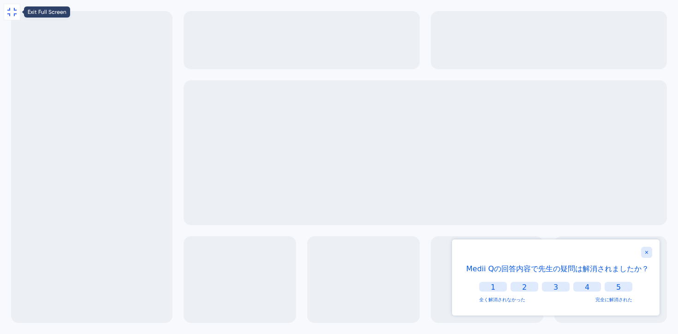
click at [12, 15] on icon at bounding box center [11, 11] width 11 height 11
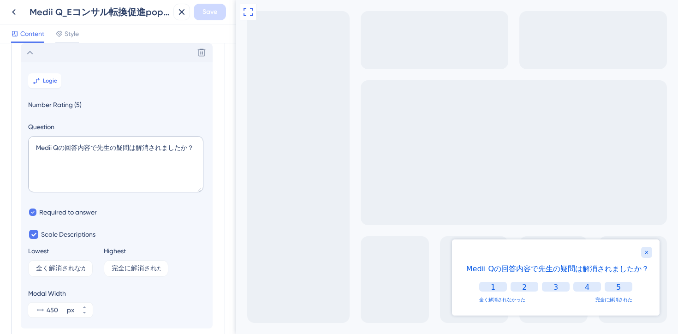
scroll to position [130, 0]
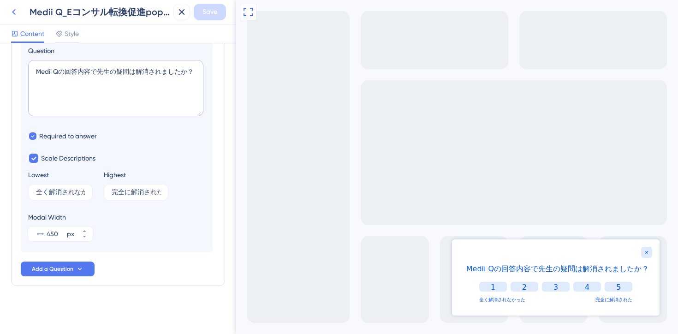
click at [12, 12] on icon at bounding box center [14, 12] width 4 height 6
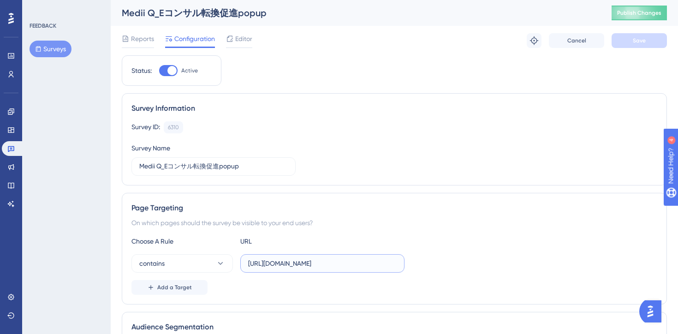
click at [344, 262] on input "https://stg-e-consult.medii.jp/ai-assistant?utm_source=20250702_usgd_ai_1_gen_s…" at bounding box center [322, 263] width 149 height 10
drag, startPoint x: 339, startPoint y: 262, endPoint x: 390, endPoint y: 270, distance: 51.9
click at [390, 270] on label "https://stg-e-consult.medii.jp/ai-assistant?utm_source=20250702_usgd_ai_1_gen_s…" at bounding box center [322, 263] width 164 height 18
click at [381, 264] on input "https://stg-e-consult.medii.jp/ai-assistant?utm_source=20250702_usgd_ai_1_gen_s…" at bounding box center [322, 263] width 149 height 10
click at [326, 264] on input "https://stg-e-consult.medii.jp/ai-assistant" at bounding box center [322, 263] width 149 height 10
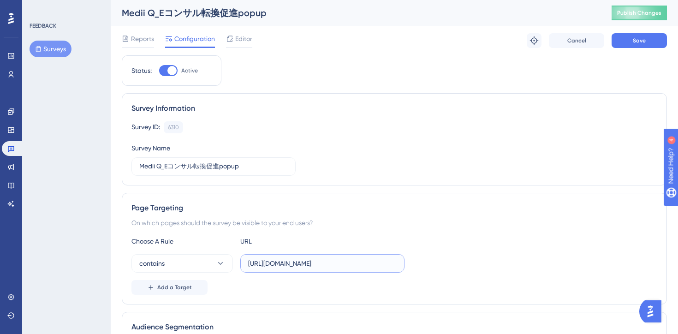
click at [326, 264] on input "https://stg-e-consult.medii.jp/ai-assistant" at bounding box center [322, 263] width 149 height 10
paste input "/threads/"
type input "https://stg-e-consult.medii.jp/ai-assistant/threads/"
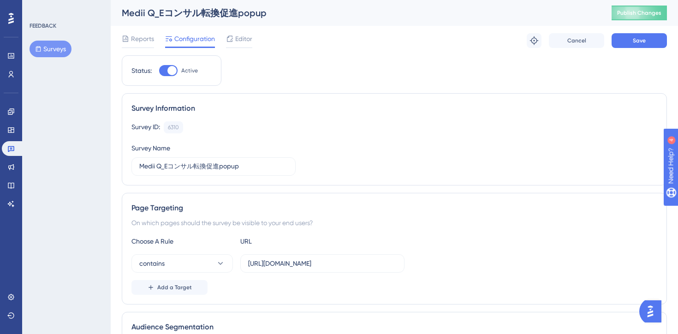
click at [476, 242] on div "Choose A Rule URL" at bounding box center [395, 241] width 526 height 11
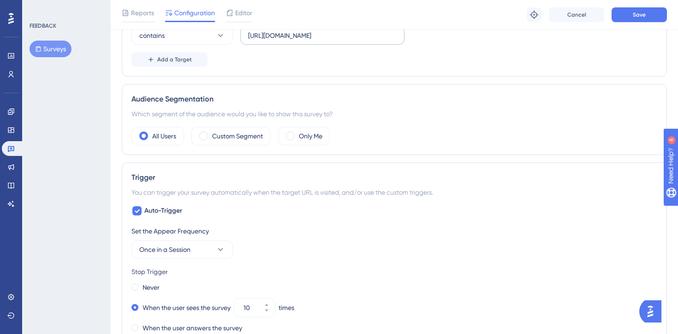
scroll to position [0, 0]
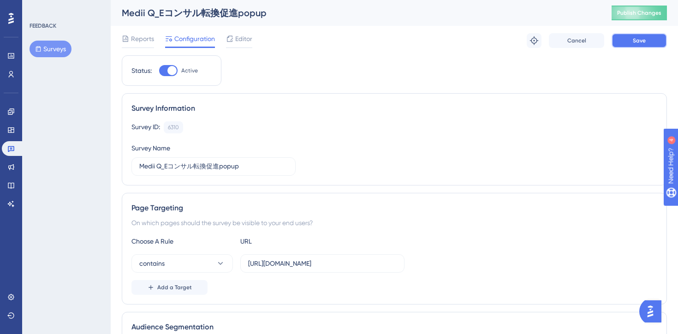
click at [628, 46] on button "Save" at bounding box center [639, 40] width 55 height 15
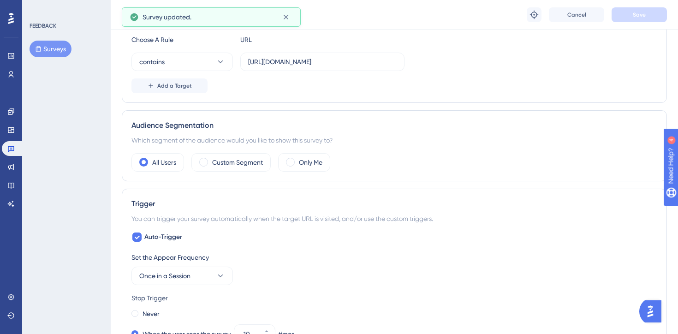
scroll to position [252, 0]
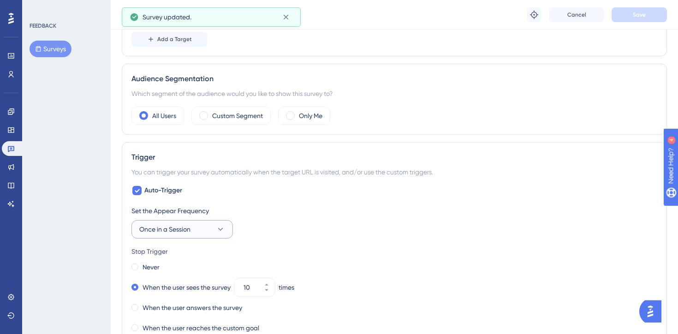
click at [191, 232] on button "Once in a Session" at bounding box center [183, 229] width 102 height 18
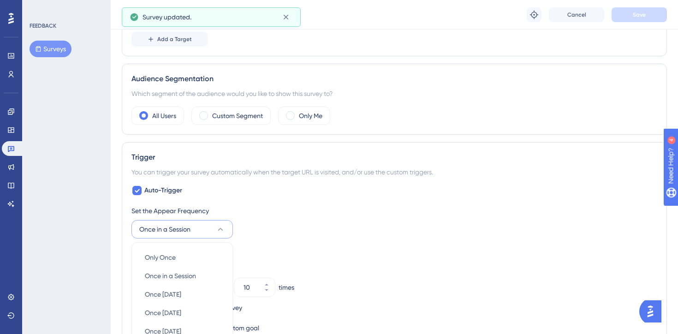
scroll to position [416, 0]
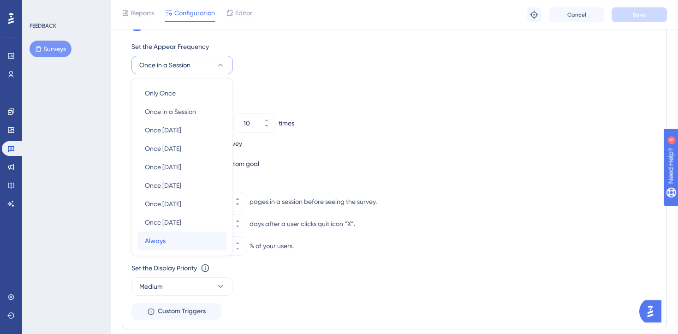
click at [173, 239] on div "Always Always" at bounding box center [182, 241] width 75 height 18
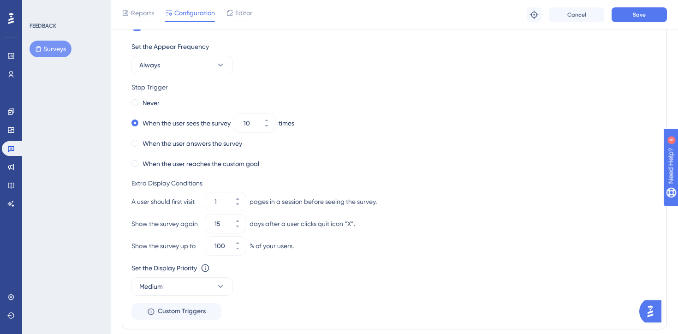
click at [341, 112] on div "Never When the user sees the survey 10 times When the user answers the survey W…" at bounding box center [395, 133] width 526 height 74
click at [157, 102] on label "Never" at bounding box center [151, 102] width 17 height 11
click at [147, 125] on label "When the user sees the survey" at bounding box center [187, 123] width 88 height 11
click at [144, 108] on label "Never" at bounding box center [151, 102] width 17 height 11
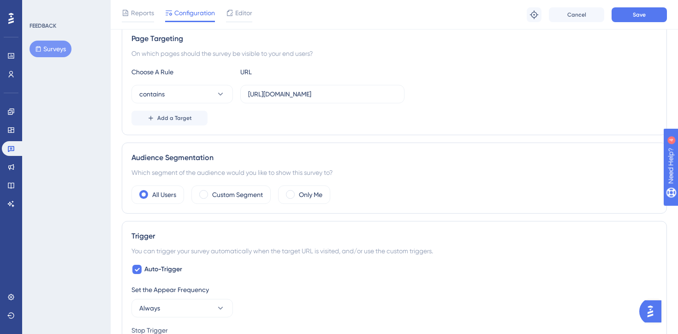
scroll to position [100, 0]
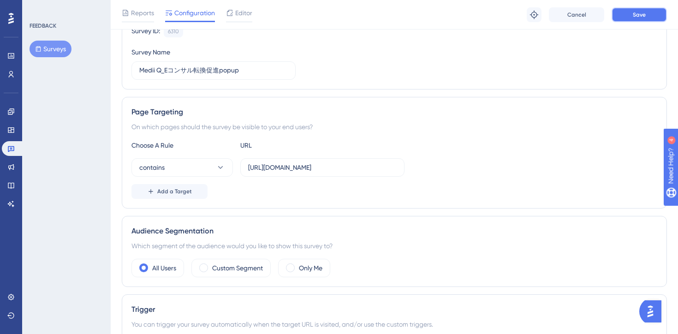
click at [641, 15] on span "Save" at bounding box center [639, 14] width 13 height 7
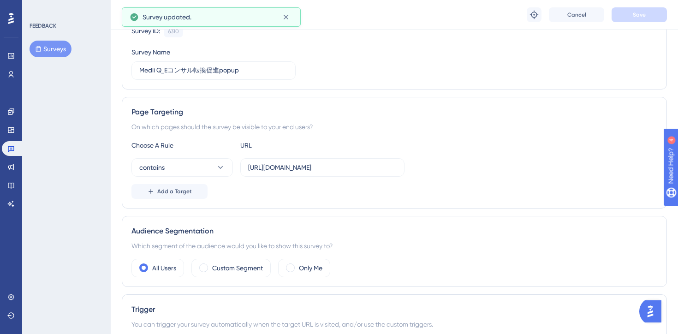
scroll to position [0, 0]
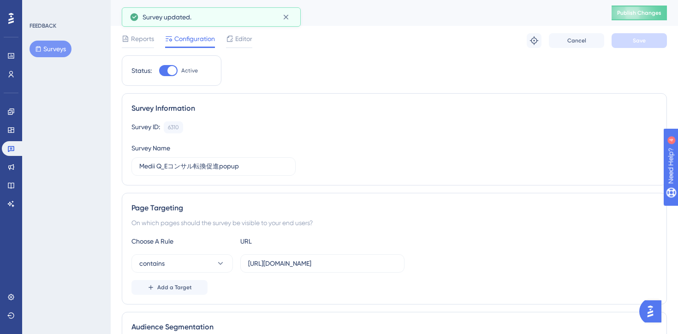
click at [452, 161] on div "Survey ID: 6310 Copy Survey Name Medii Q_Eコンサル転換促進popup" at bounding box center [395, 148] width 526 height 54
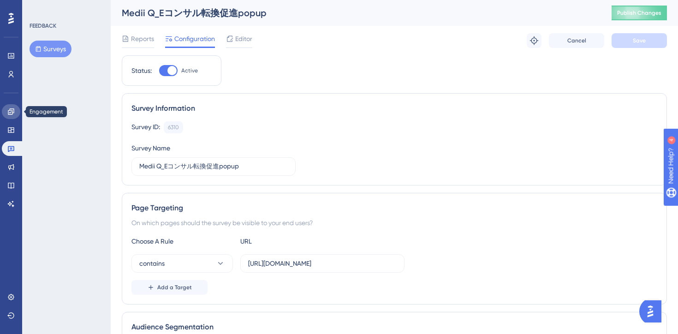
click at [10, 116] on link at bounding box center [11, 111] width 18 height 15
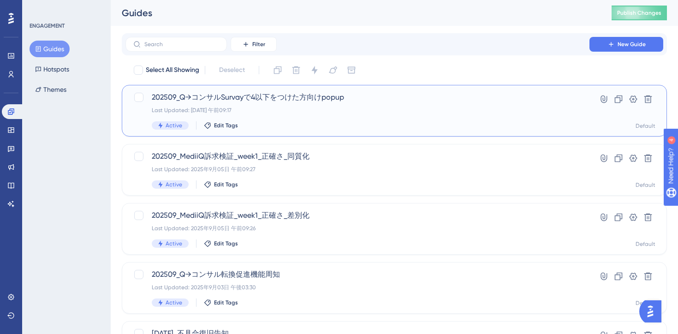
click at [389, 115] on div "202509_Q→コンサルSurvayで4以下をつけた方向けpopup Last Updated: 2025年9月09日 午前09:17 Active Edi…" at bounding box center [358, 111] width 412 height 38
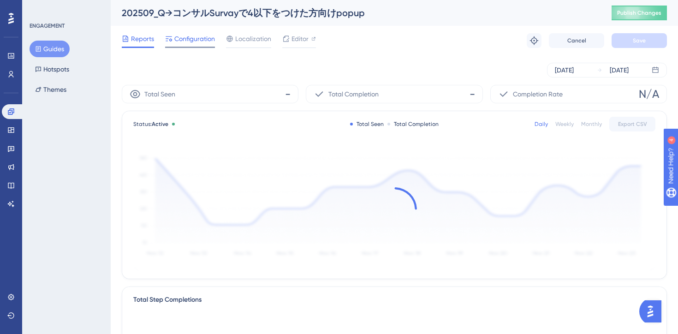
click at [195, 44] on div "Configuration" at bounding box center [190, 40] width 50 height 15
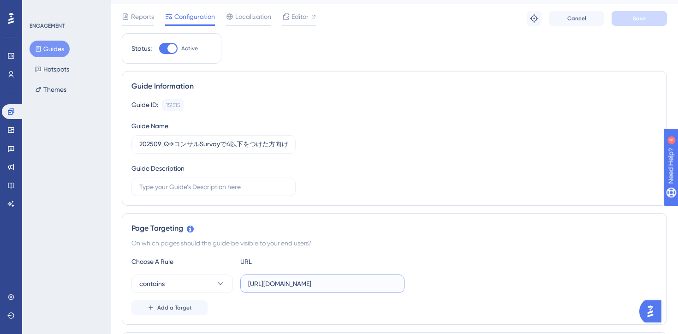
scroll to position [0, 9]
drag, startPoint x: 383, startPoint y: 281, endPoint x: 415, endPoint y: 282, distance: 32.8
click at [415, 282] on div "contains https://stg-e-consult.medii.jp/ai-assistant/threads/" at bounding box center [395, 284] width 526 height 18
click at [429, 252] on div "Page Targeting On which pages should the guide be visible to your end users? Ch…" at bounding box center [394, 269] width 545 height 112
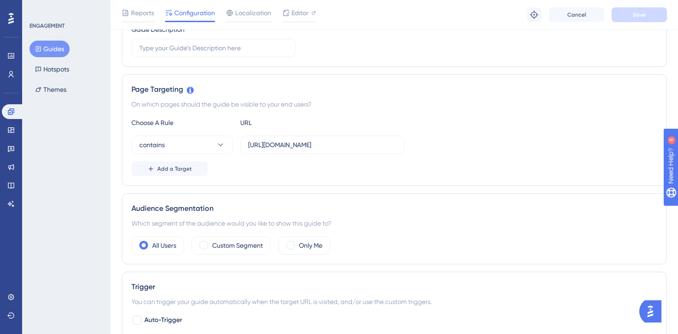
scroll to position [0, 0]
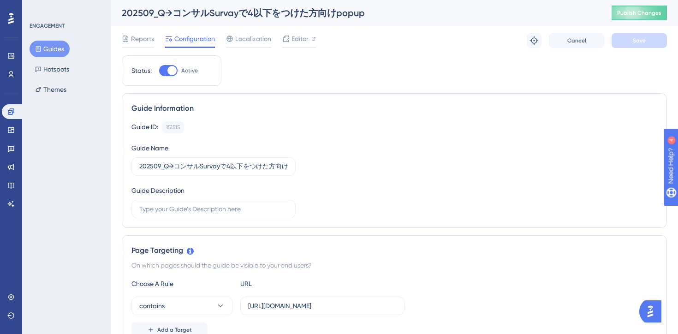
click at [432, 98] on div "Guide Information Guide ID: 151515 Copy Guide Name 202509_Q→コンサルSurvayで4以下をつけた方…" at bounding box center [394, 160] width 545 height 135
click at [50, 45] on button "Guides" at bounding box center [50, 49] width 40 height 17
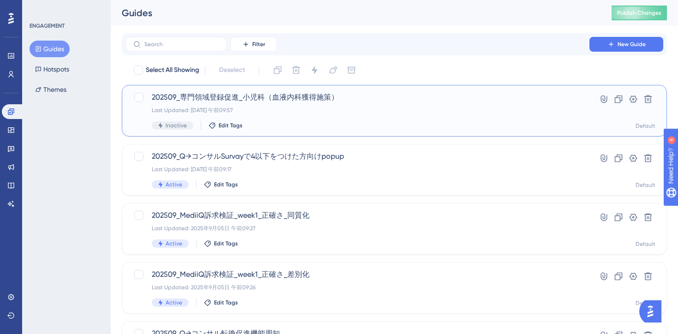
click at [348, 116] on div "202509_専門領域登録促進_小児科（血液内科獲得施策） Last Updated: 2025年9月09日 午前09:57 Inactive Edit Ta…" at bounding box center [358, 111] width 412 height 38
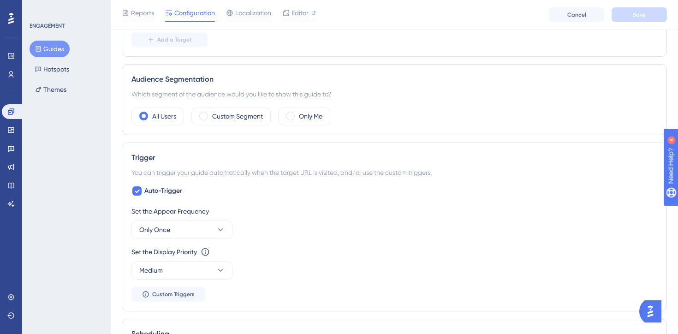
scroll to position [649, 0]
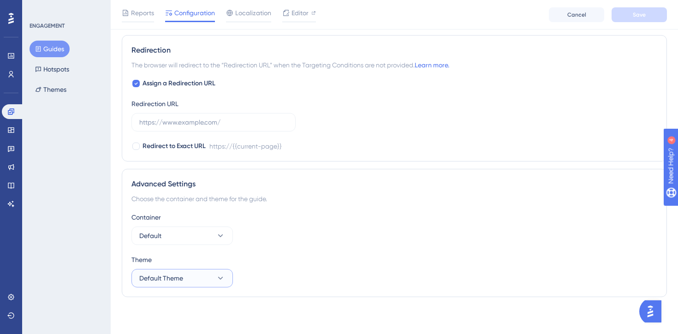
click at [197, 286] on button "Default Theme" at bounding box center [183, 278] width 102 height 18
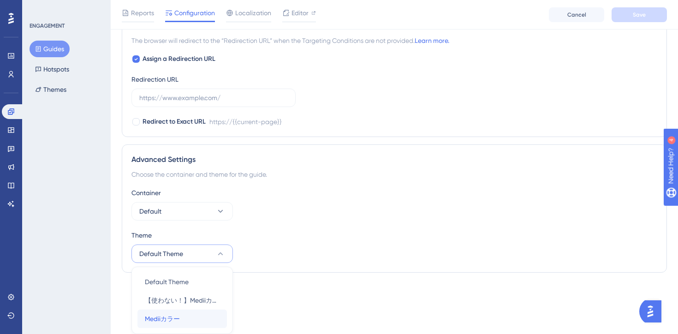
click at [181, 316] on div "Mediiカラー Mediiカラー" at bounding box center [182, 319] width 75 height 18
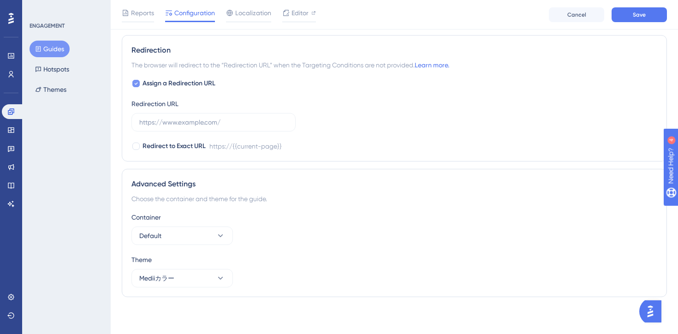
click at [136, 79] on div at bounding box center [136, 83] width 9 height 9
checkbox input "false"
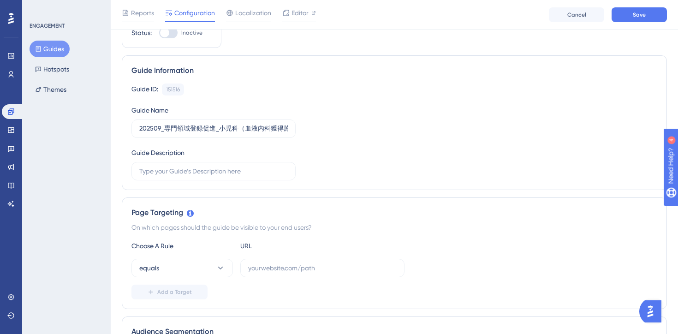
scroll to position [0, 0]
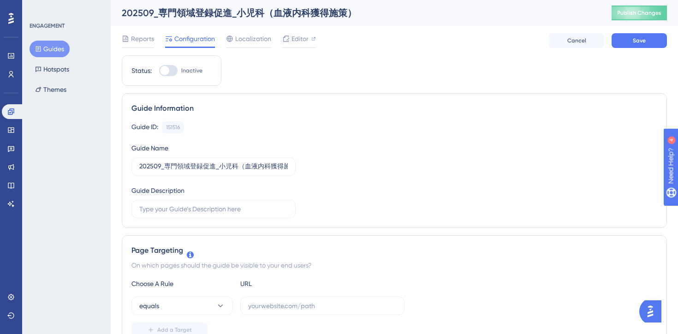
click at [400, 137] on div "Guide ID: 151516 Copy Guide Name 202509_専門領域登録促進_小児科（血液内科獲得施策） Guide Description" at bounding box center [395, 169] width 526 height 97
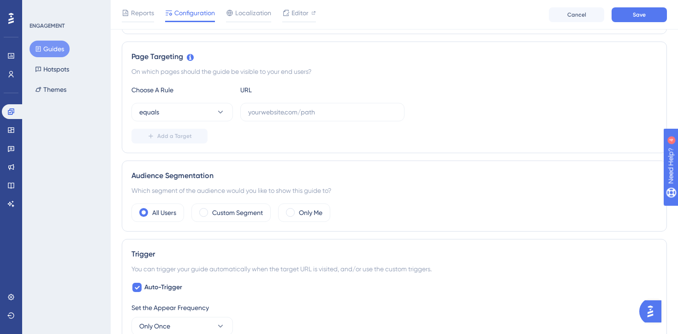
scroll to position [199, 0]
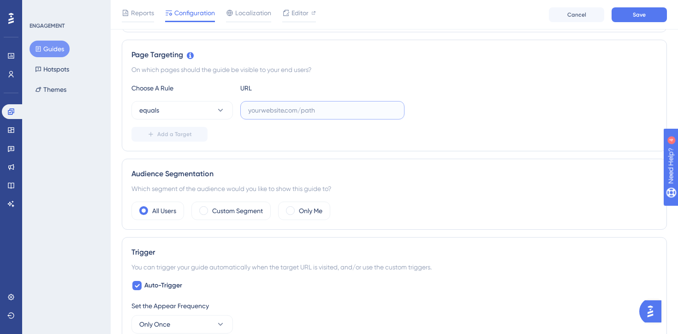
click at [269, 112] on input "text" at bounding box center [322, 110] width 149 height 10
